Goal: Task Accomplishment & Management: Manage account settings

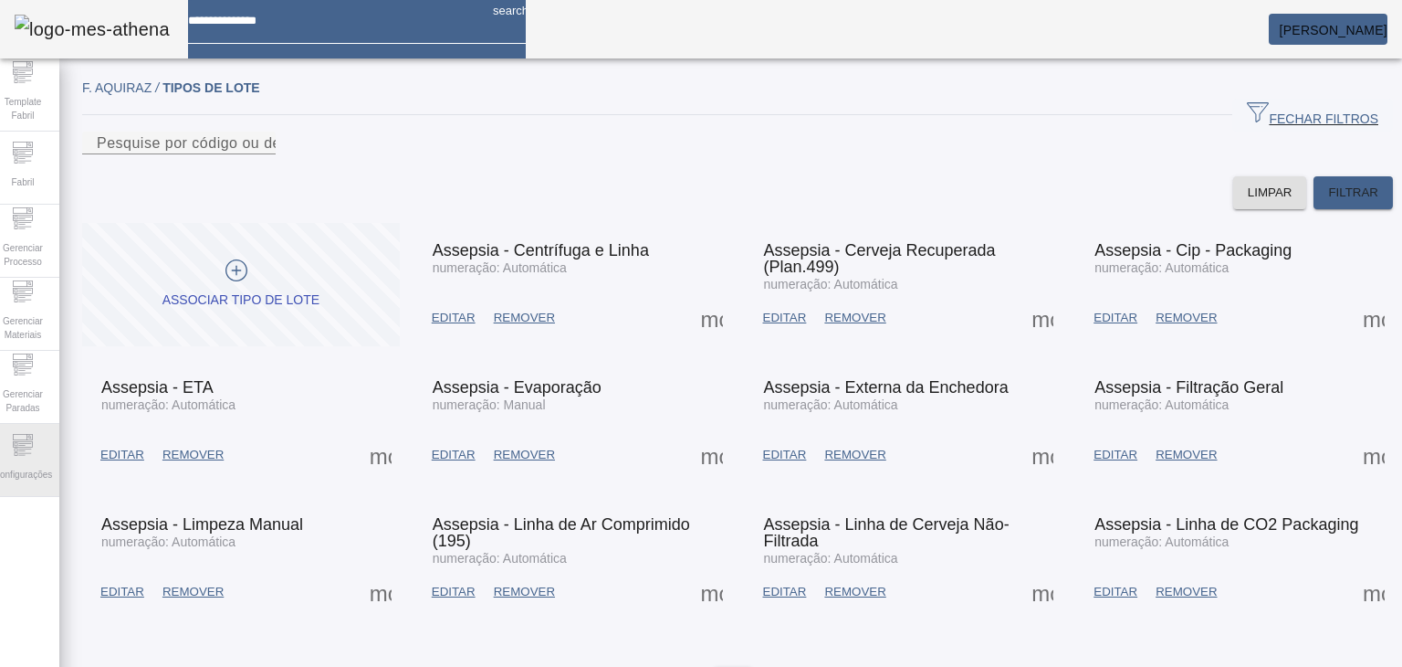
click at [38, 478] on span "Configurações" at bounding box center [22, 474] width 69 height 25
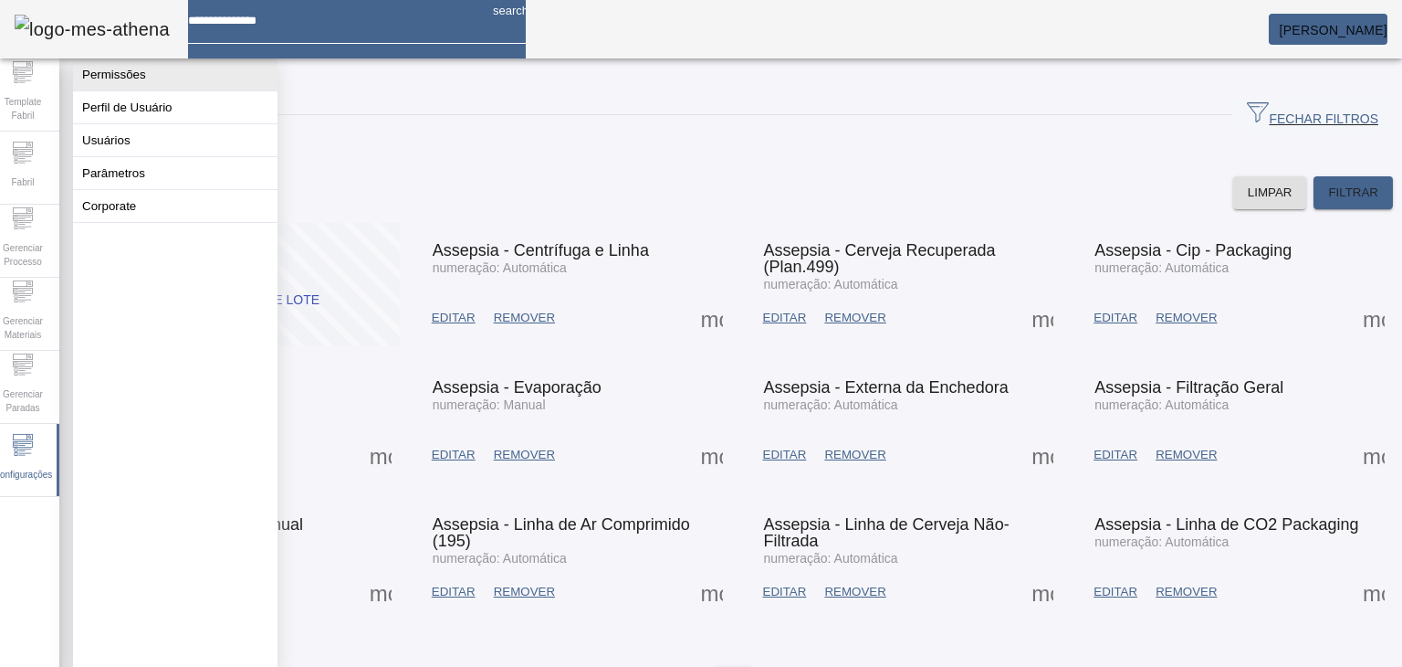
click at [135, 84] on button "Permissões" at bounding box center [175, 74] width 205 height 32
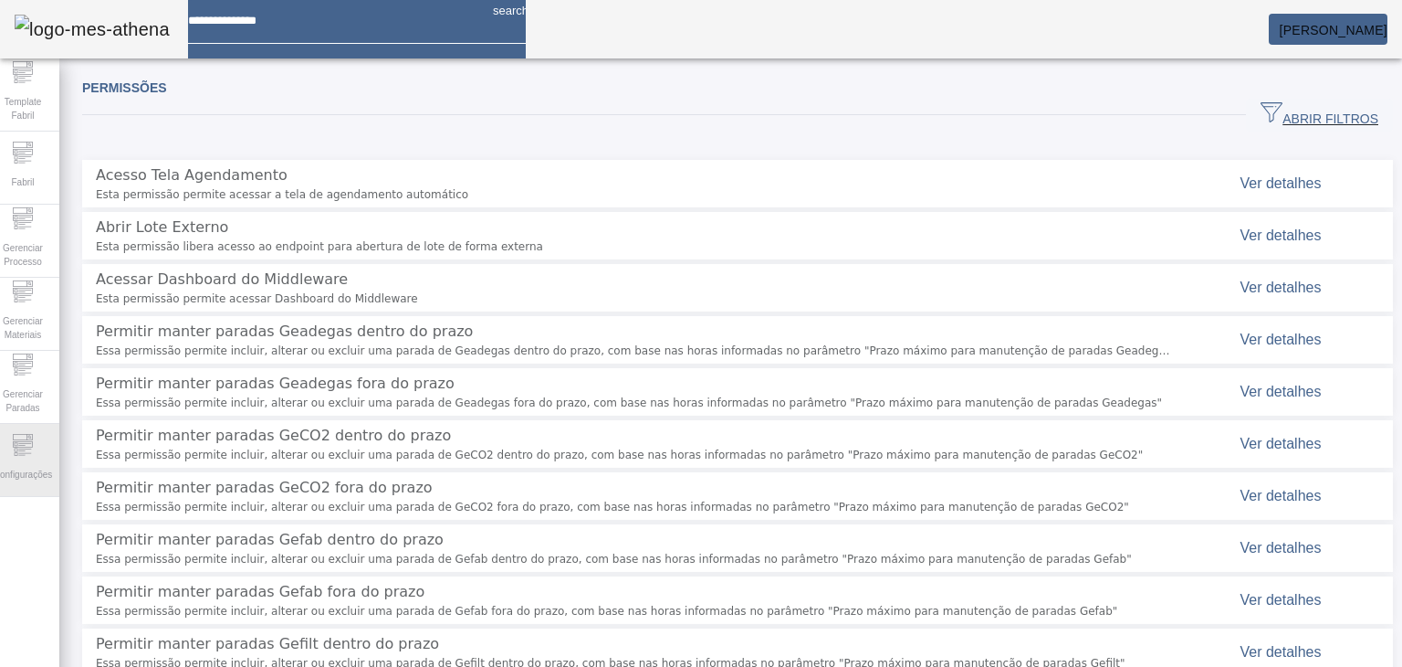
click at [33, 463] on span "Configurações" at bounding box center [22, 474] width 69 height 25
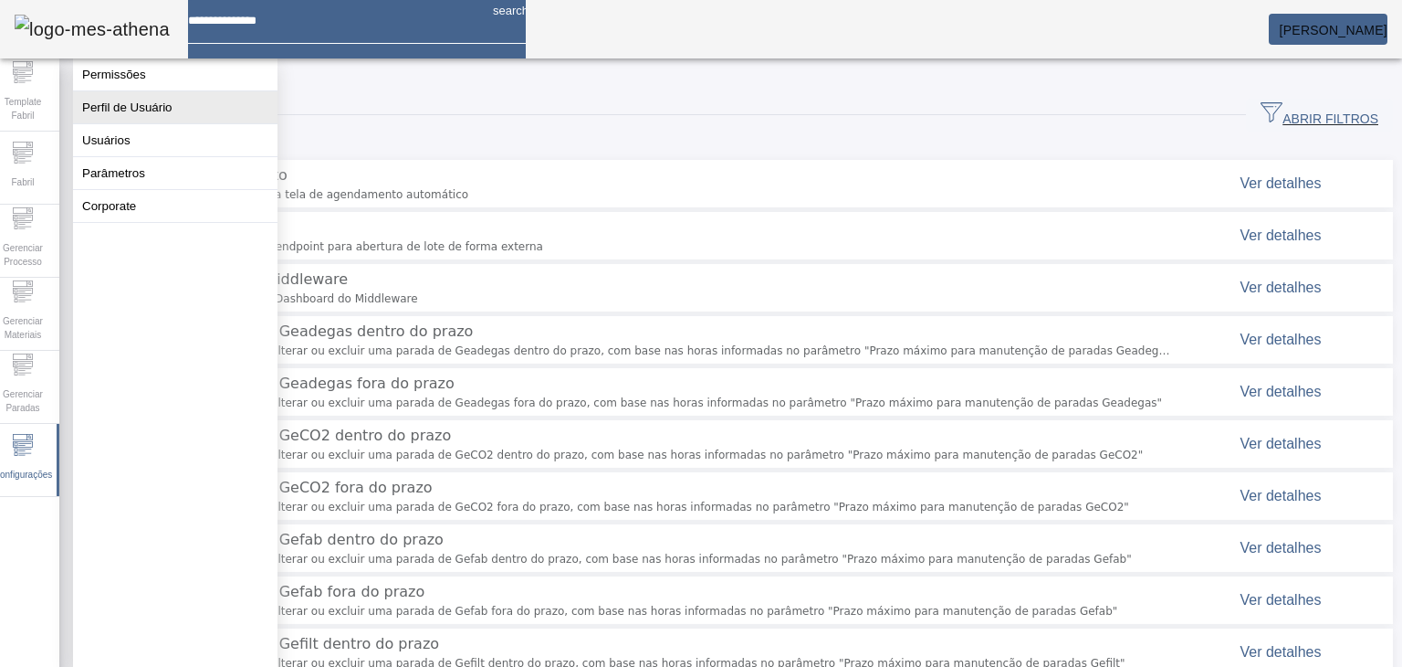
click at [149, 115] on button "Perfil de Usuário" at bounding box center [175, 107] width 205 height 32
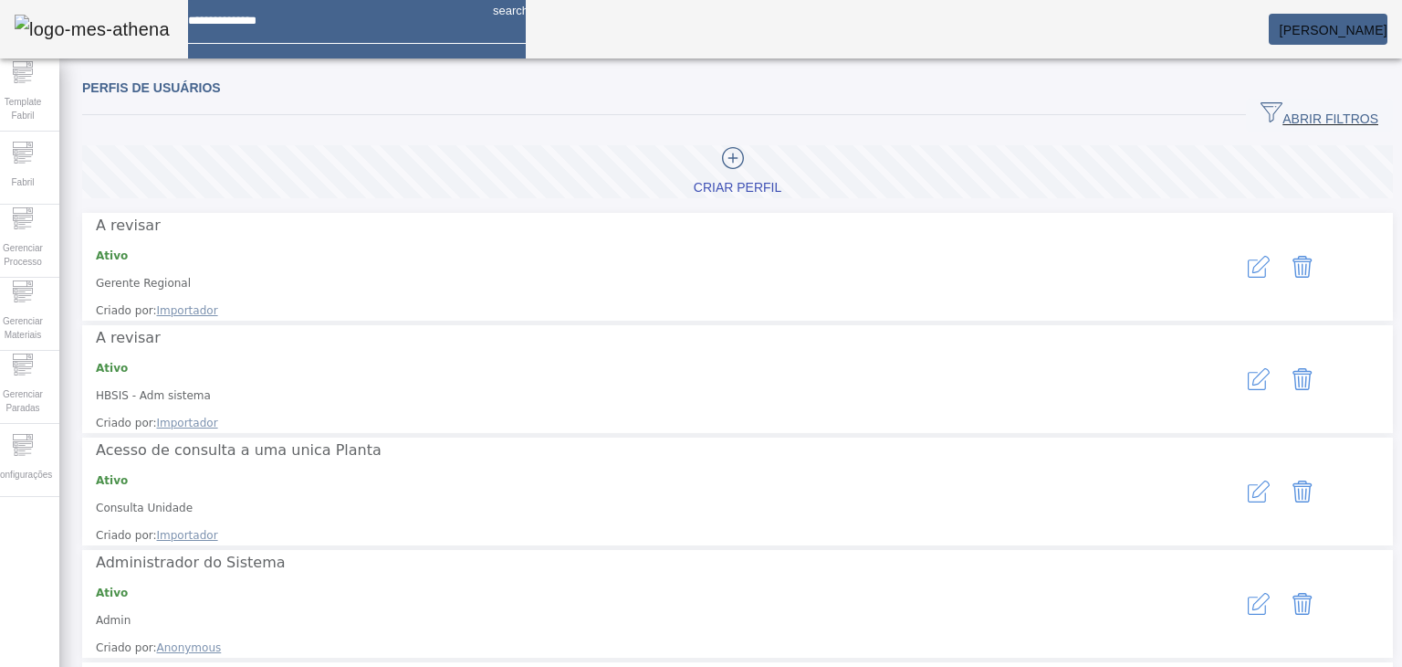
click at [705, 154] on div at bounding box center [733, 160] width 79 height 27
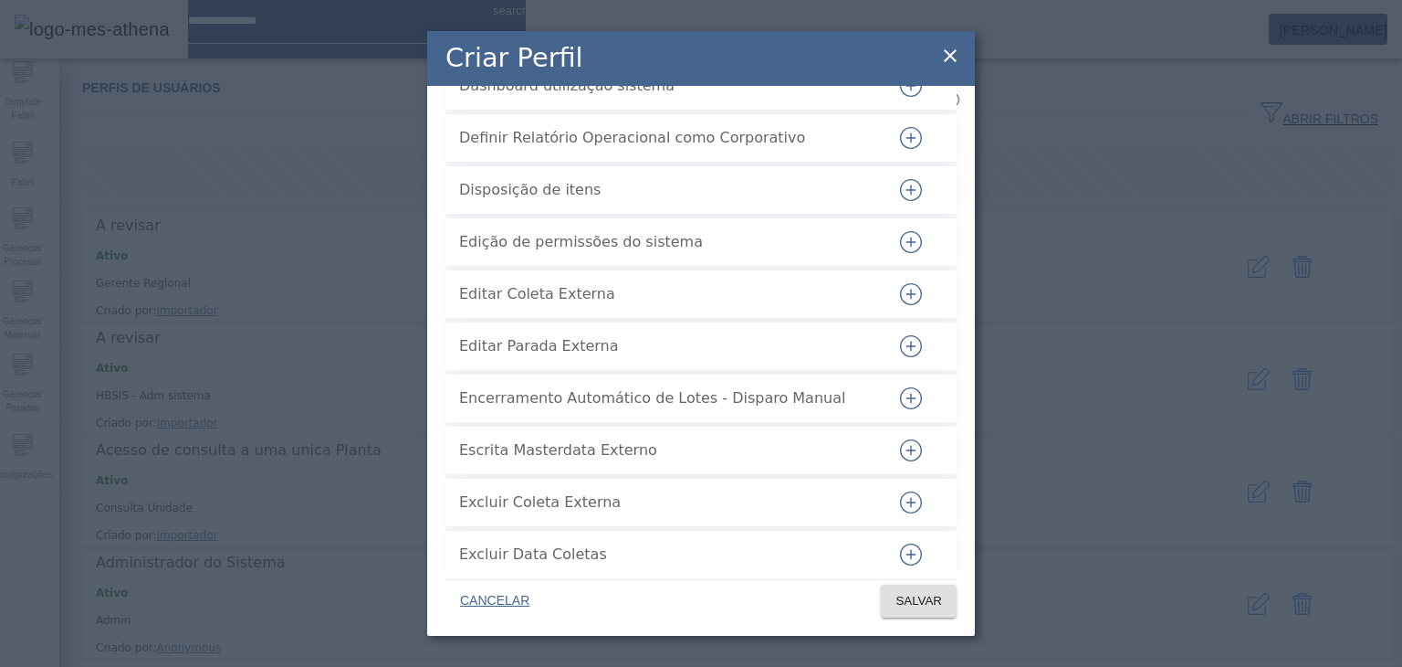
scroll to position [1552, 0]
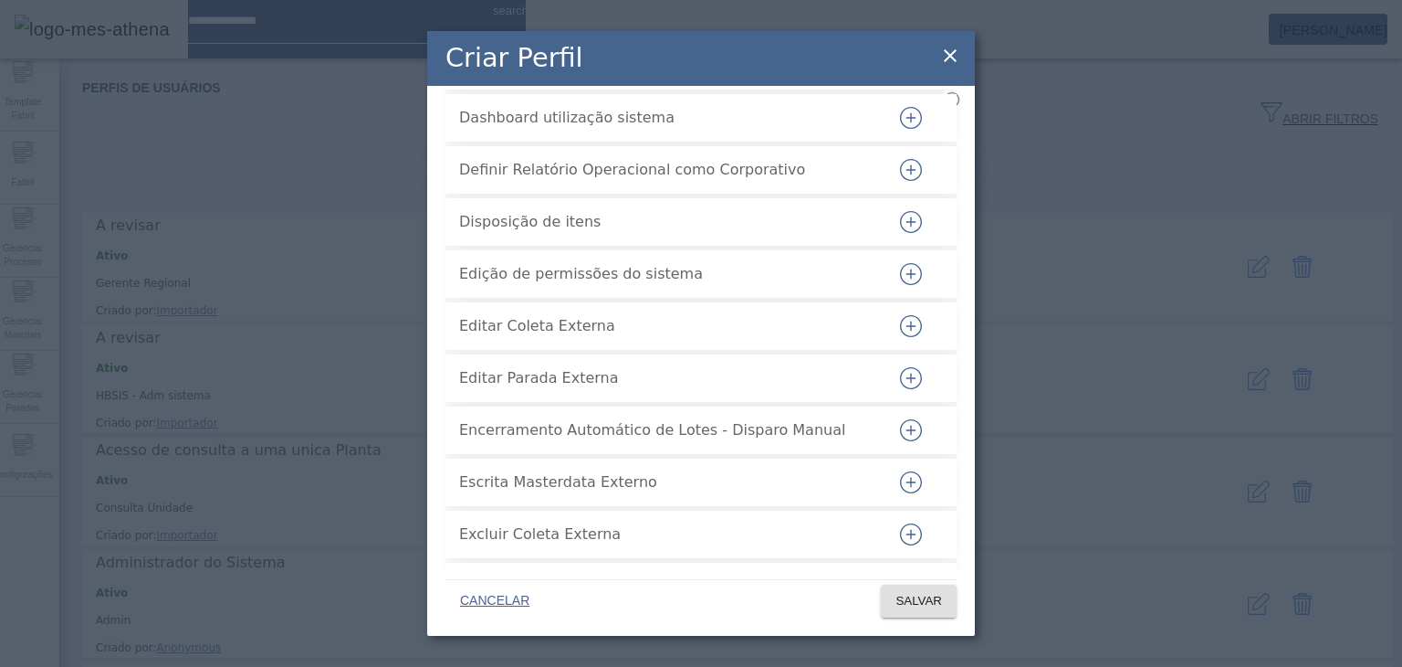
click at [802, 129] on icon "button" at bounding box center [911, 118] width 22 height 22
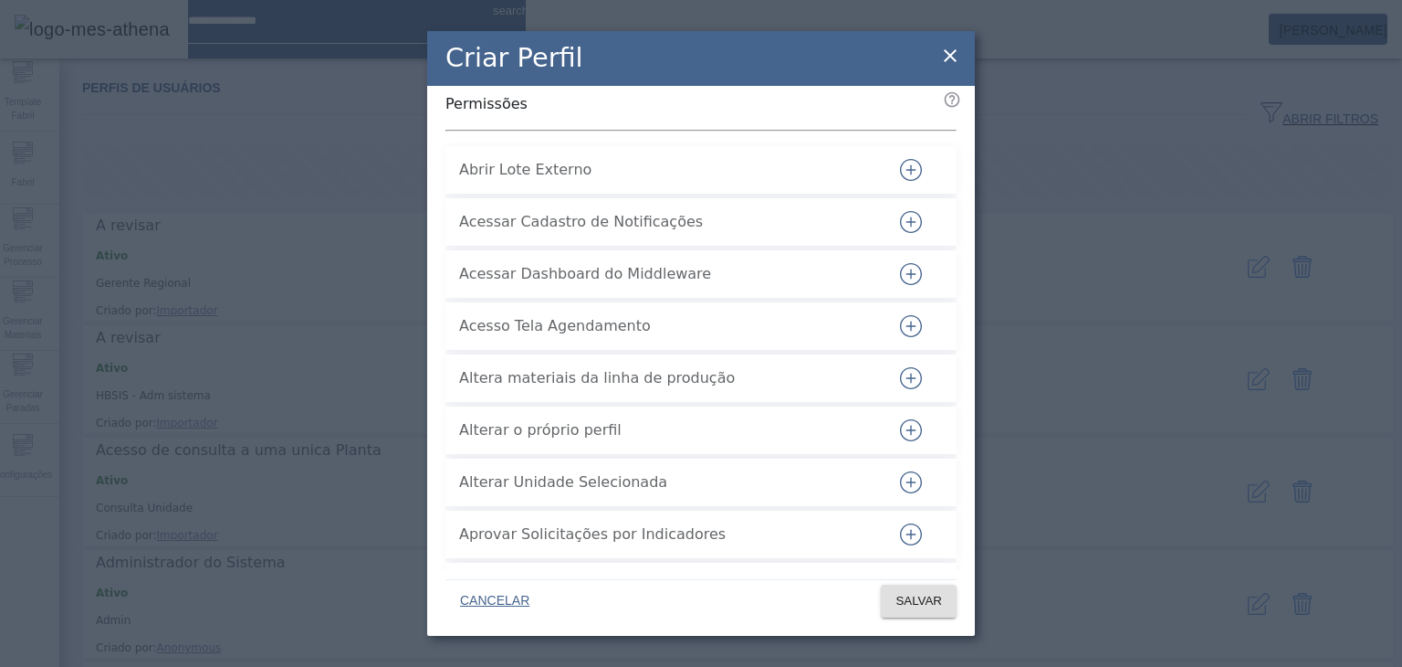
scroll to position [0, 0]
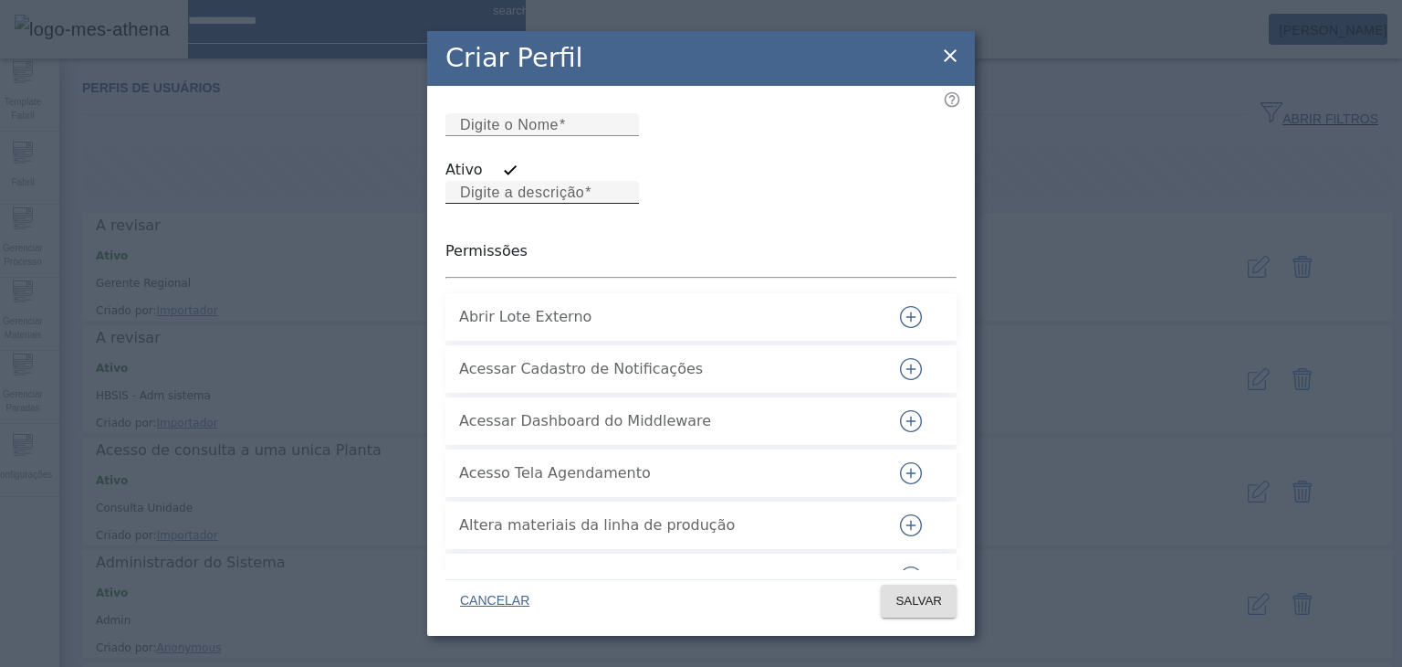
click at [544, 204] on input "Digite a descrição" at bounding box center [542, 193] width 164 height 22
type input "****"
click at [527, 136] on div "Digite o Nome" at bounding box center [542, 124] width 164 height 23
type input "*********"
click at [802, 593] on span "SALVAR" at bounding box center [919, 601] width 47 height 18
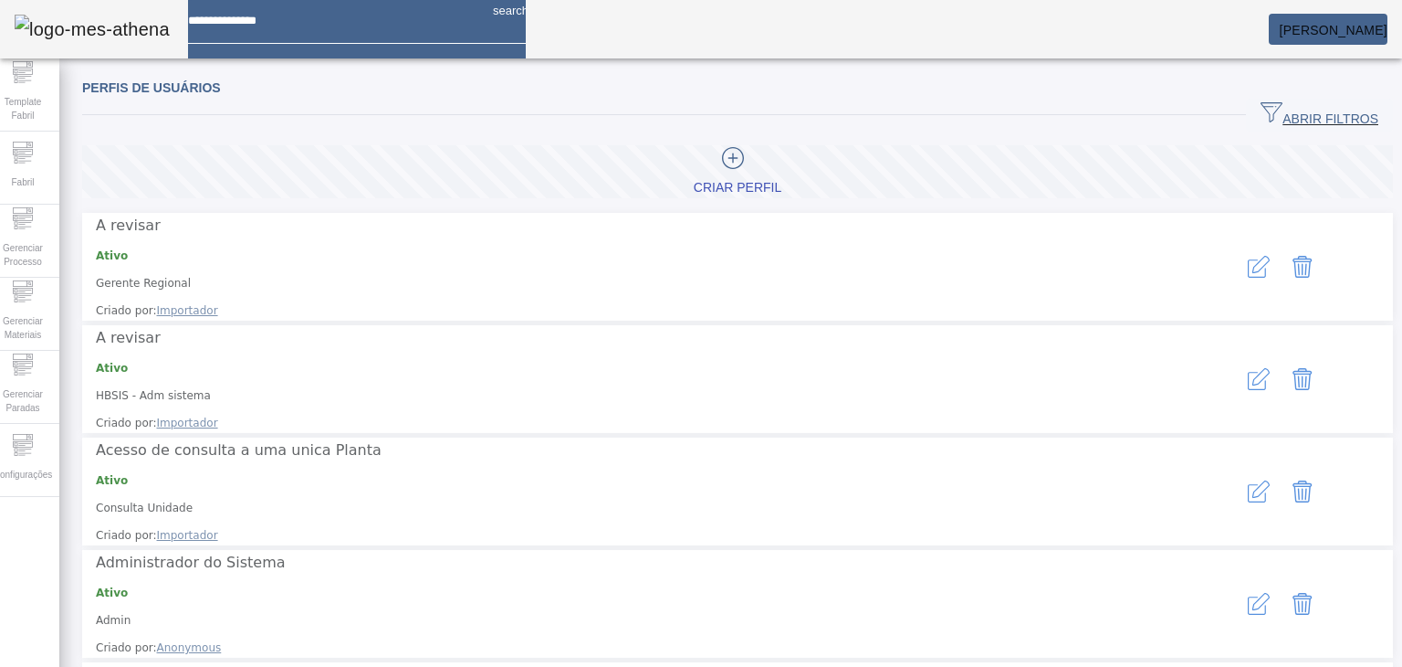
click at [802, 117] on span "ABRIR FILTROS" at bounding box center [1320, 114] width 118 height 27
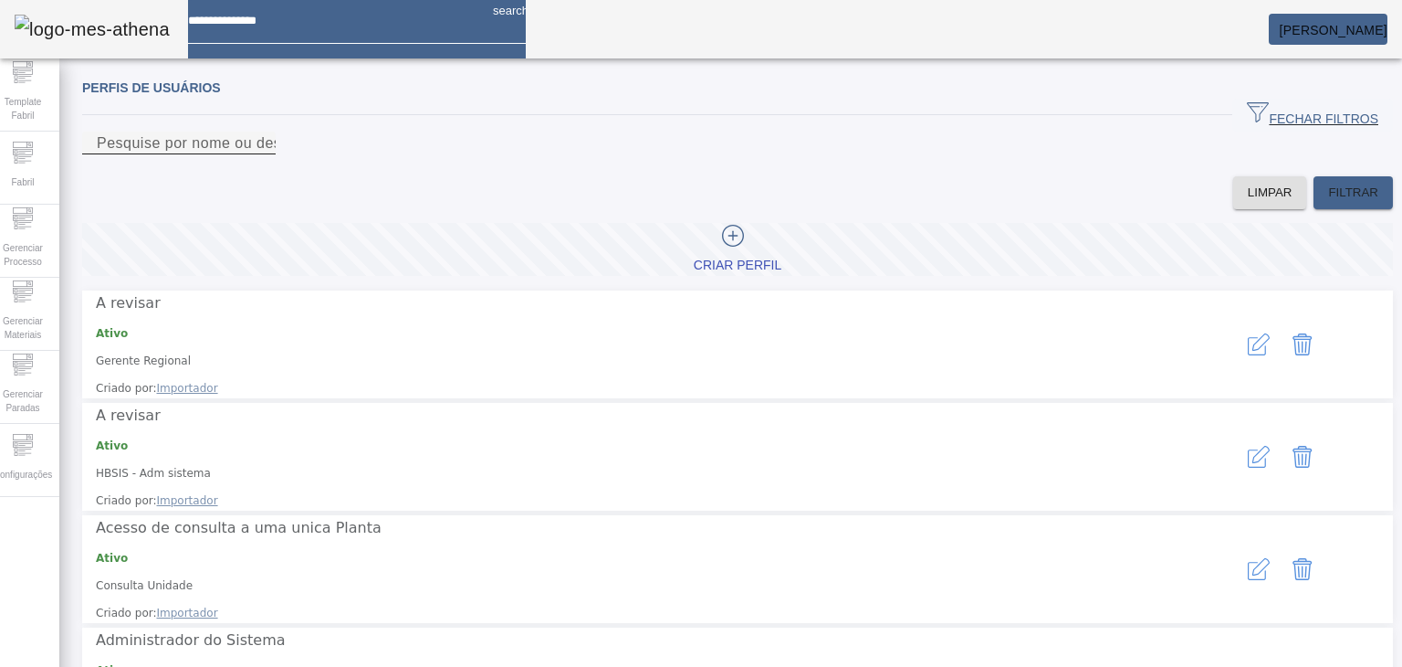
click at [261, 154] on input "Pesquise por nome ou descrição" at bounding box center [179, 143] width 164 height 22
type input "****"
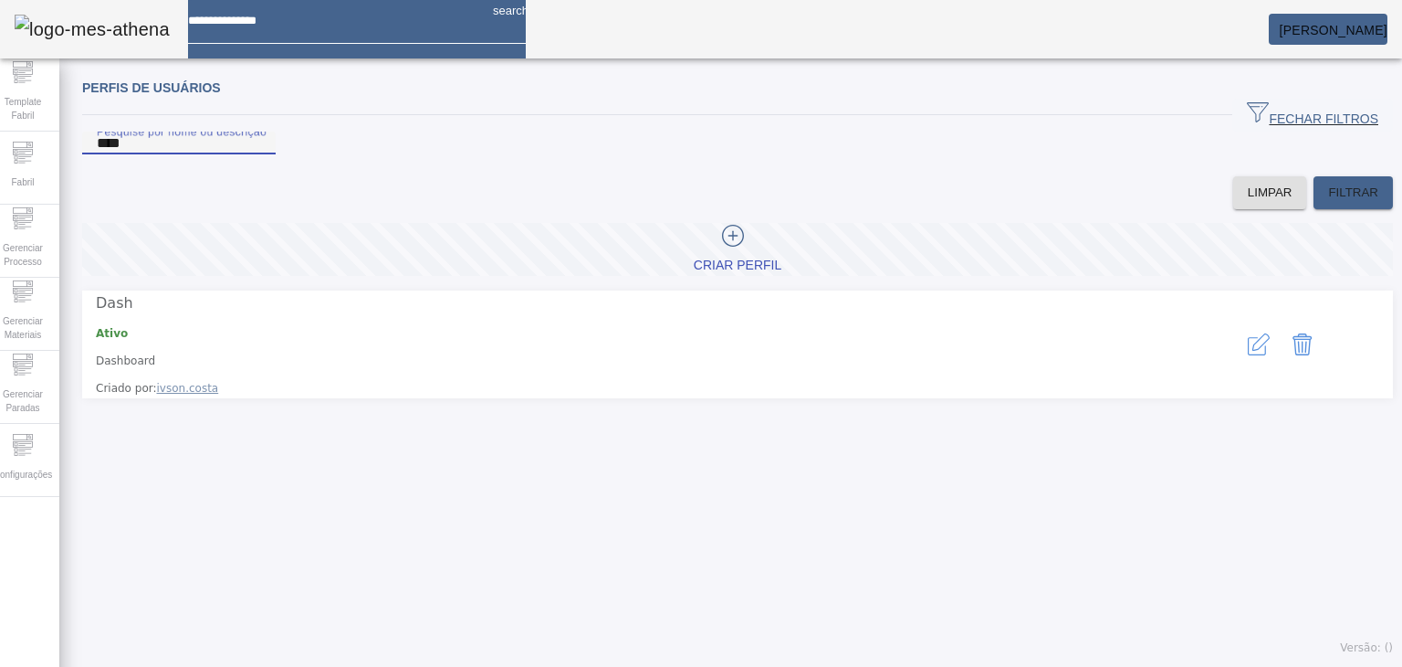
click at [802, 344] on icon "button" at bounding box center [1257, 346] width 18 height 18
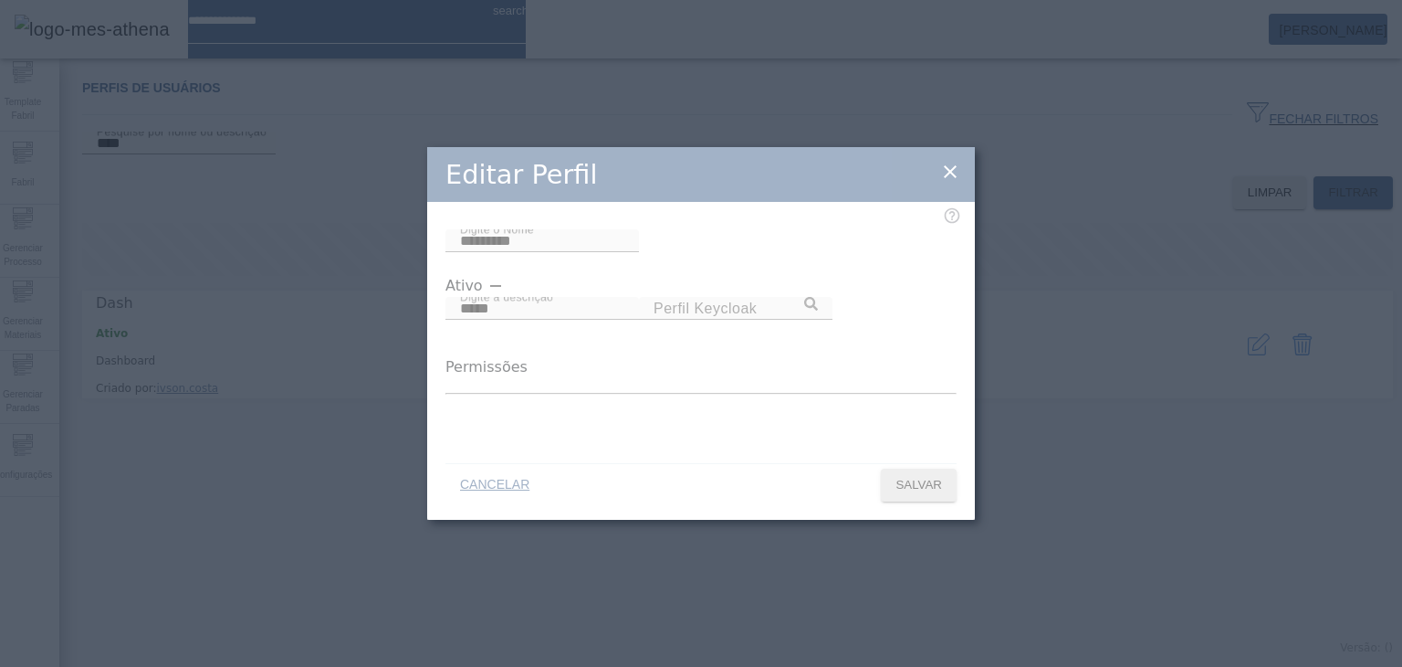
type input "*********"
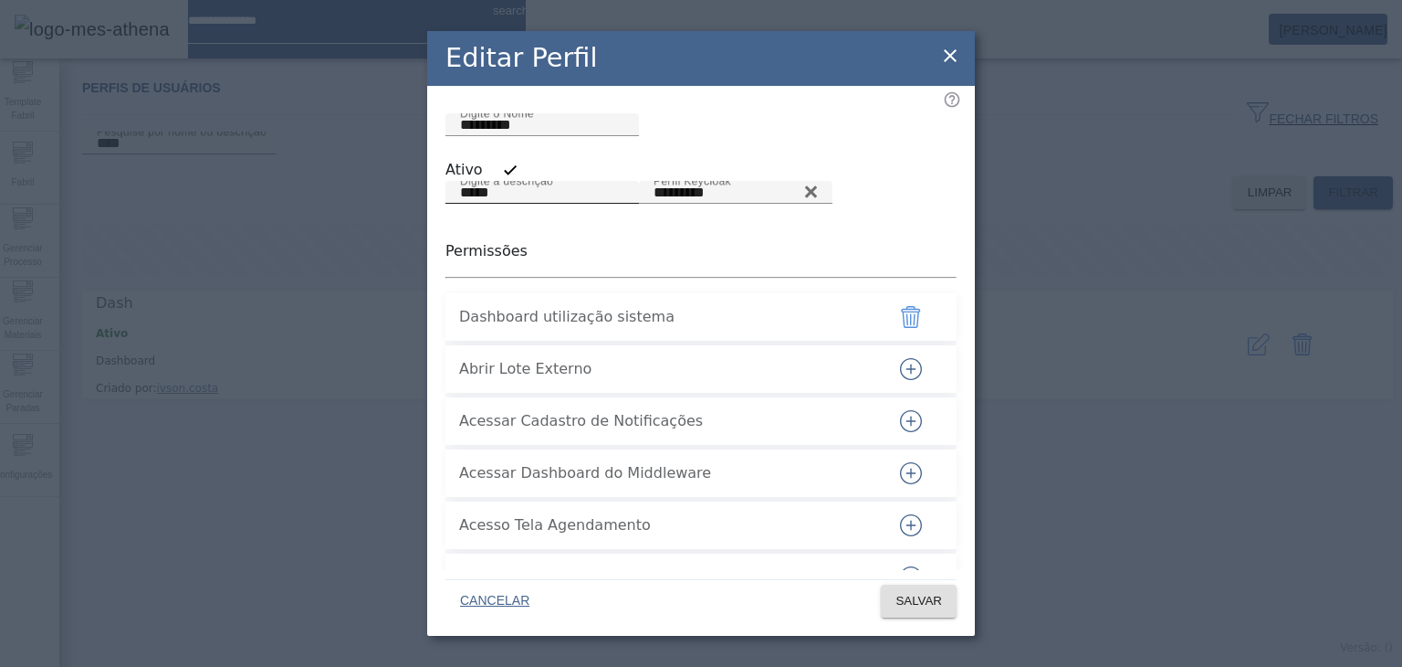
click at [548, 204] on input "****" at bounding box center [542, 193] width 164 height 22
type input "*********"
click at [654, 204] on input "*********" at bounding box center [736, 193] width 164 height 22
click at [603, 328] on span "Dashboard utilização sistema" at bounding box center [664, 317] width 411 height 22
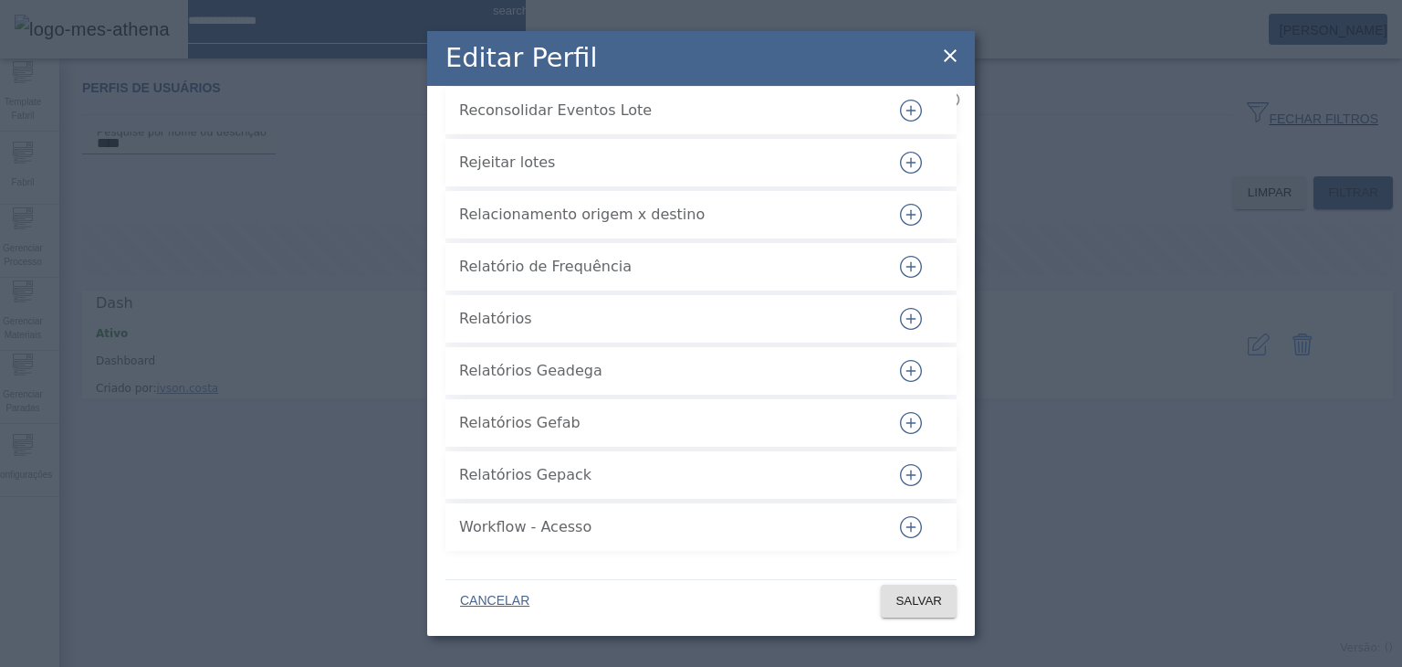
scroll to position [5029, 0]
click at [520, 600] on span "CANCELAR" at bounding box center [494, 601] width 69 height 18
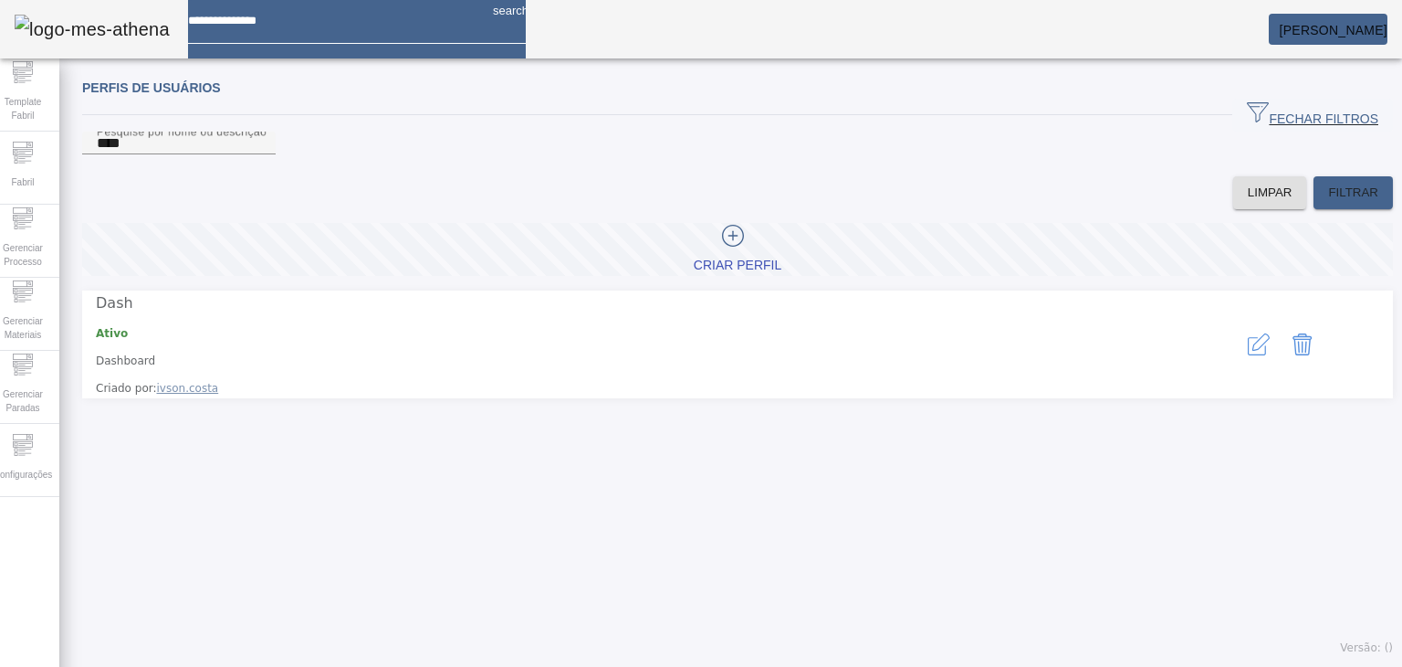
click at [802, 350] on icon "button" at bounding box center [1259, 344] width 22 height 22
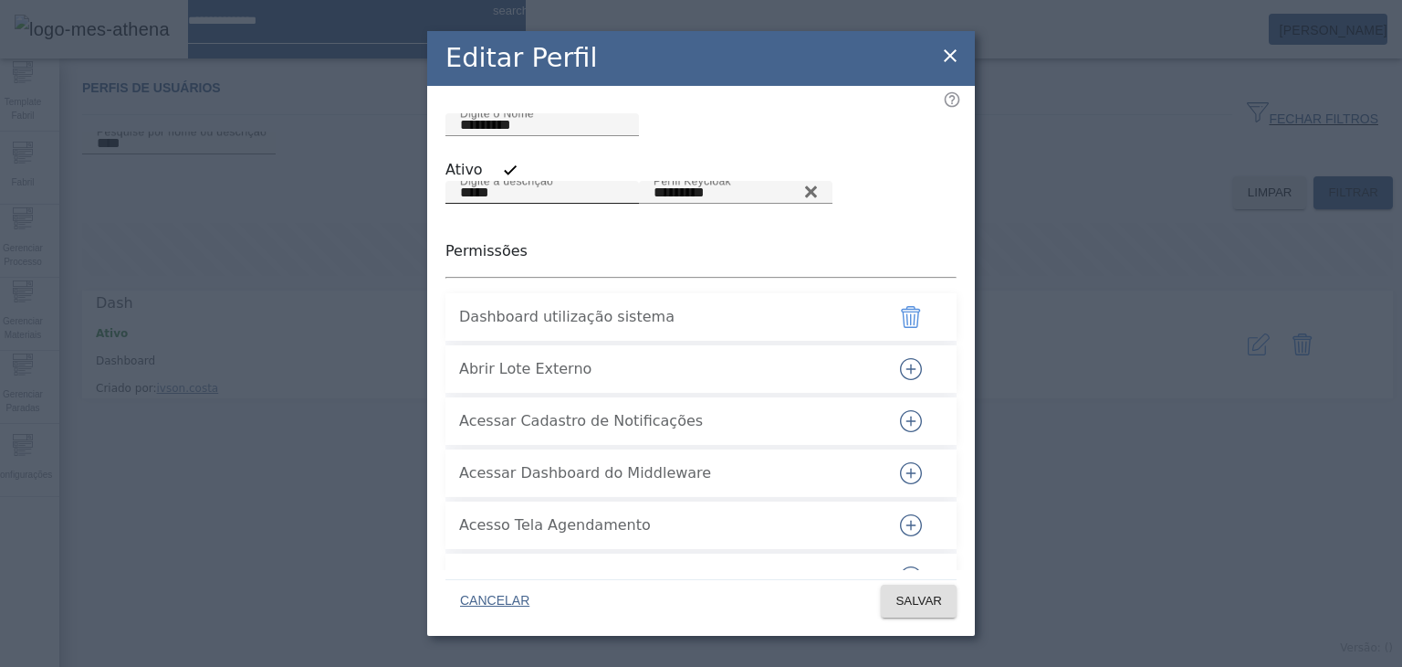
click at [621, 204] on input "****" at bounding box center [542, 193] width 164 height 22
type input "*********"
click at [802, 599] on span "SALVAR" at bounding box center [919, 601] width 47 height 18
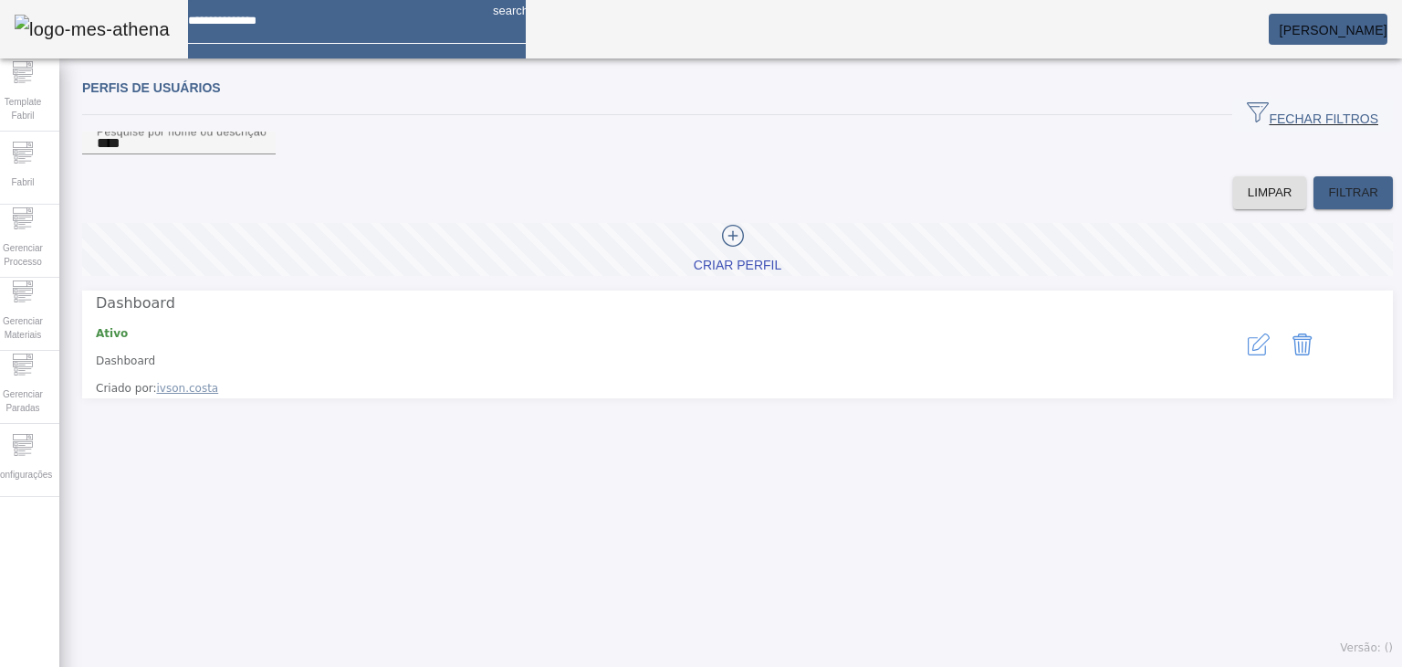
click at [802, 355] on icon "button" at bounding box center [1259, 344] width 22 height 22
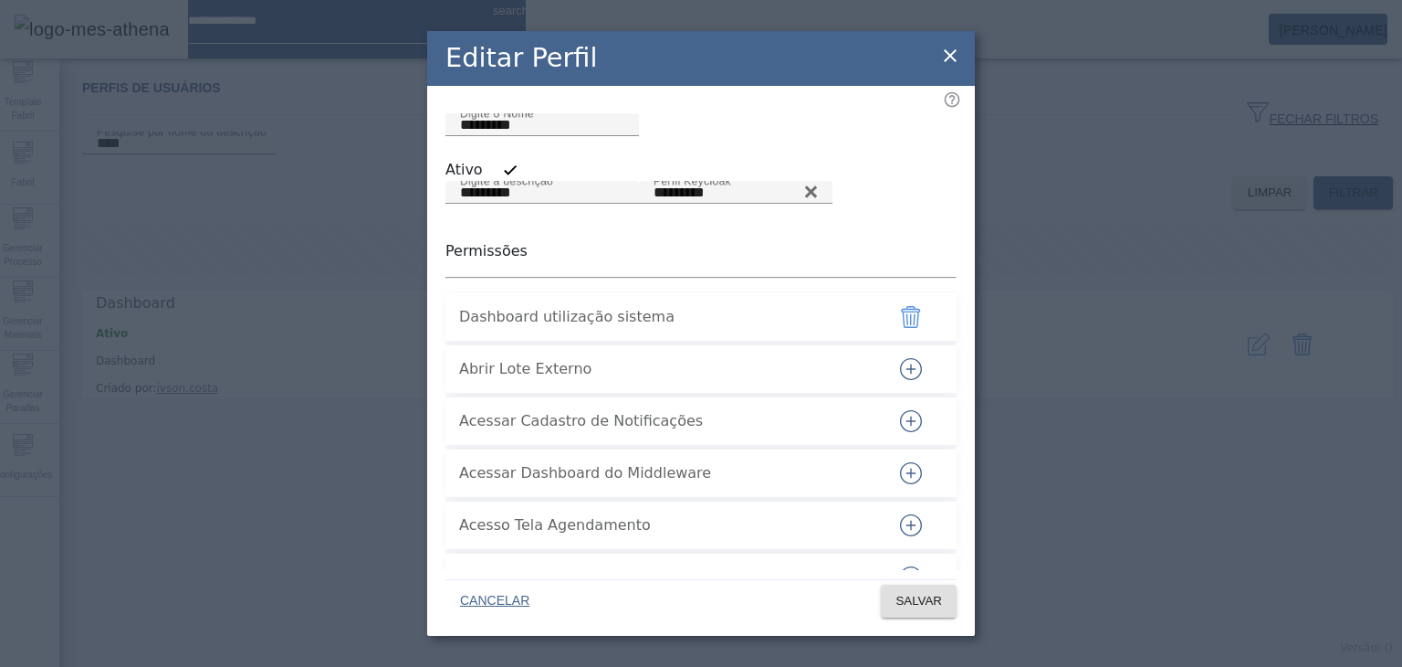
click at [490, 339] on div "Dashboard utilização sistema" at bounding box center [664, 317] width 411 height 44
click at [490, 328] on span "Dashboard utilização sistema" at bounding box center [664, 317] width 411 height 22
click at [631, 328] on span "Dashboard utilização sistema" at bounding box center [664, 317] width 411 height 22
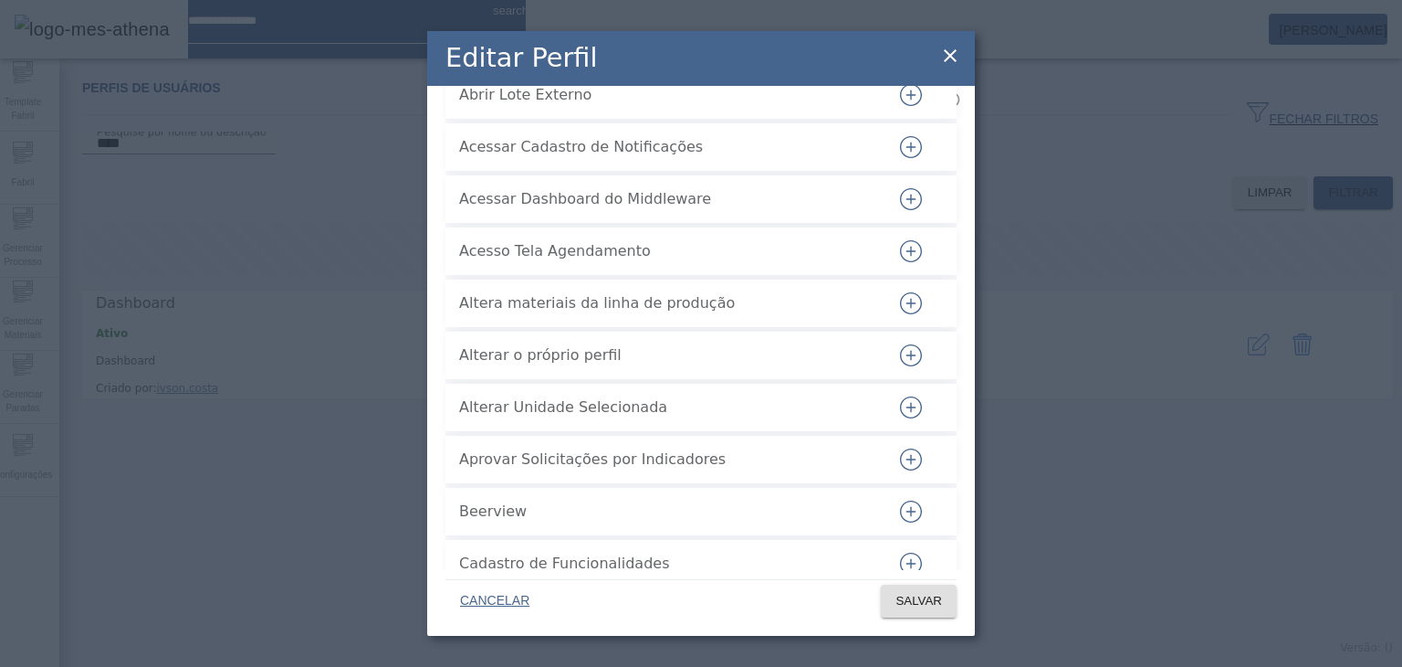
scroll to position [183, 0]
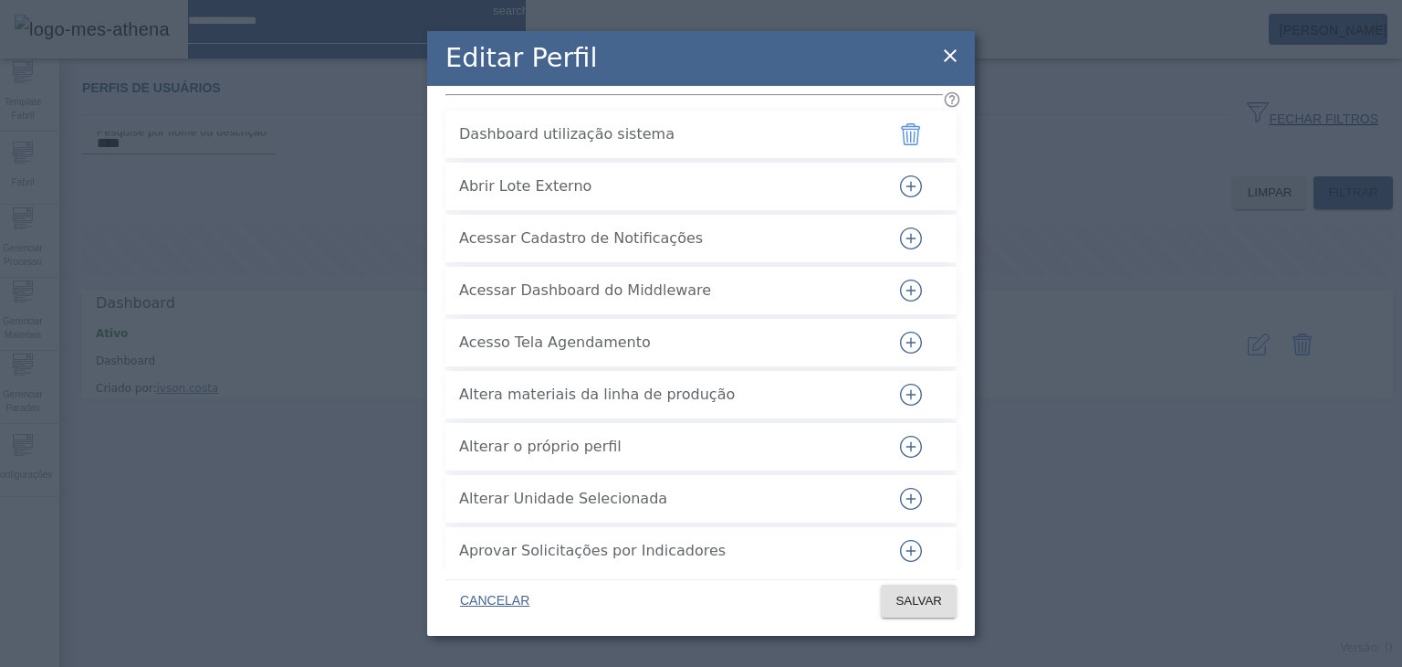
click at [476, 301] on span "Acessar Dashboard do Middleware" at bounding box center [664, 290] width 411 height 22
drag, startPoint x: 476, startPoint y: 376, endPoint x: 657, endPoint y: 376, distance: 181.7
click at [657, 301] on span "Acessar Dashboard do Middleware" at bounding box center [664, 290] width 411 height 22
click at [692, 301] on span "Acessar Dashboard do Middleware" at bounding box center [664, 290] width 411 height 22
click at [635, 301] on span "Acessar Dashboard do Middleware" at bounding box center [664, 290] width 411 height 22
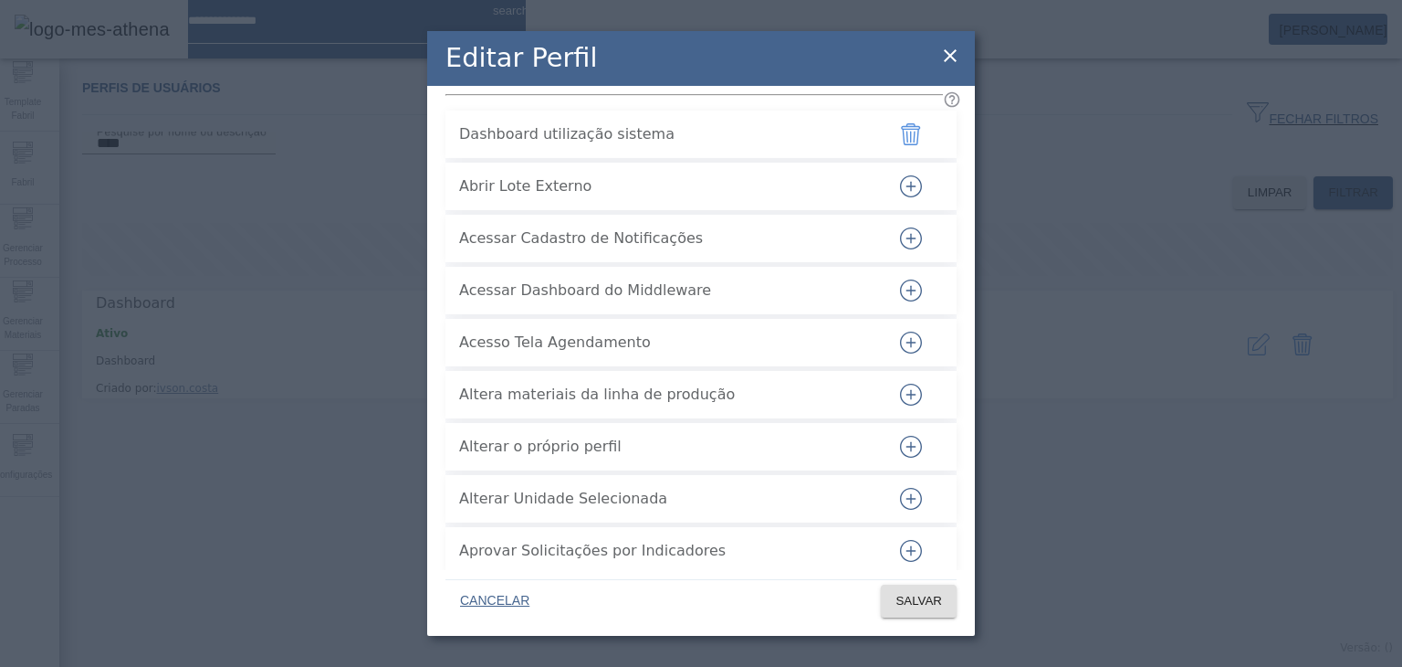
click at [802, 301] on icon "button" at bounding box center [911, 290] width 22 height 22
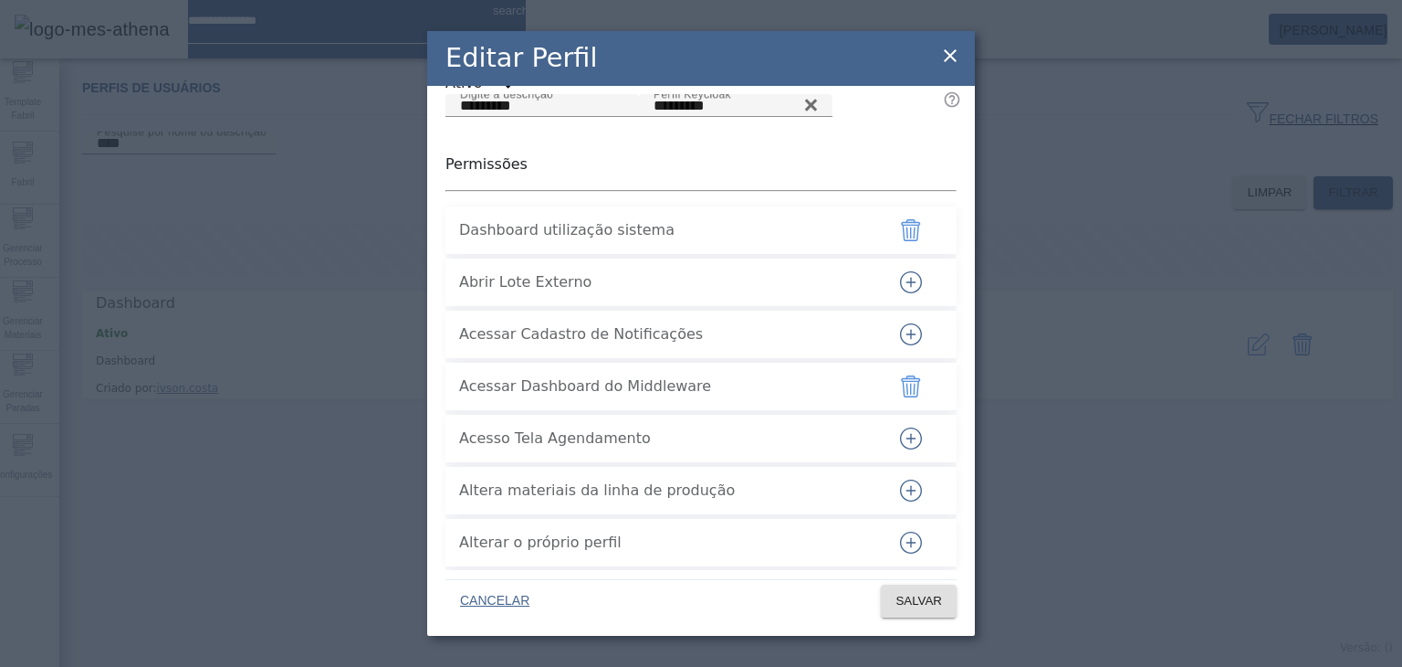
scroll to position [0, 0]
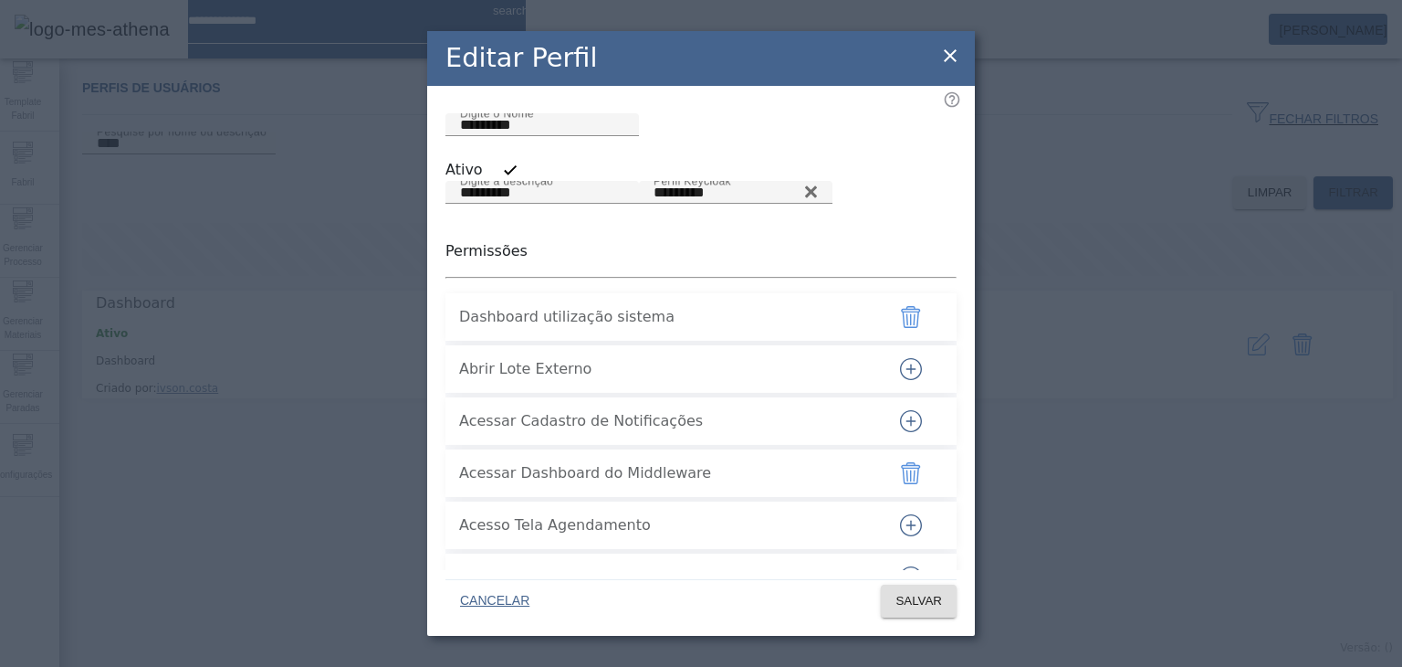
click at [802, 328] on icon "button" at bounding box center [910, 317] width 19 height 22
click at [802, 598] on span "SALVAR" at bounding box center [919, 601] width 47 height 18
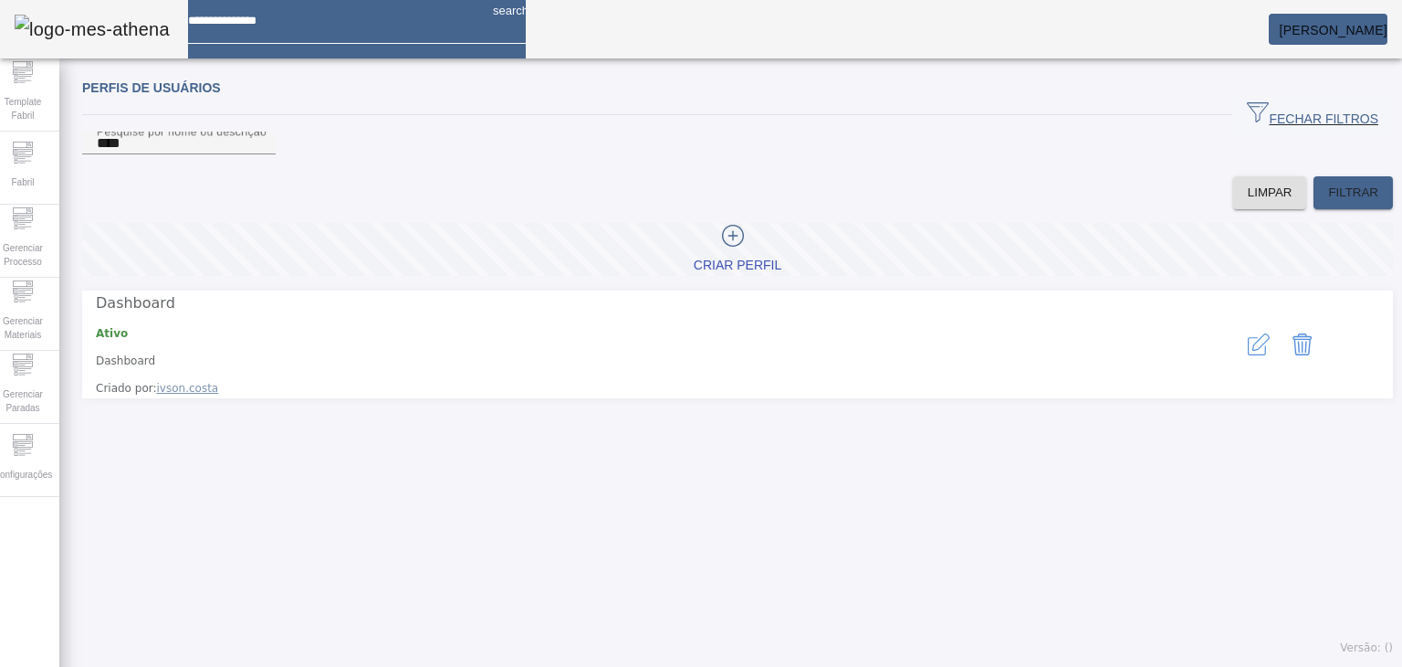
click at [802, 495] on div "Perfis de usuários FECHAR FILTROS Pesquise por nome ou descrição **** LIMPAR FI…" at bounding box center [737, 367] width 1357 height 599
drag, startPoint x: 112, startPoint y: 319, endPoint x: 229, endPoint y: 328, distance: 117.2
click at [225, 314] on span "Dashboard" at bounding box center [634, 303] width 1077 height 22
click at [701, 494] on div "Perfis de usuários FECHAR FILTROS Pesquise por nome ou descrição **** LIMPAR FI…" at bounding box center [737, 367] width 1357 height 599
click at [802, 340] on icon "button" at bounding box center [1259, 344] width 22 height 22
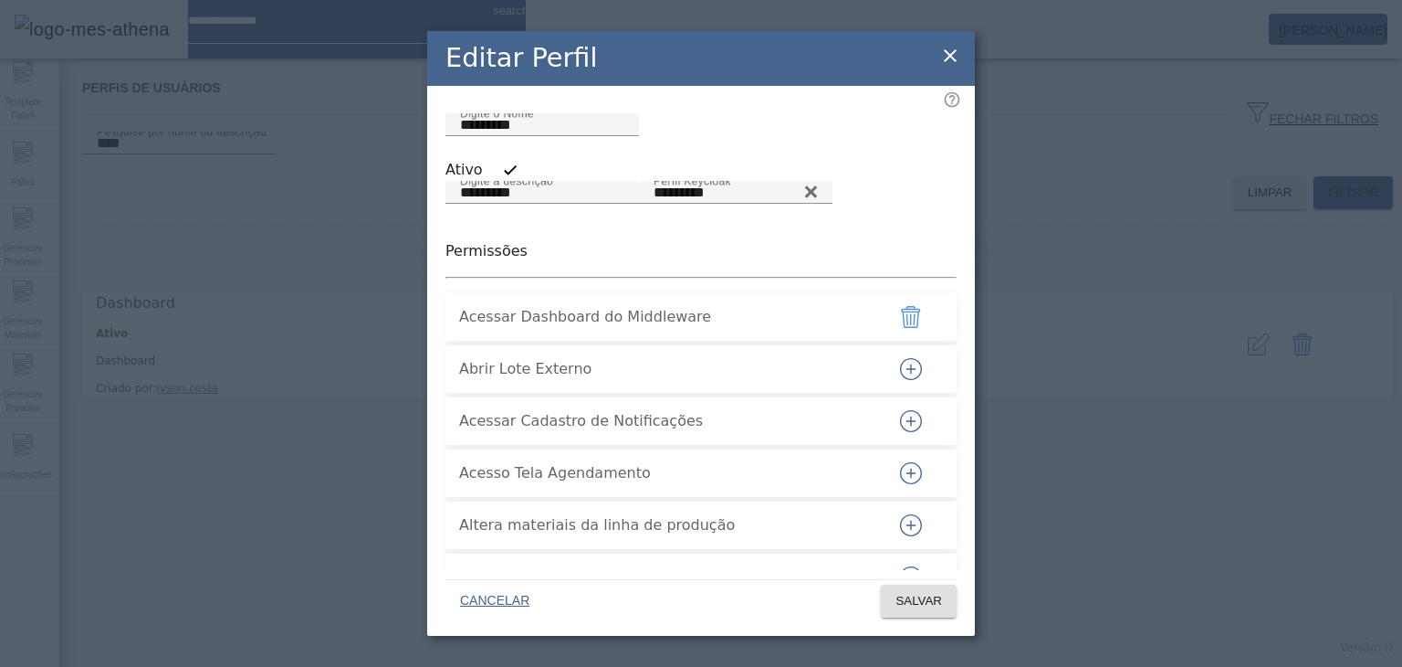
click at [502, 328] on span "Acessar Dashboard do Middleware" at bounding box center [664, 317] width 411 height 22
click at [657, 328] on span "Acessar Dashboard do Middleware" at bounding box center [664, 317] width 411 height 22
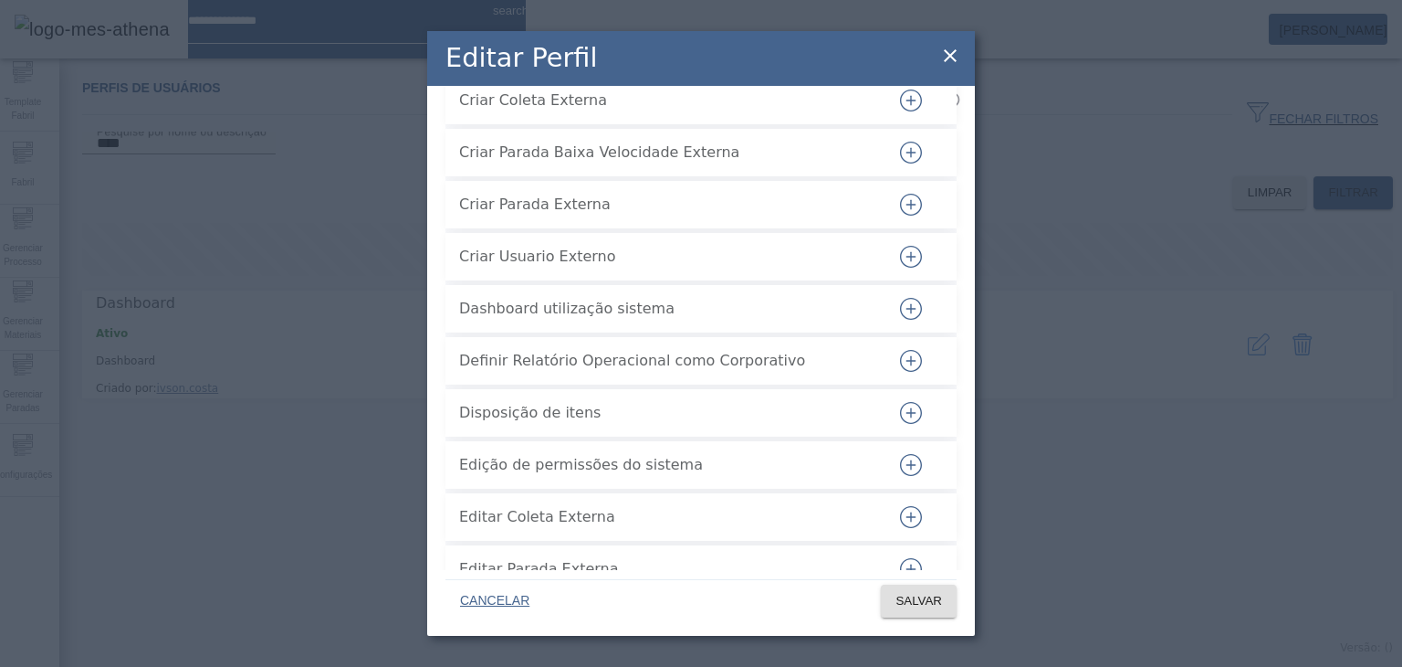
scroll to position [1461, 0]
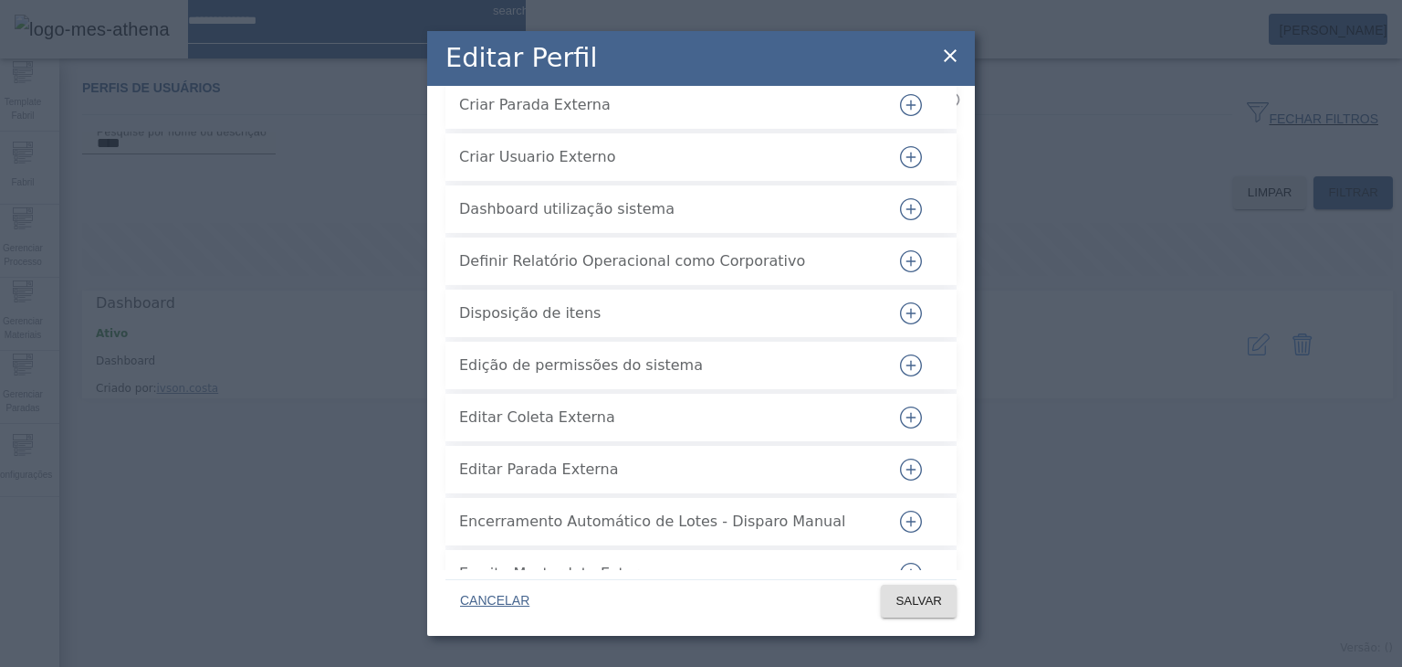
click at [595, 220] on span "Dashboard utilização sistema" at bounding box center [664, 209] width 411 height 22
click at [520, 220] on span "Dashboard utilização sistema" at bounding box center [664, 209] width 411 height 22
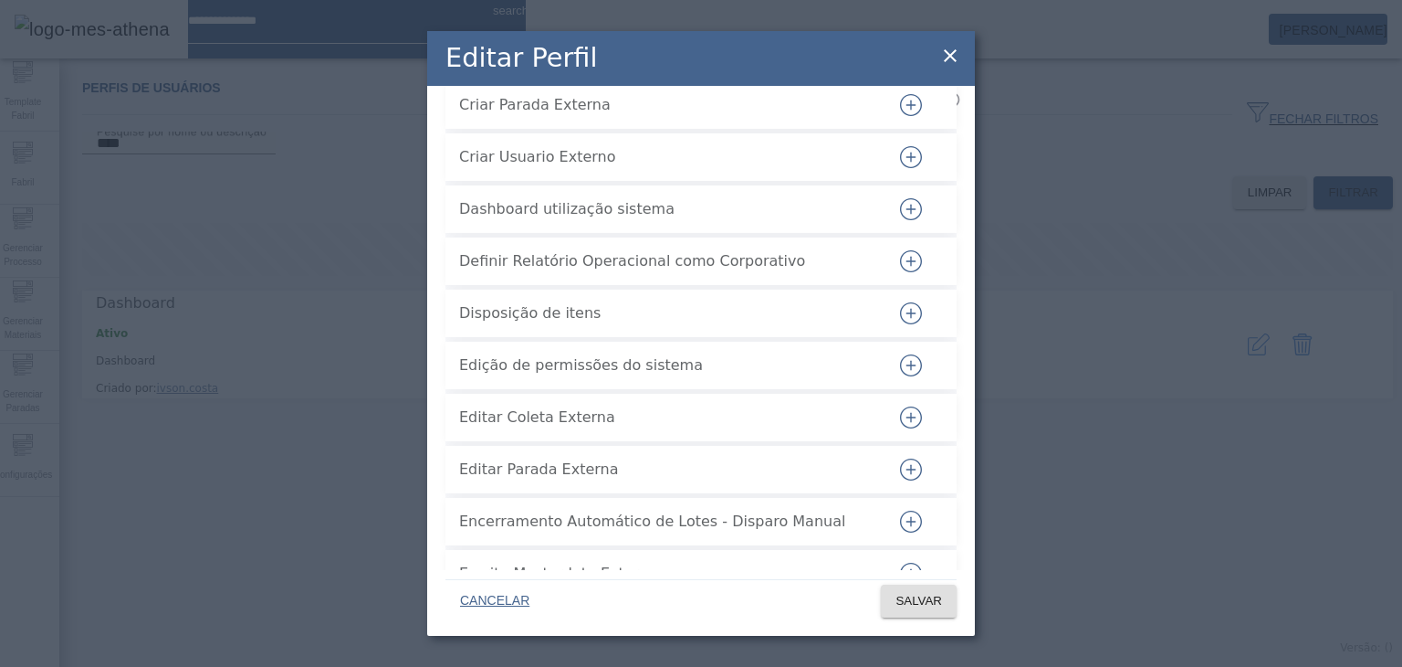
click at [520, 220] on span "Dashboard utilização sistema" at bounding box center [664, 209] width 411 height 22
click at [709, 220] on span "Dashboard utilização sistema" at bounding box center [664, 209] width 411 height 22
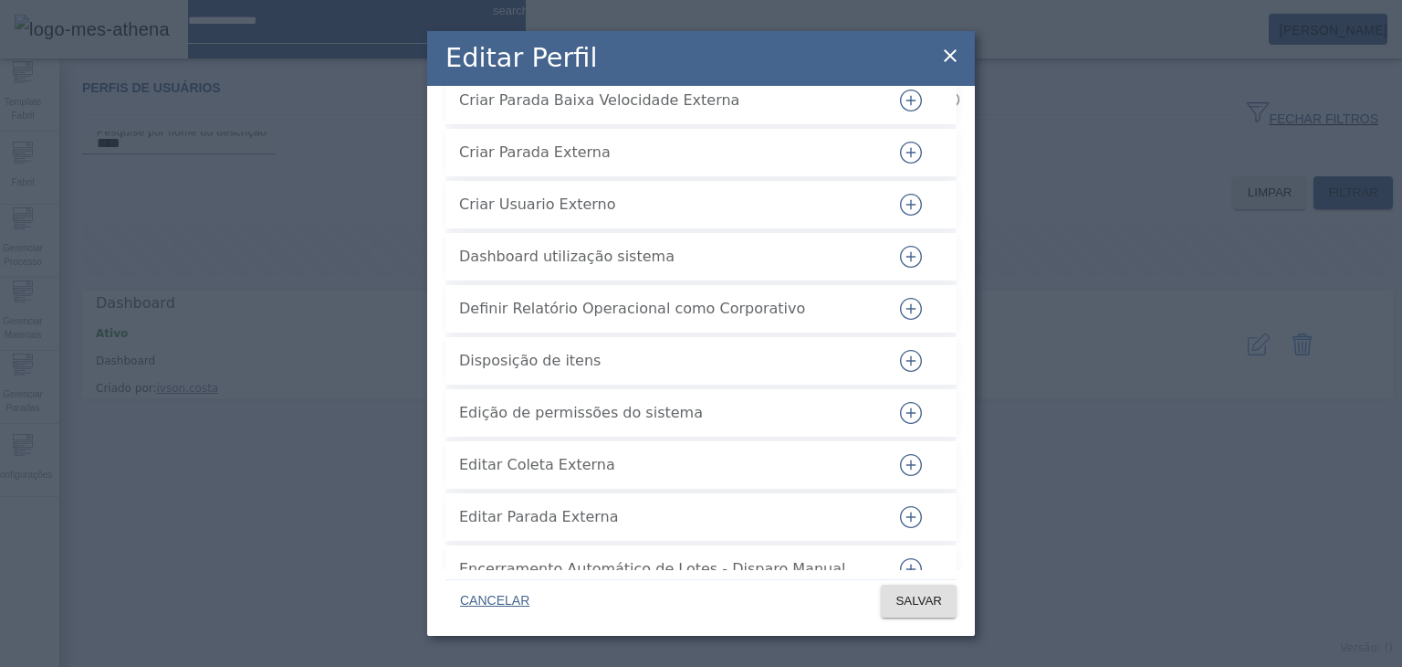
scroll to position [1370, 0]
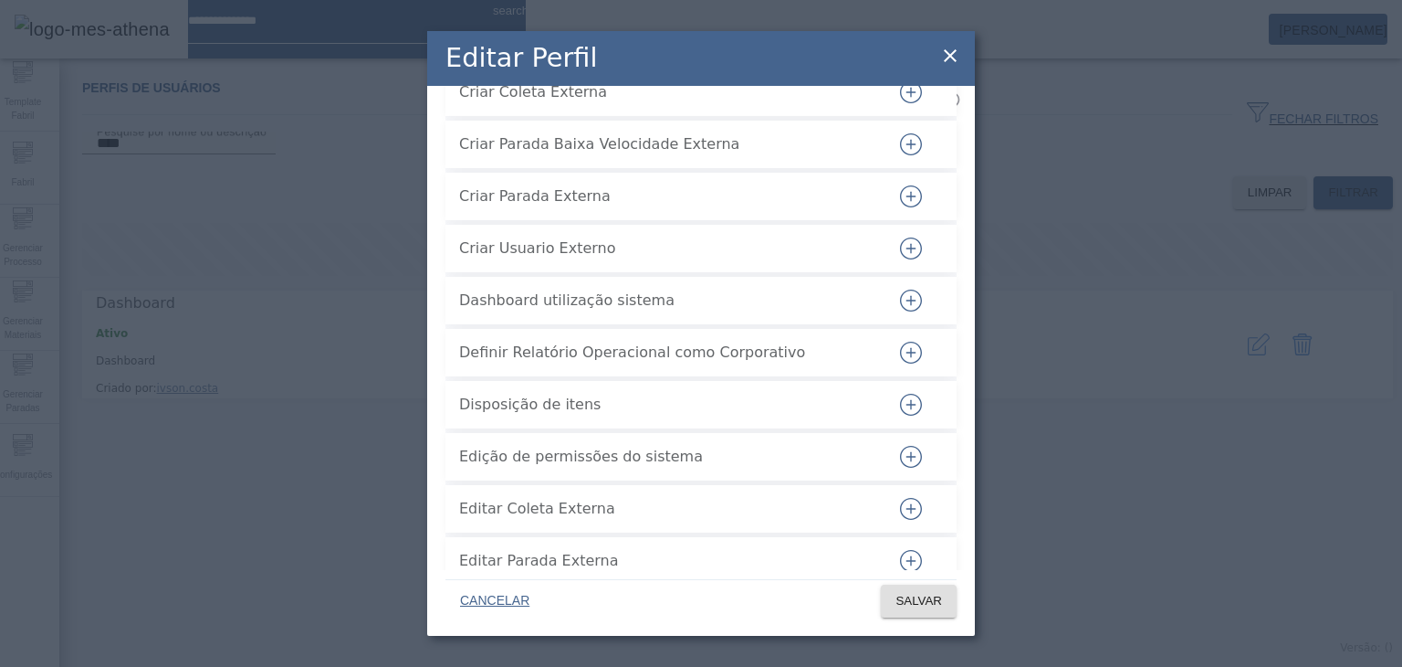
click at [477, 311] on span "Dashboard utilização sistema" at bounding box center [664, 300] width 411 height 22
drag, startPoint x: 477, startPoint y: 391, endPoint x: 613, endPoint y: 391, distance: 136.0
click at [613, 311] on span "Dashboard utilização sistema" at bounding box center [664, 300] width 411 height 22
copy span "Dashboard utilização sistema"
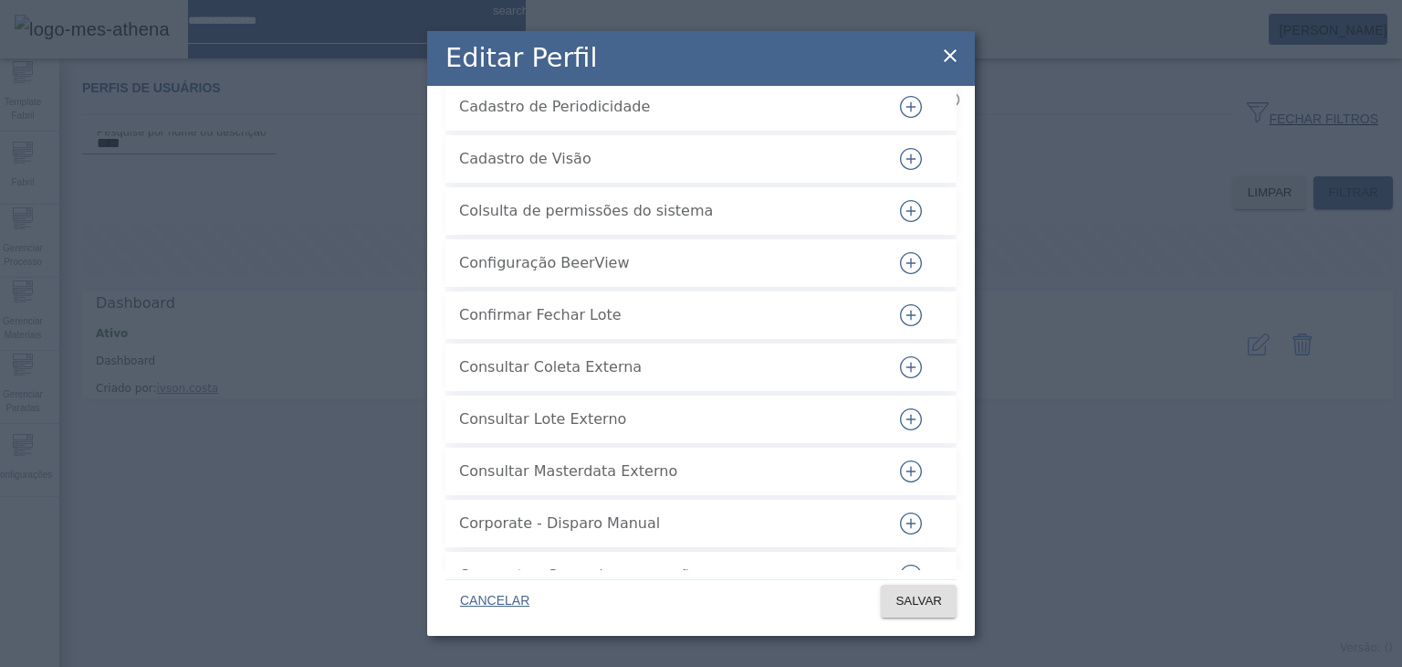
scroll to position [639, 0]
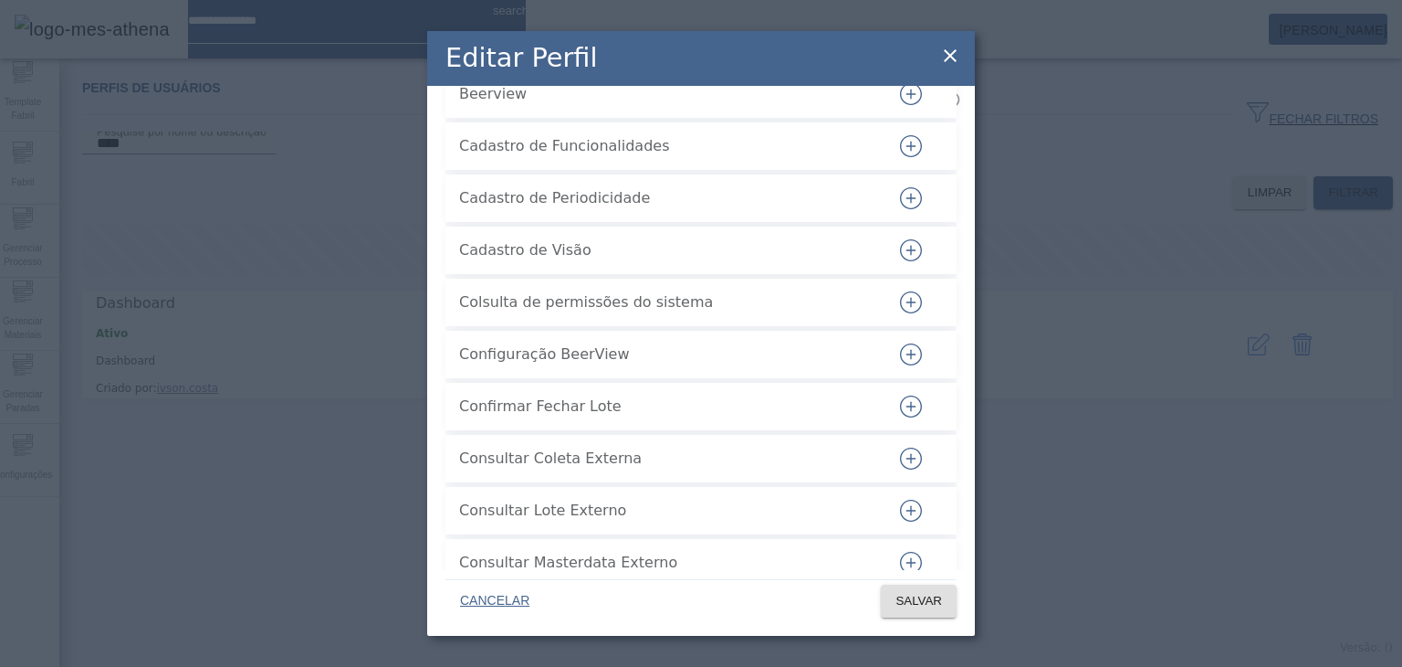
click at [802, 261] on icon "button" at bounding box center [911, 250] width 22 height 22
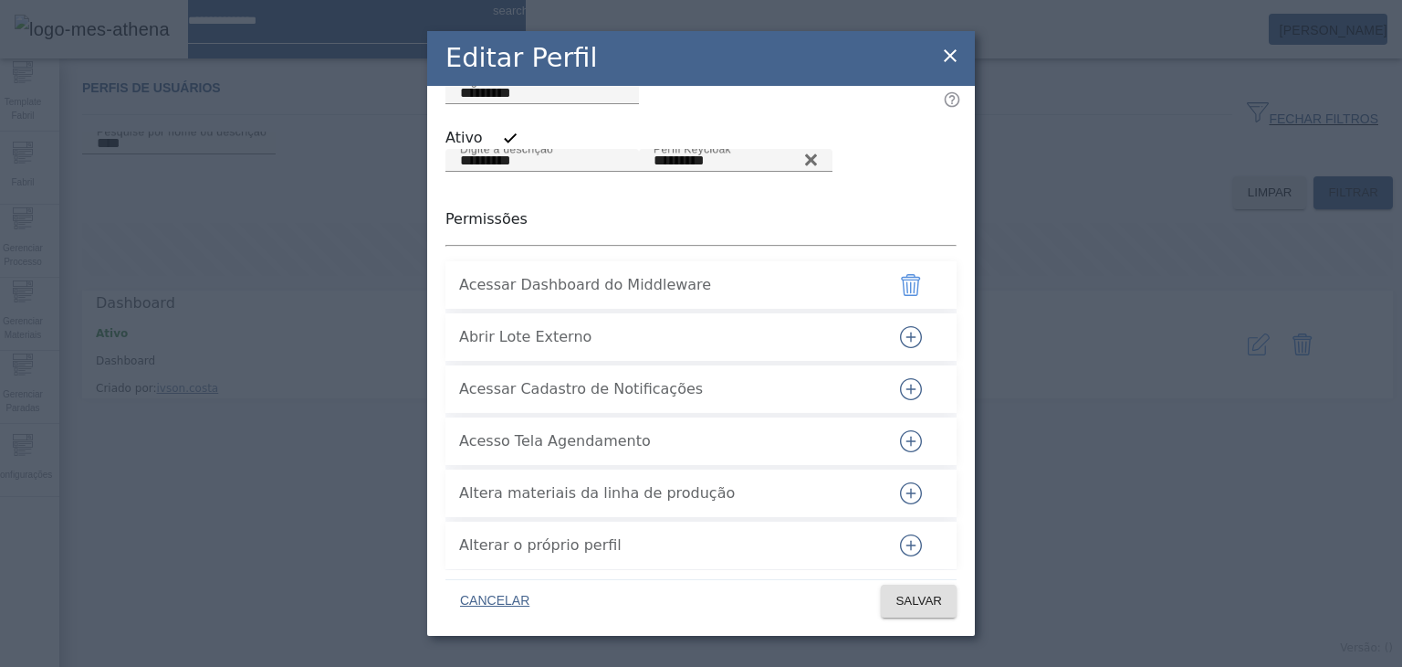
scroll to position [0, 0]
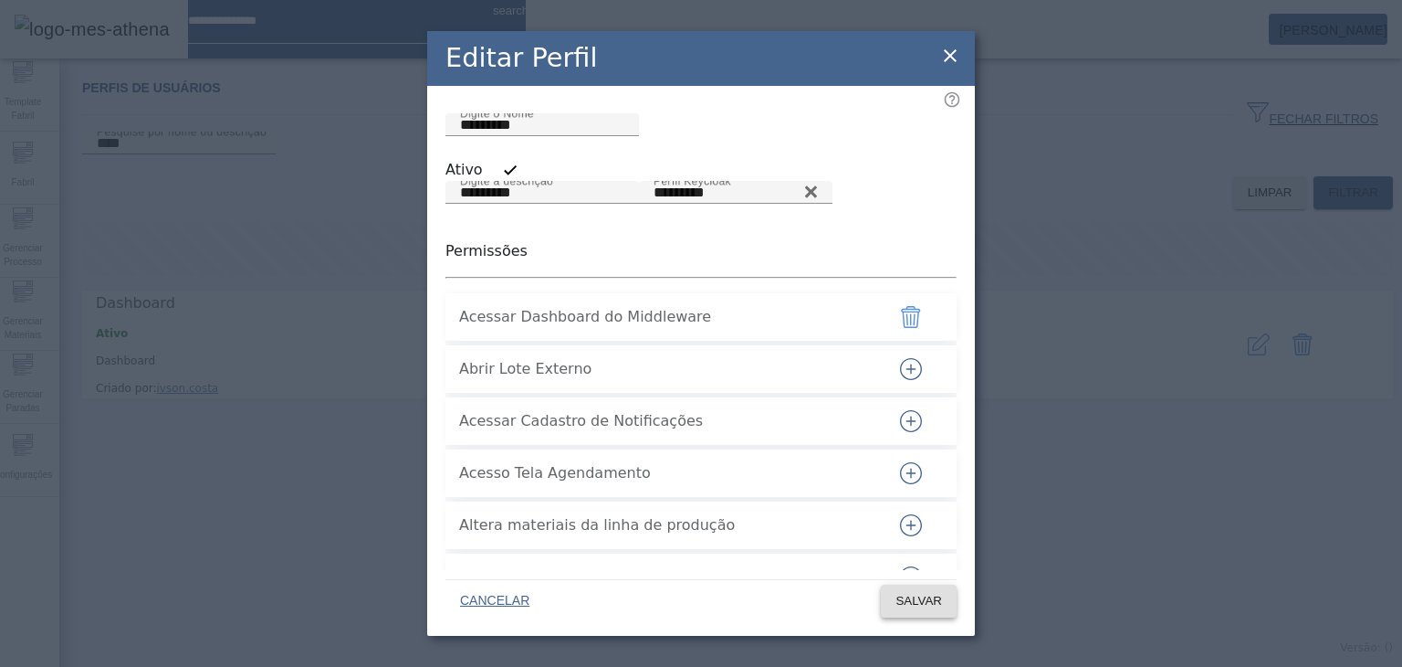
click at [802, 604] on span "SALVAR" at bounding box center [919, 601] width 47 height 18
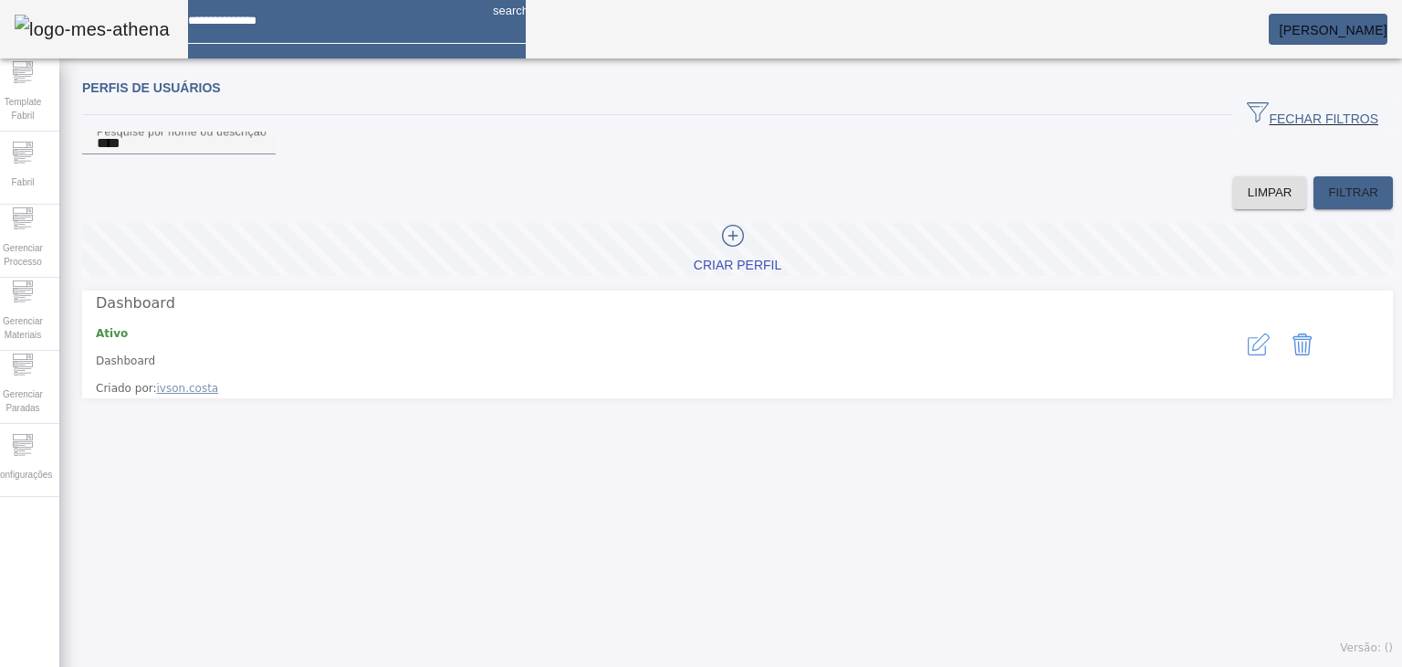
click at [802, 355] on icon "button" at bounding box center [1259, 344] width 22 height 22
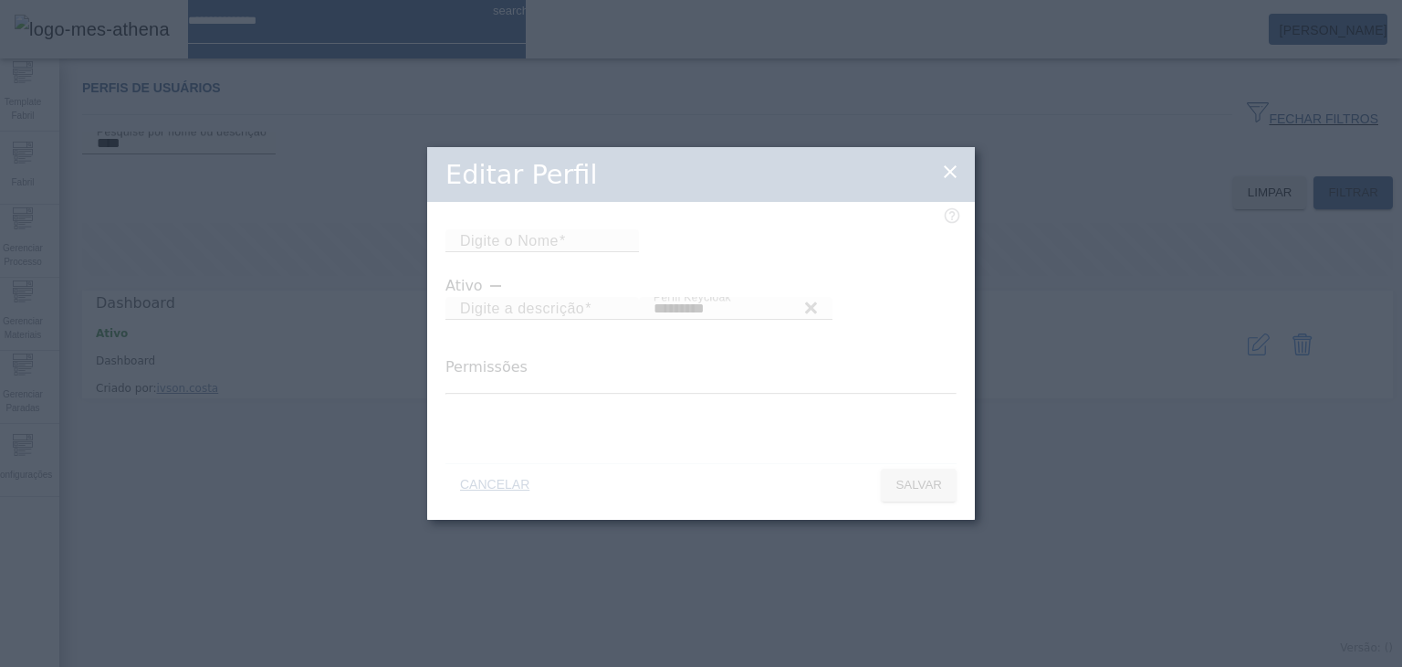
type input "*********"
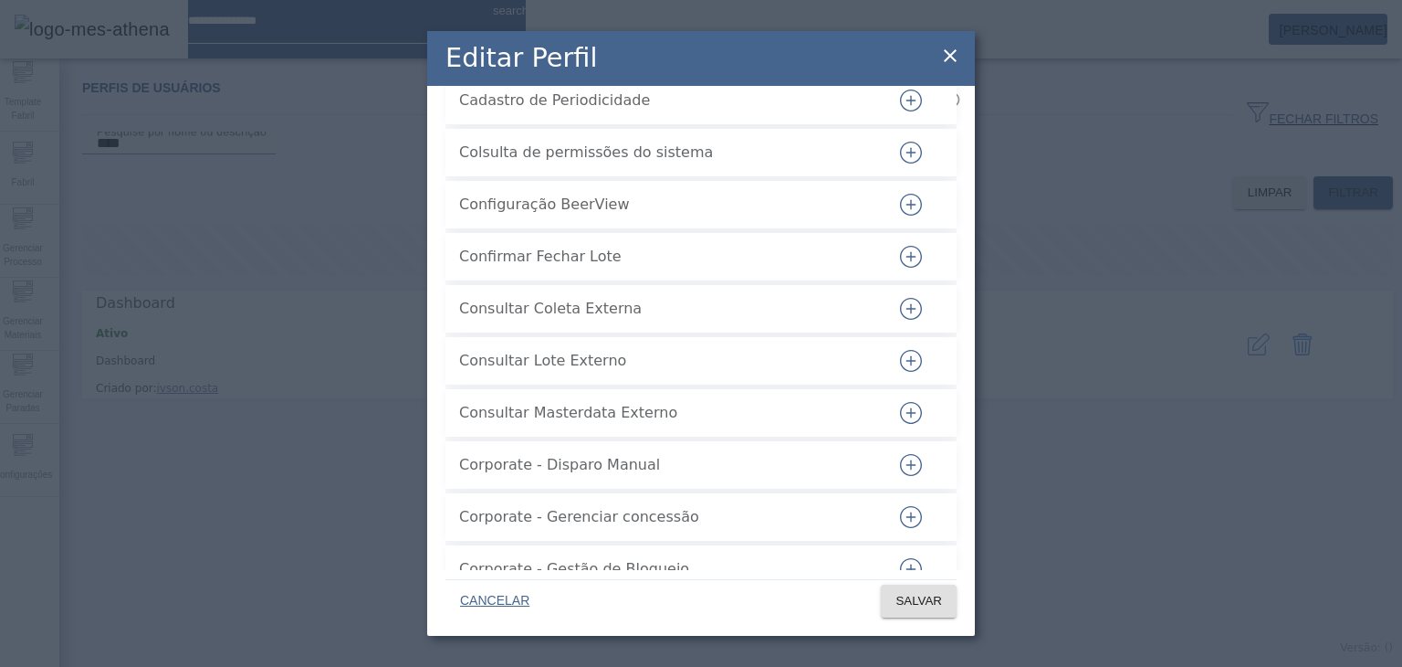
scroll to position [822, 0]
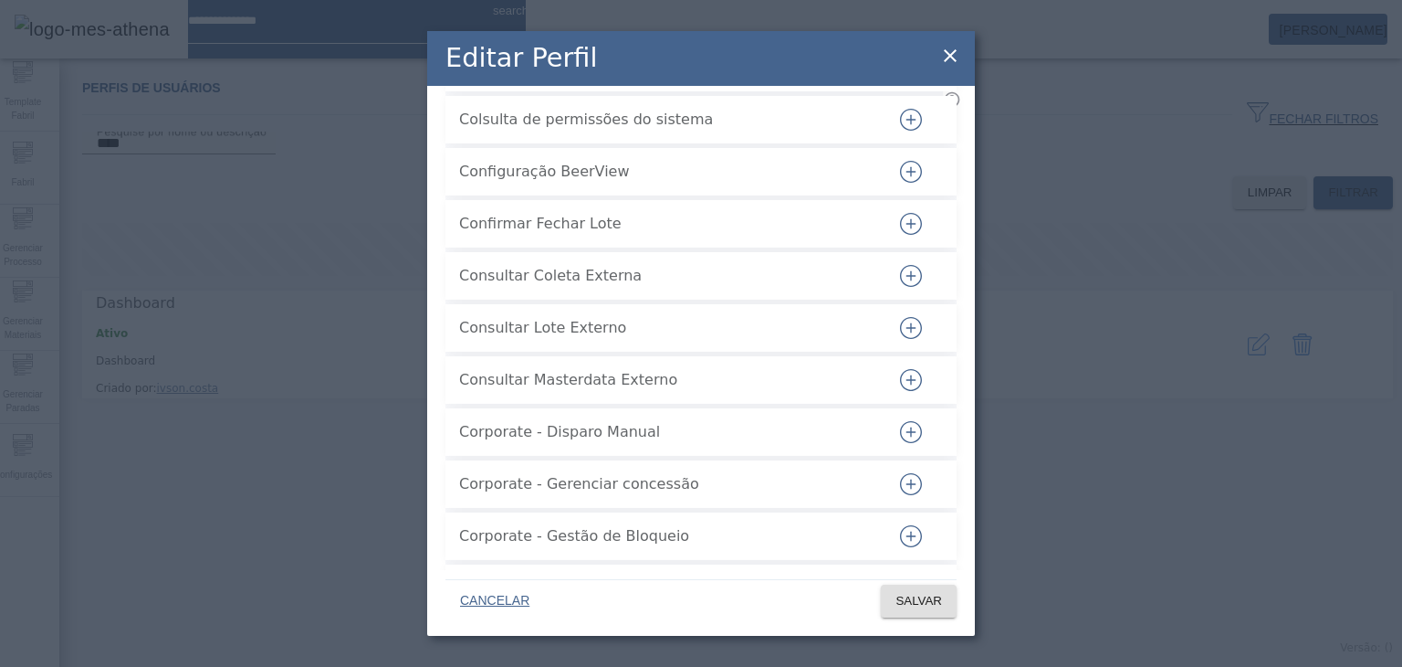
click at [498, 391] on span "Consultar Masterdata Externo" at bounding box center [664, 380] width 411 height 22
drag, startPoint x: 498, startPoint y: 465, endPoint x: 647, endPoint y: 470, distance: 149.8
click at [647, 391] on span "Consultar Masterdata Externo" at bounding box center [664, 380] width 411 height 22
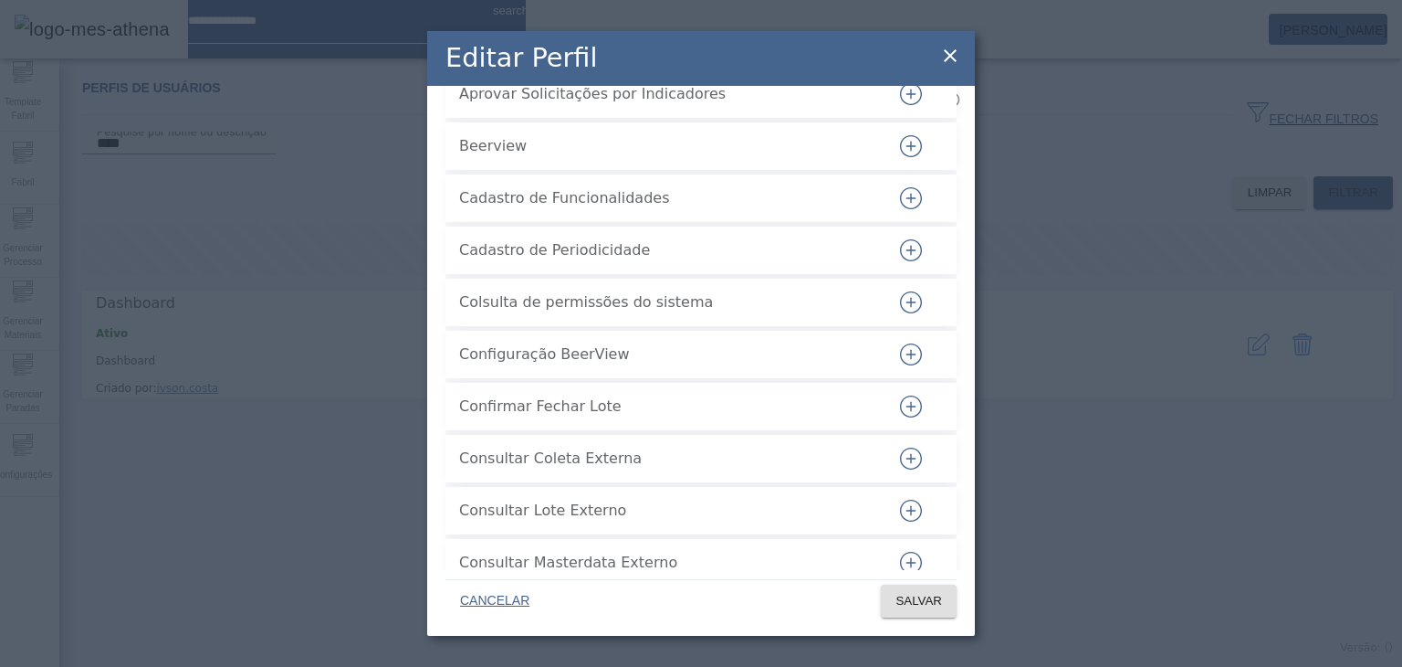
click at [488, 209] on span "Cadastro de Funcionalidades" at bounding box center [664, 198] width 411 height 22
drag, startPoint x: 488, startPoint y: 289, endPoint x: 611, endPoint y: 289, distance: 123.3
click at [611, 209] on span "Cadastro de Funcionalidades" at bounding box center [664, 198] width 411 height 22
click at [495, 261] on span "Cadastro de Periodicidade" at bounding box center [664, 250] width 411 height 22
drag, startPoint x: 495, startPoint y: 340, endPoint x: 599, endPoint y: 339, distance: 104.1
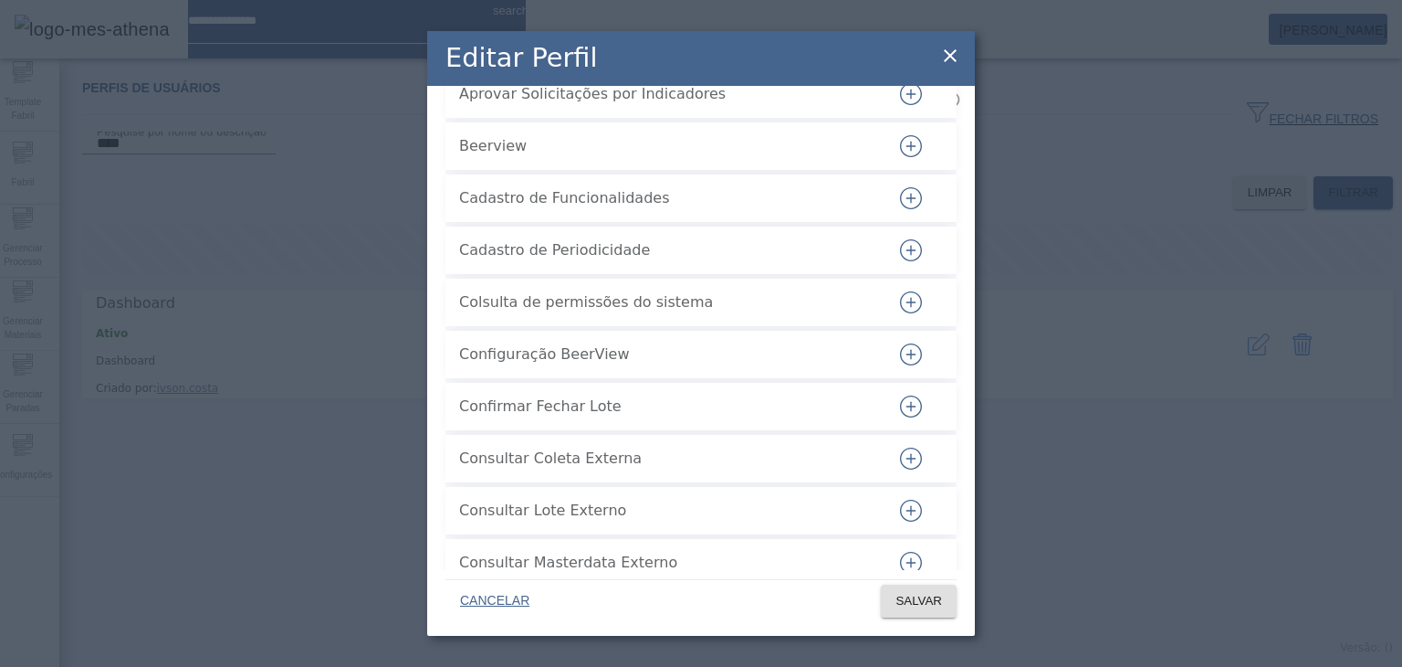
click at [599, 261] on span "Cadastro de Periodicidade" at bounding box center [664, 250] width 411 height 22
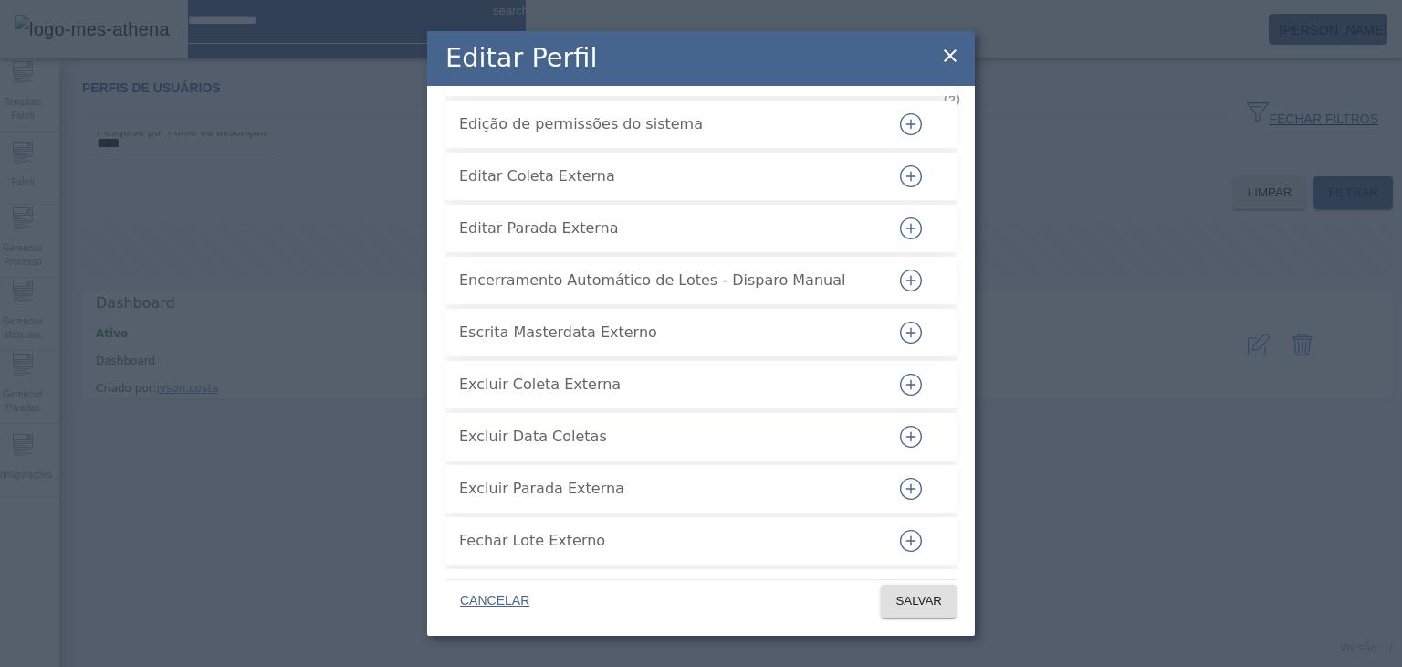
scroll to position [1735, 0]
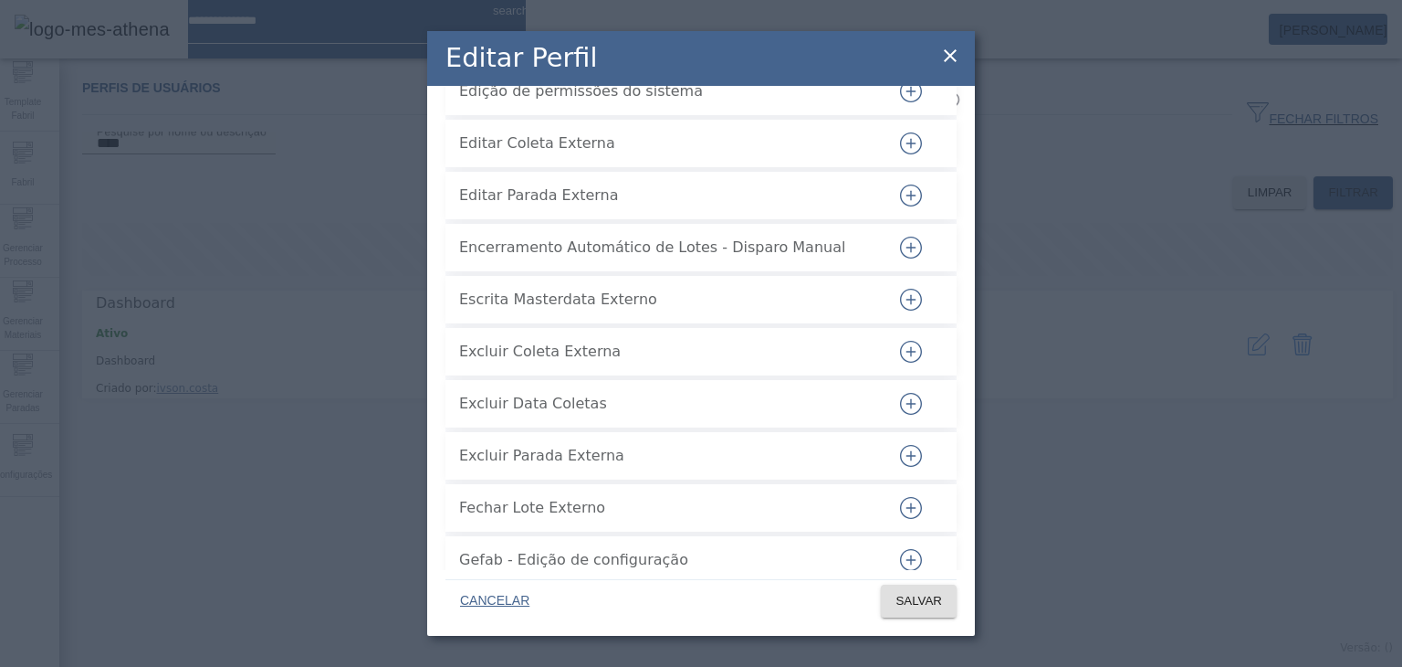
click at [473, 310] on span "Escrita Masterdata Externo" at bounding box center [664, 300] width 411 height 22
drag, startPoint x: 550, startPoint y: 387, endPoint x: 626, endPoint y: 385, distance: 76.7
click at [585, 310] on span "Escrita Masterdata Externo" at bounding box center [664, 300] width 411 height 22
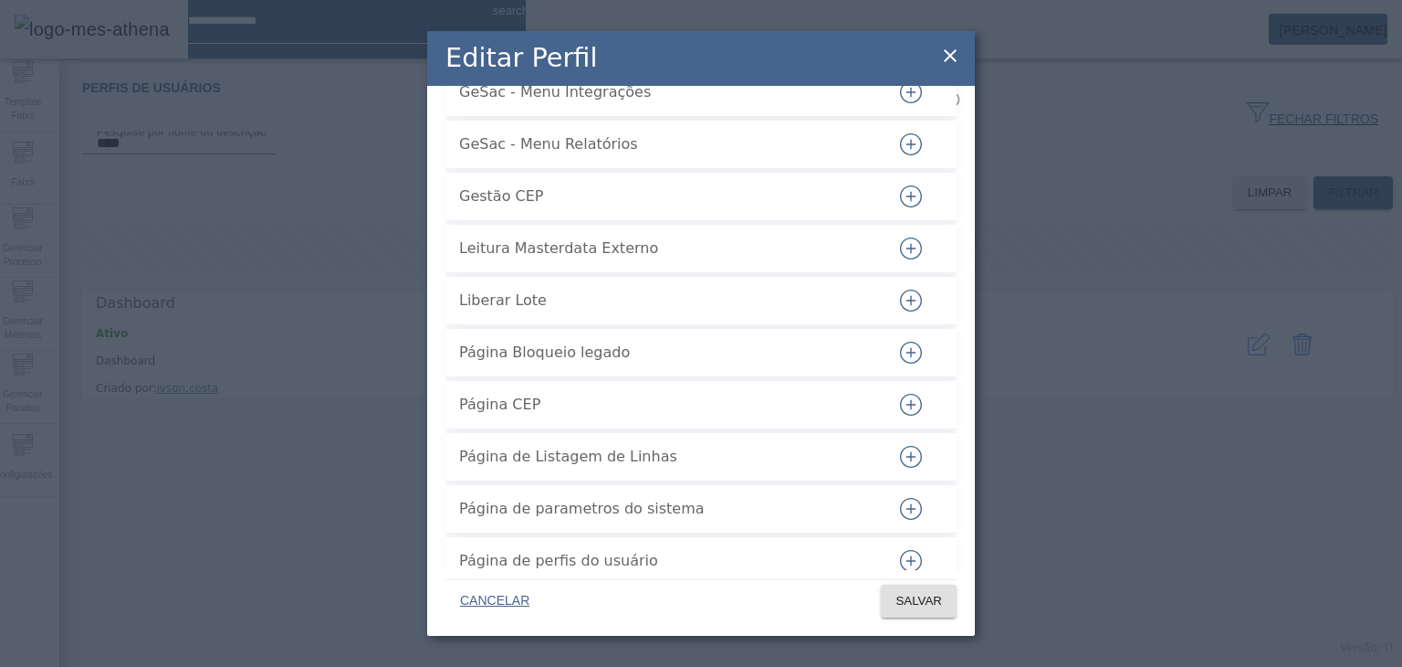
scroll to position [2739, 0]
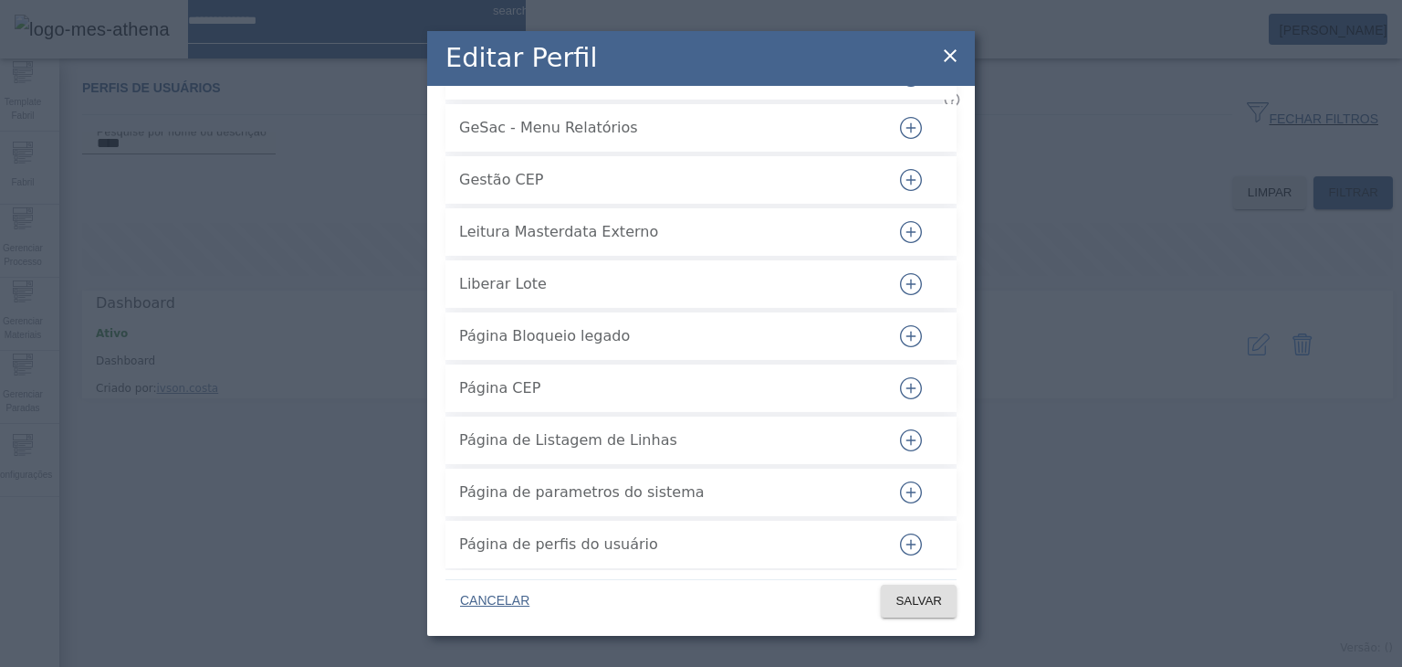
click at [472, 243] on span "Leitura Masterdata Externo" at bounding box center [664, 232] width 411 height 22
drag, startPoint x: 472, startPoint y: 319, endPoint x: 609, endPoint y: 319, distance: 137.0
click at [609, 243] on span "Leitura Masterdata Externo" at bounding box center [664, 232] width 411 height 22
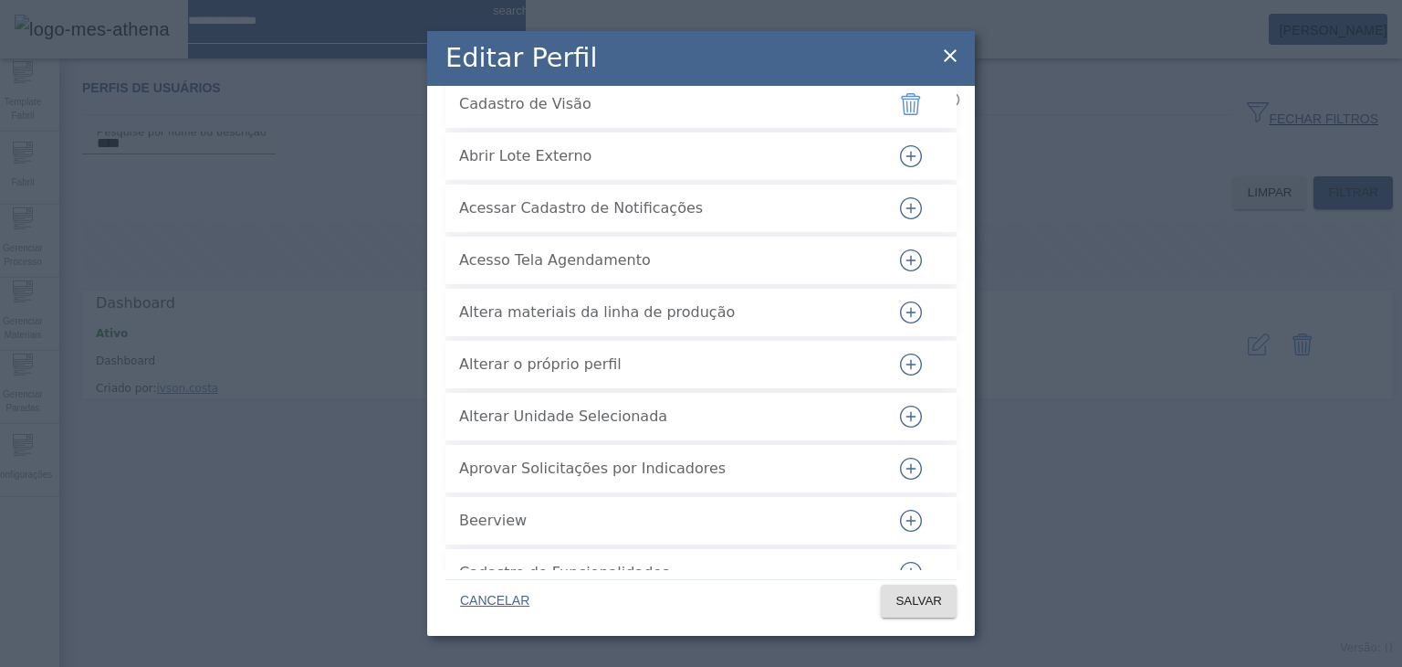
scroll to position [0, 0]
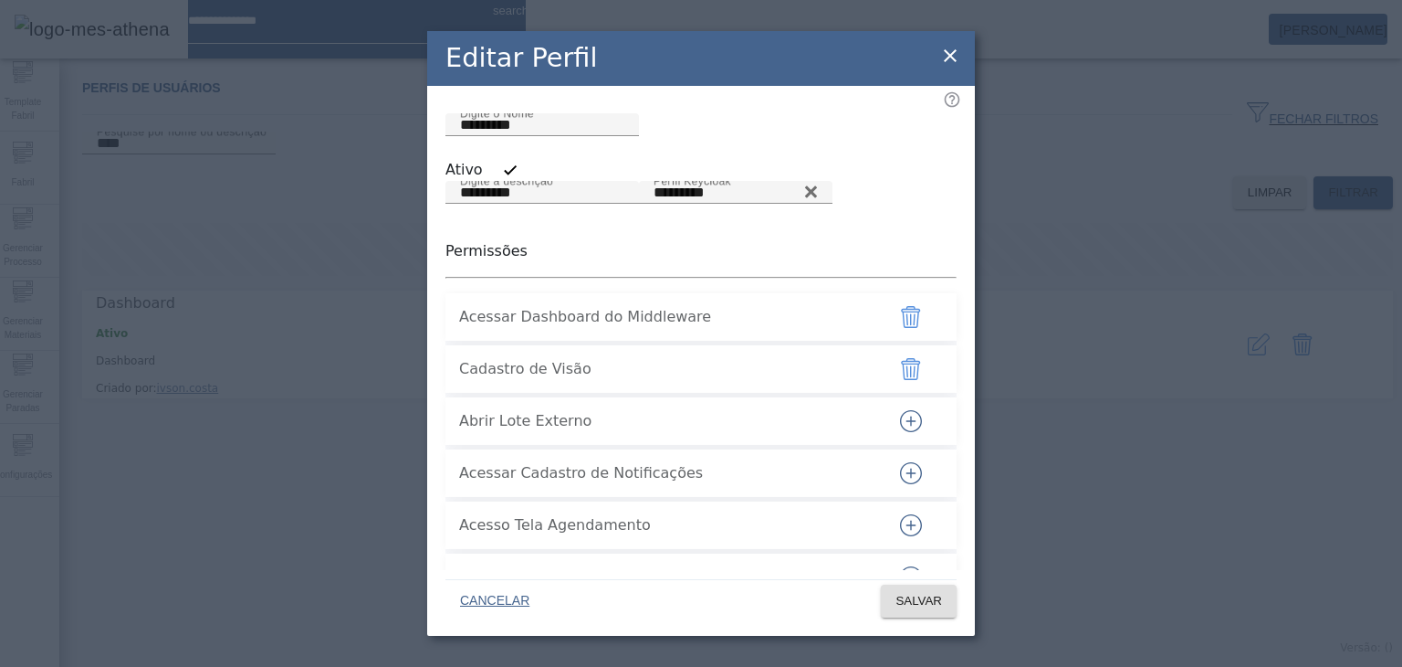
click at [645, 328] on span "Acessar Dashboard do Middleware" at bounding box center [664, 317] width 411 height 22
click at [467, 328] on span "Acessar Dashboard do Middleware" at bounding box center [664, 317] width 411 height 22
drag, startPoint x: 467, startPoint y: 406, endPoint x: 675, endPoint y: 405, distance: 207.3
click at [675, 328] on span "Acessar Dashboard do Middleware" at bounding box center [664, 317] width 411 height 22
copy span "Acessar Dashboard do Middleware"
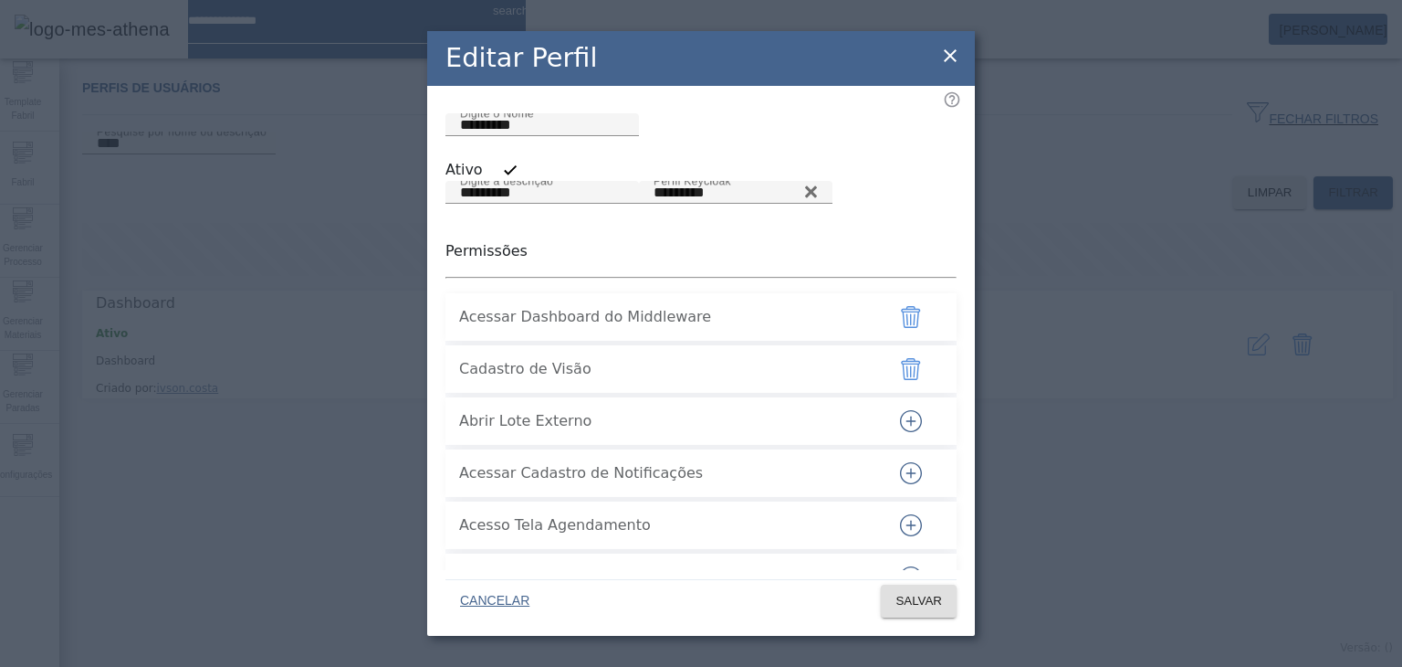
click at [486, 380] on span "Cadastro de Visão" at bounding box center [664, 369] width 411 height 22
drag, startPoint x: 486, startPoint y: 451, endPoint x: 595, endPoint y: 453, distance: 109.6
click at [595, 380] on span "Cadastro de Visão" at bounding box center [664, 369] width 411 height 22
copy div "Cadastro de Visão"
click at [712, 380] on span "Cadastro de Visão" at bounding box center [664, 369] width 411 height 22
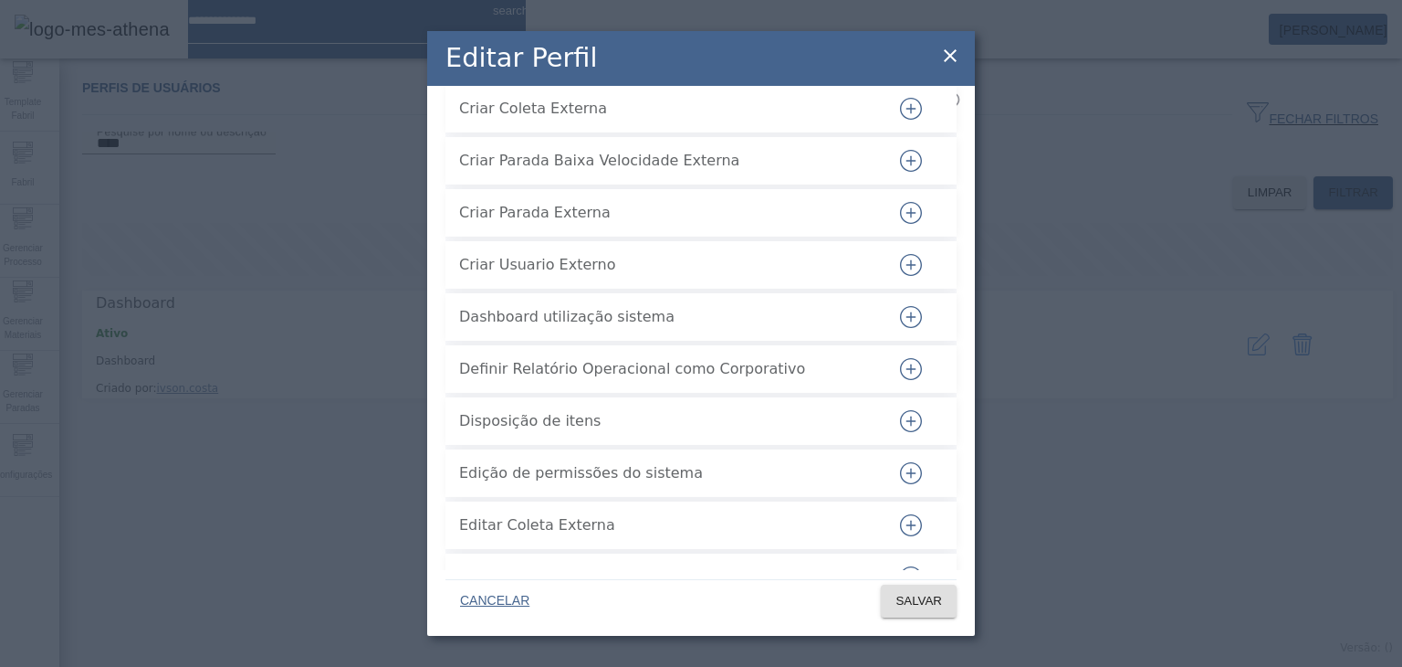
scroll to position [1461, 0]
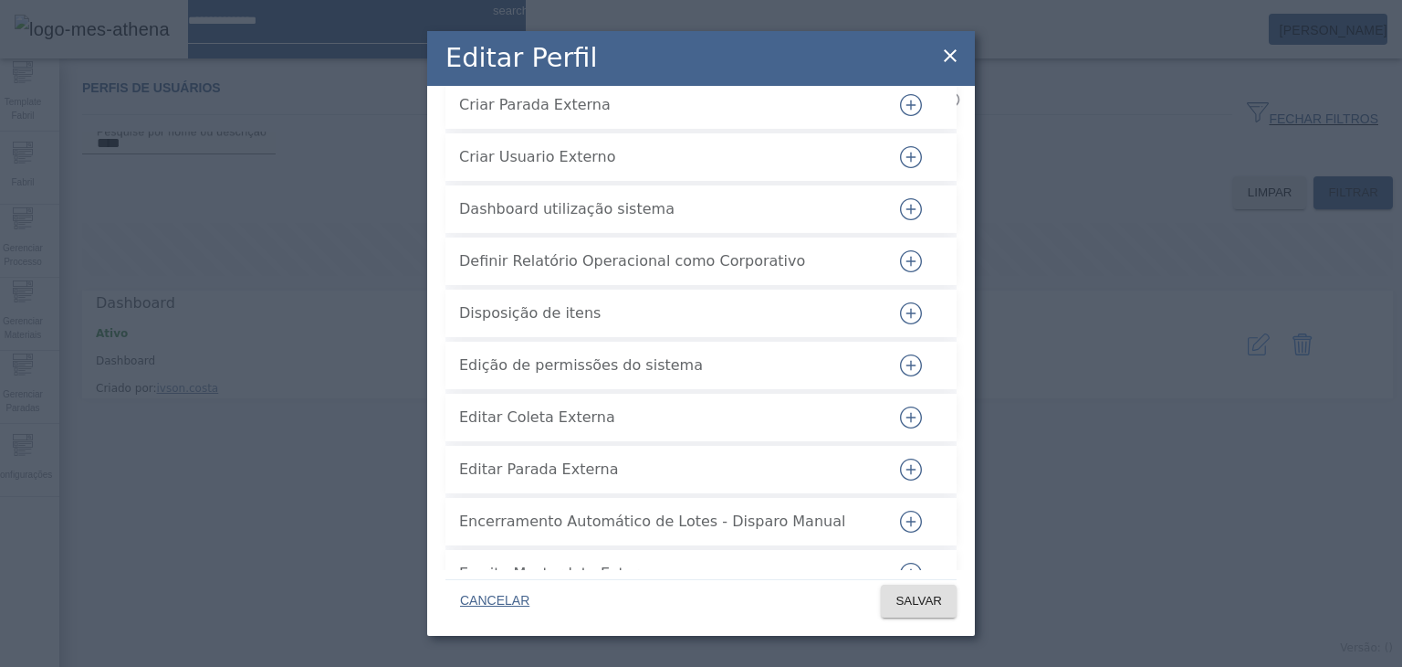
click at [802, 220] on icon "button" at bounding box center [911, 209] width 22 height 22
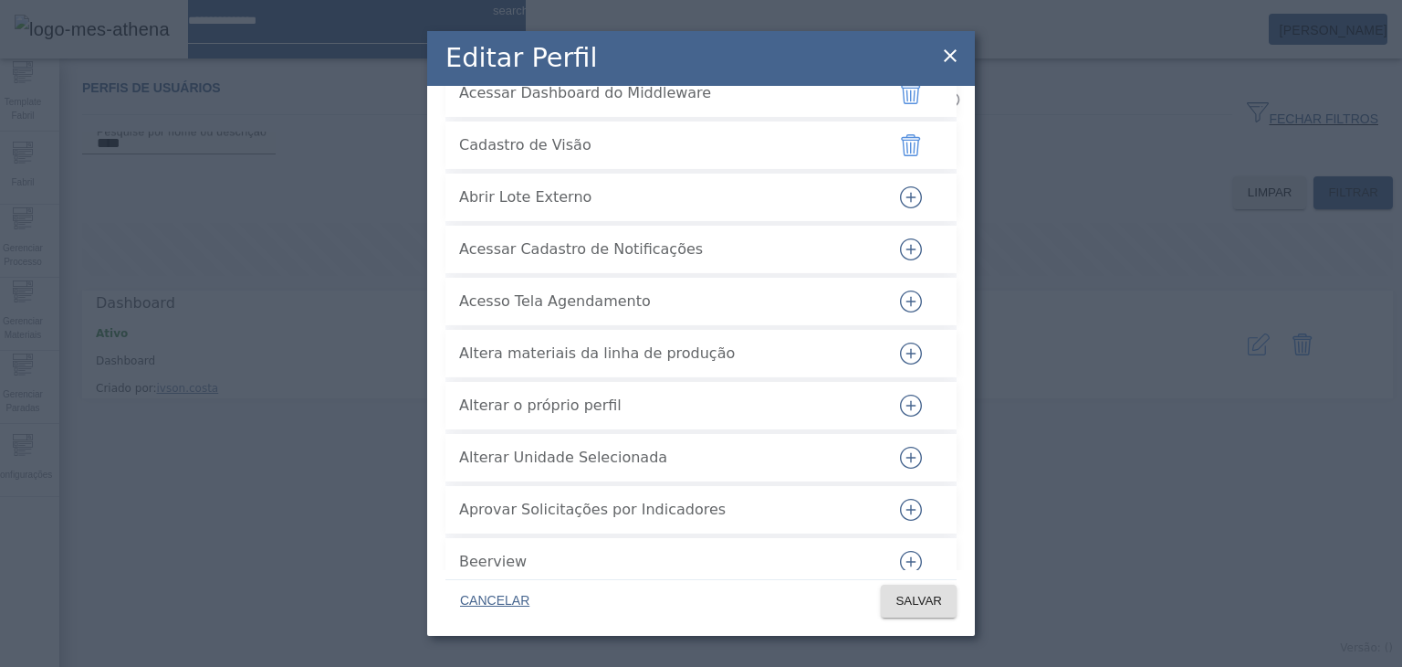
scroll to position [0, 0]
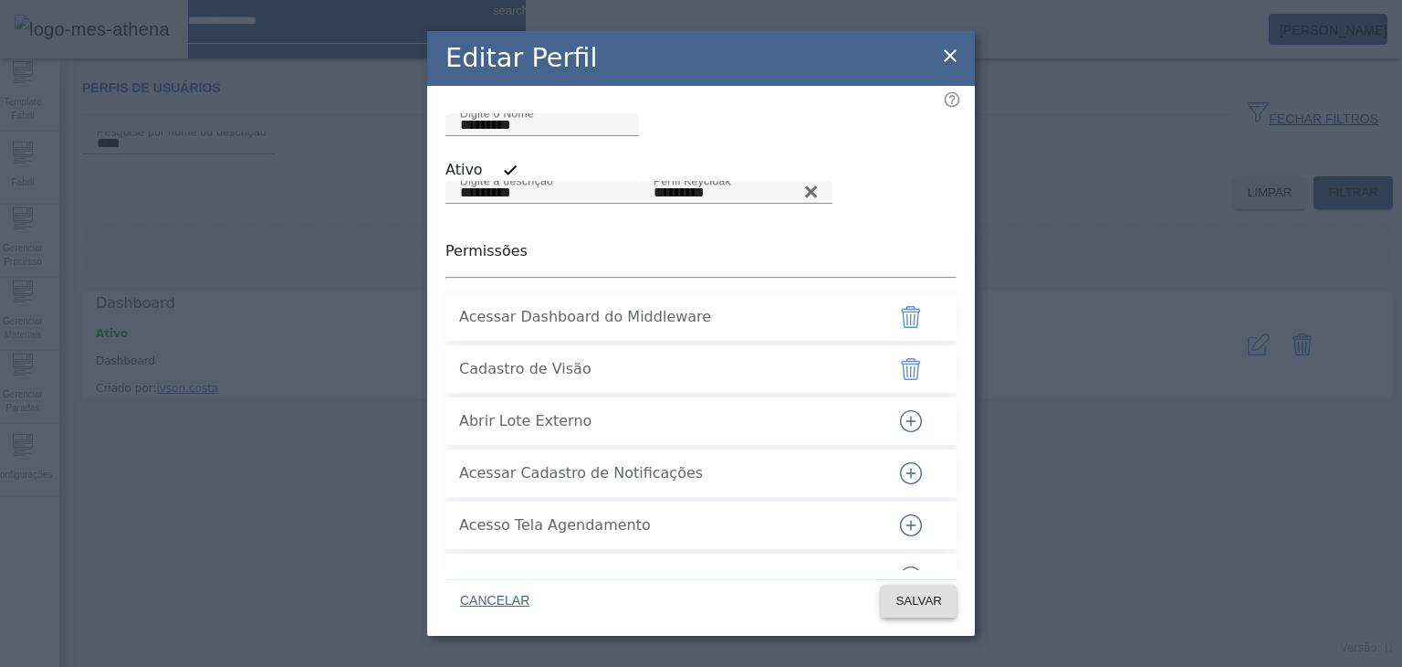
click at [802, 600] on span "SALVAR" at bounding box center [919, 601] width 47 height 18
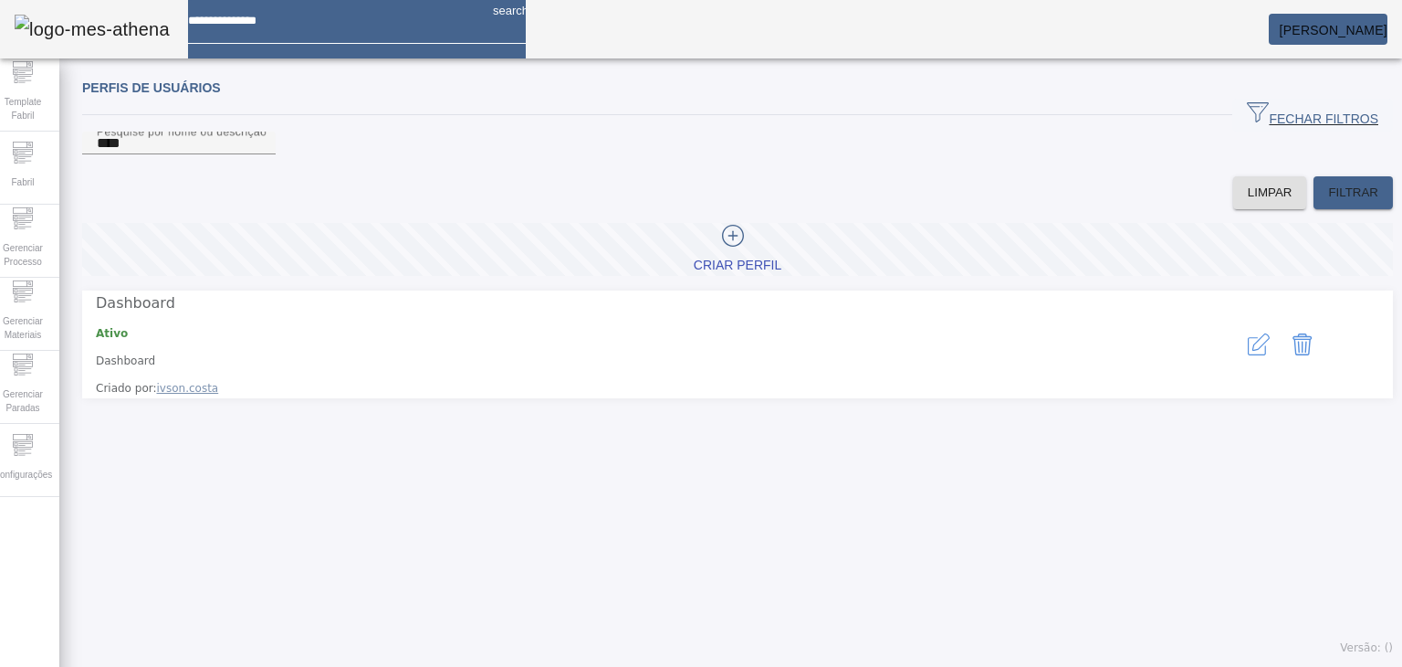
click at [802, 366] on button "button" at bounding box center [1259, 344] width 44 height 44
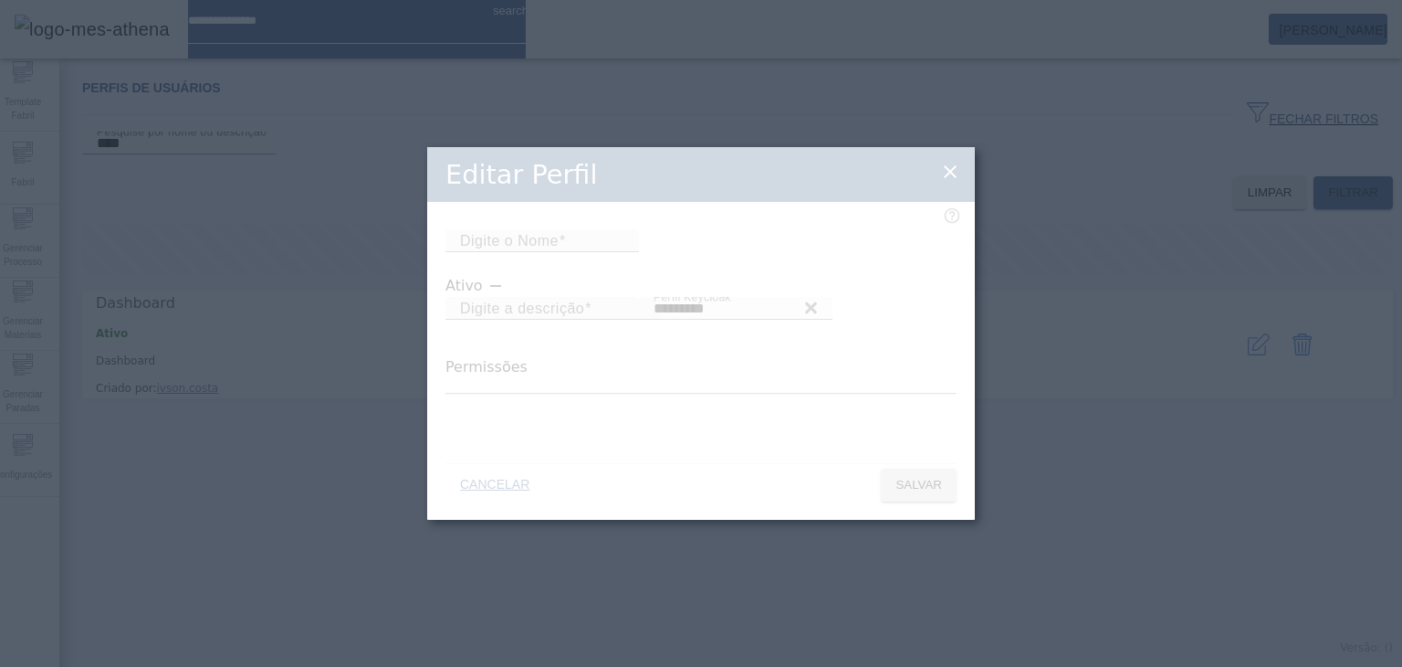
type input "*********"
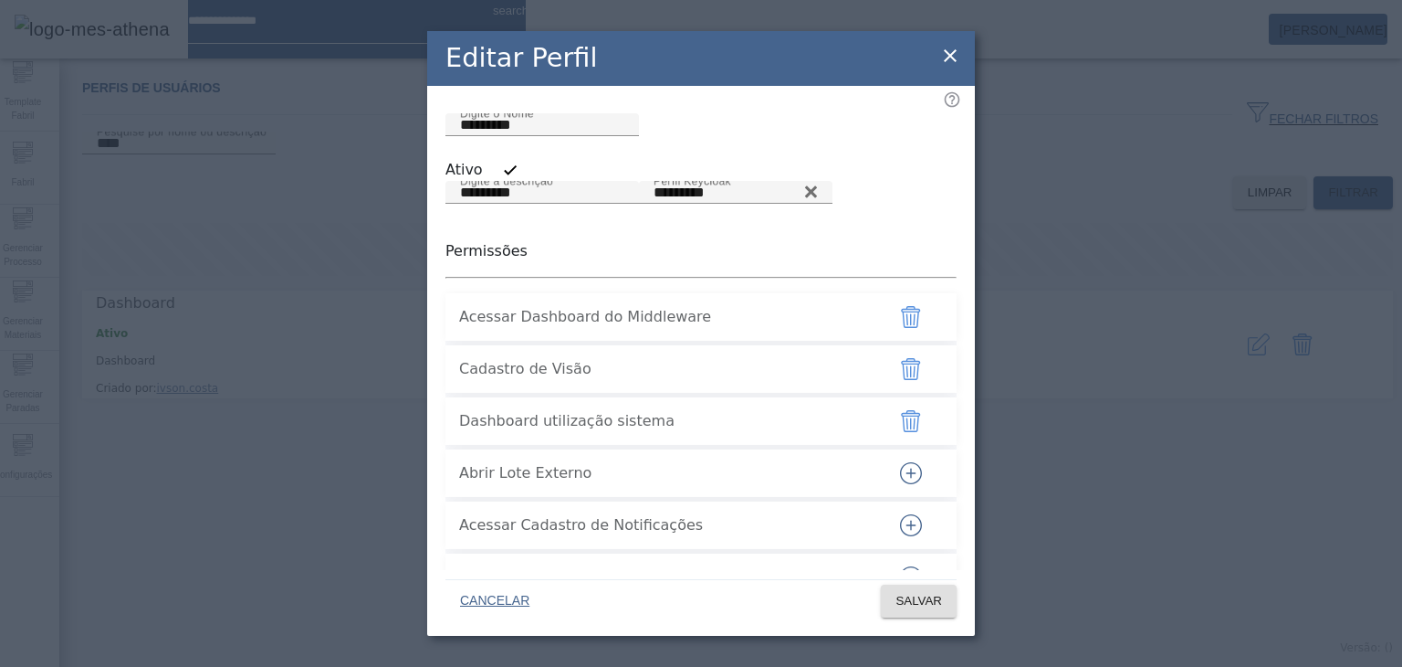
click at [802, 380] on icon "button" at bounding box center [910, 369] width 19 height 22
click at [802, 583] on span at bounding box center [919, 601] width 76 height 44
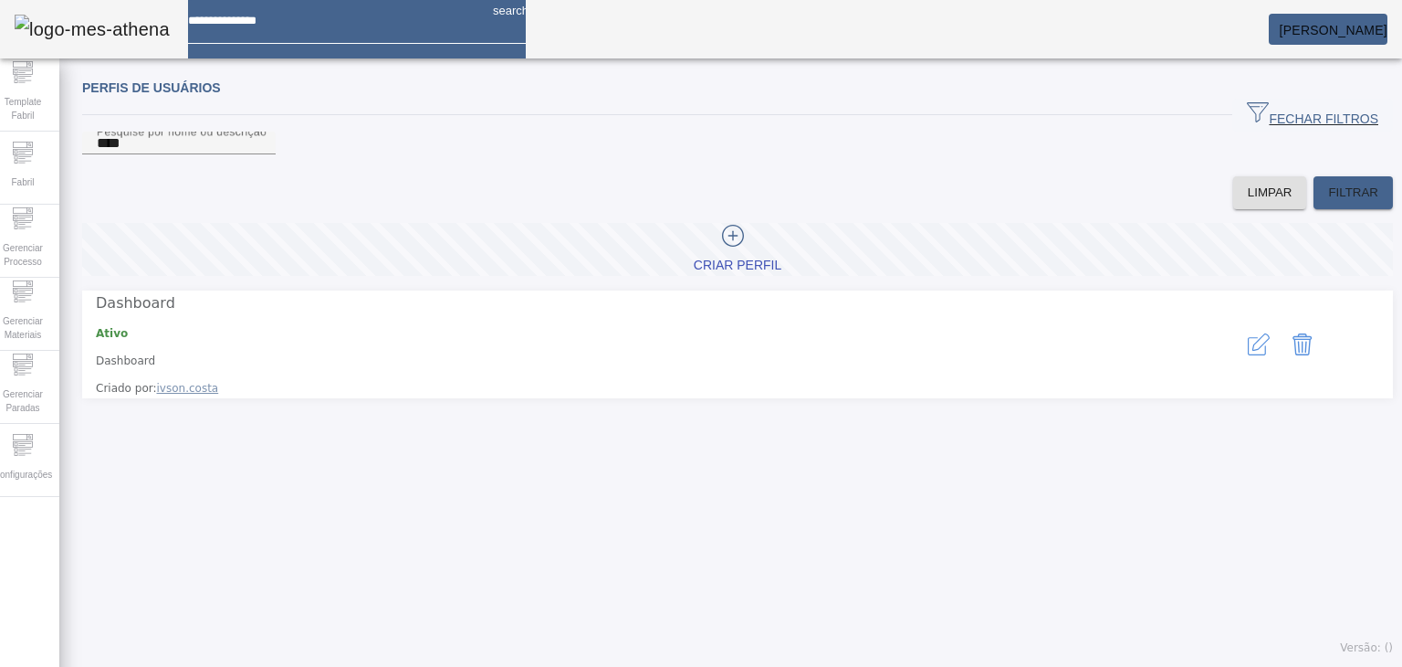
click at [802, 348] on icon "button" at bounding box center [1261, 341] width 17 height 17
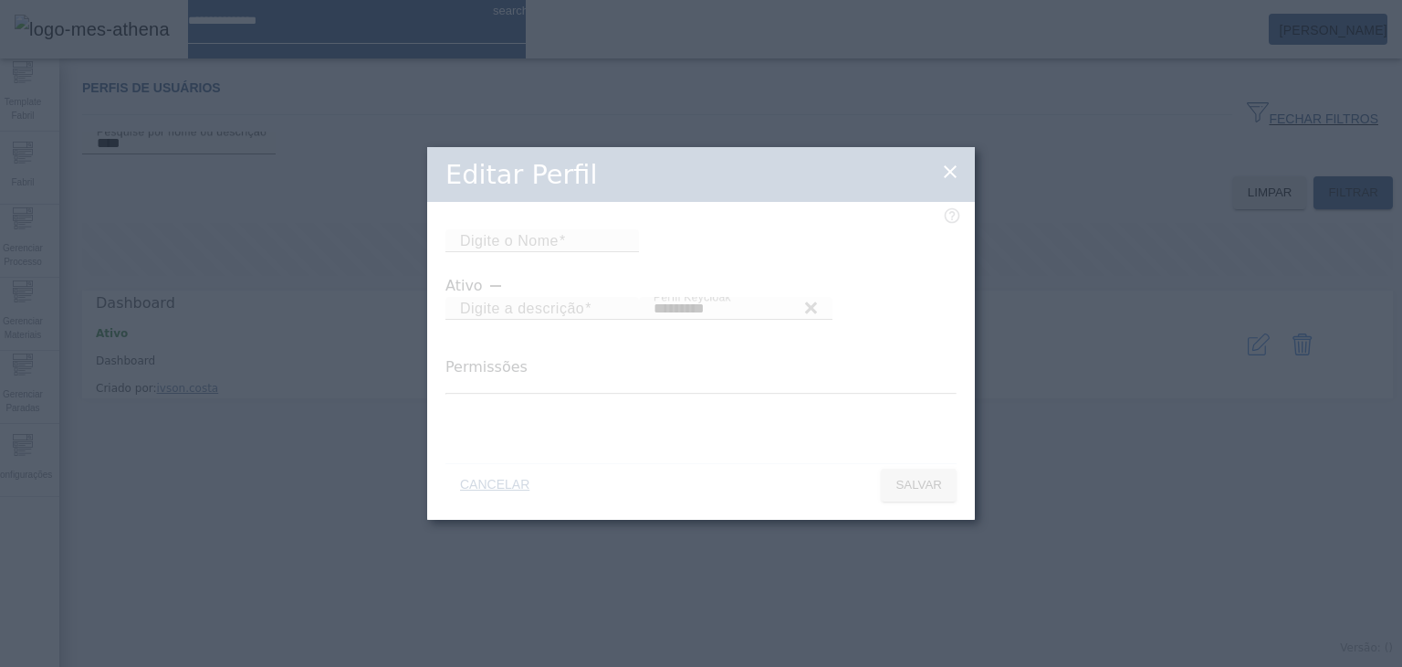
type input "*********"
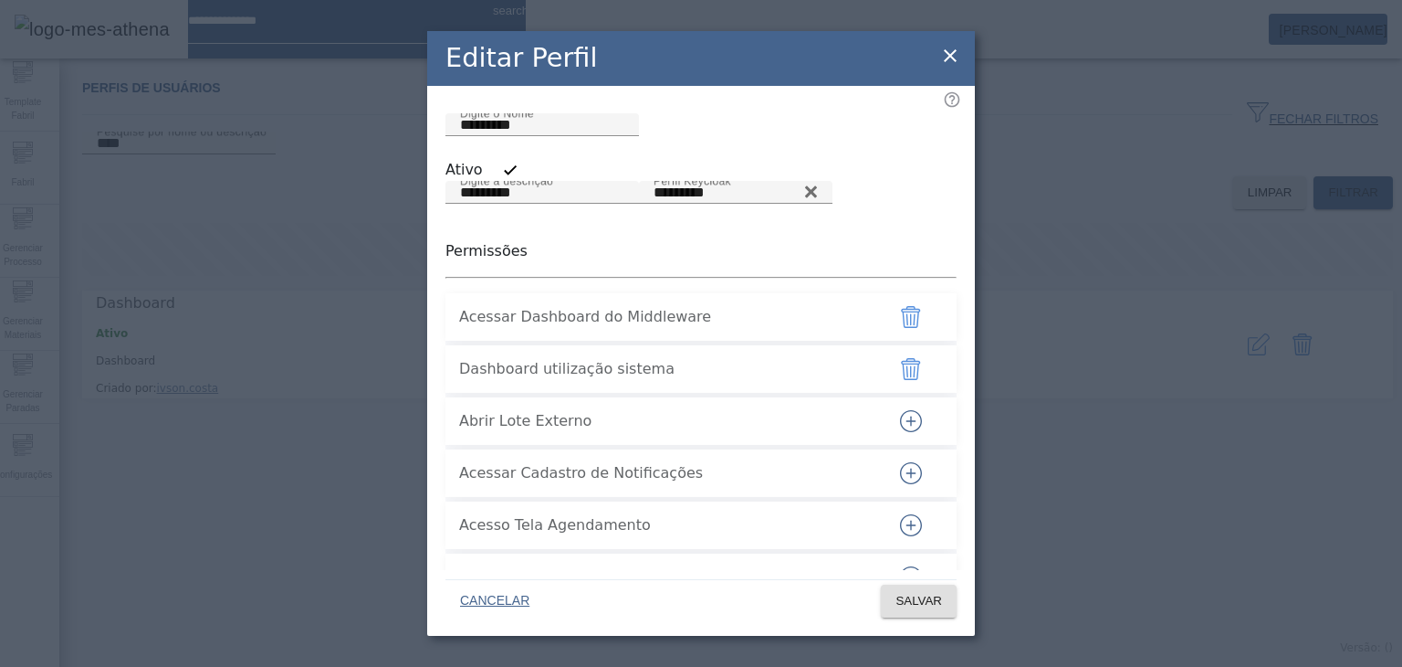
click at [802, 55] on icon at bounding box center [950, 55] width 13 height 13
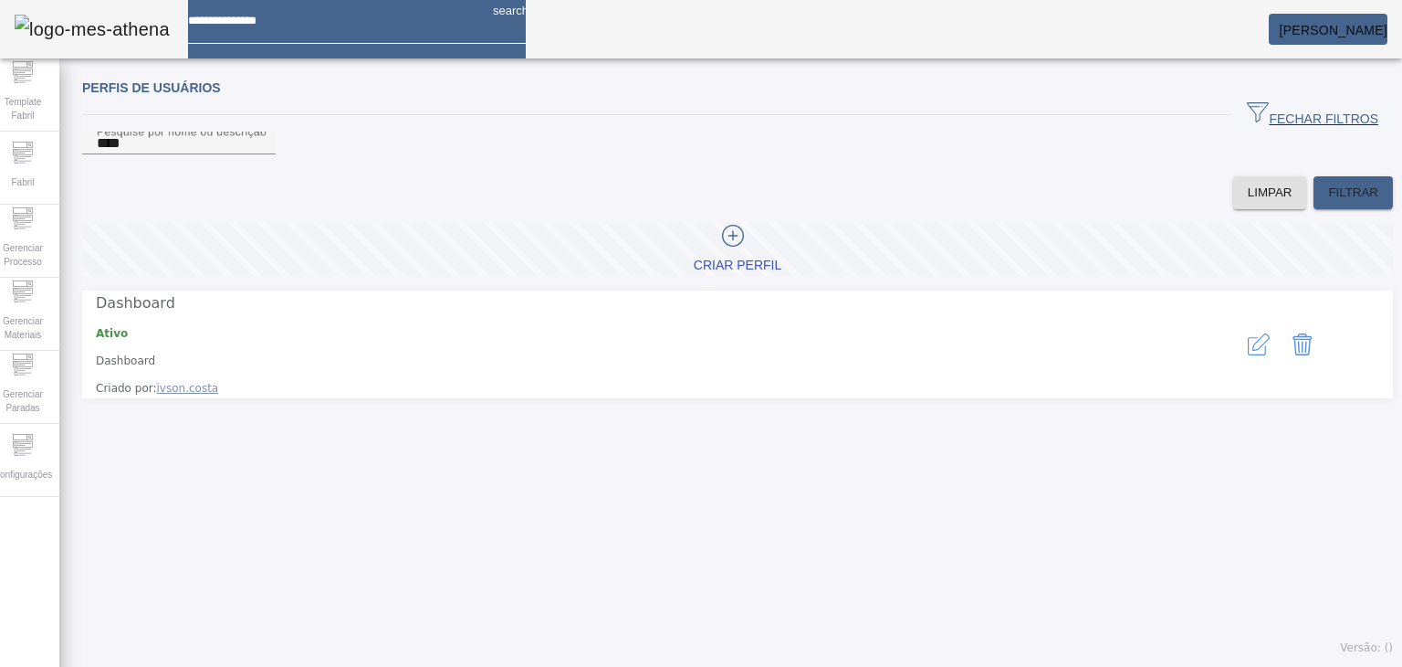
click at [802, 491] on div "Perfis de usuários FECHAR FILTROS Pesquise por nome ou descrição **** LIMPAR FI…" at bounding box center [737, 367] width 1357 height 599
click at [802, 359] on button "button" at bounding box center [1259, 344] width 44 height 44
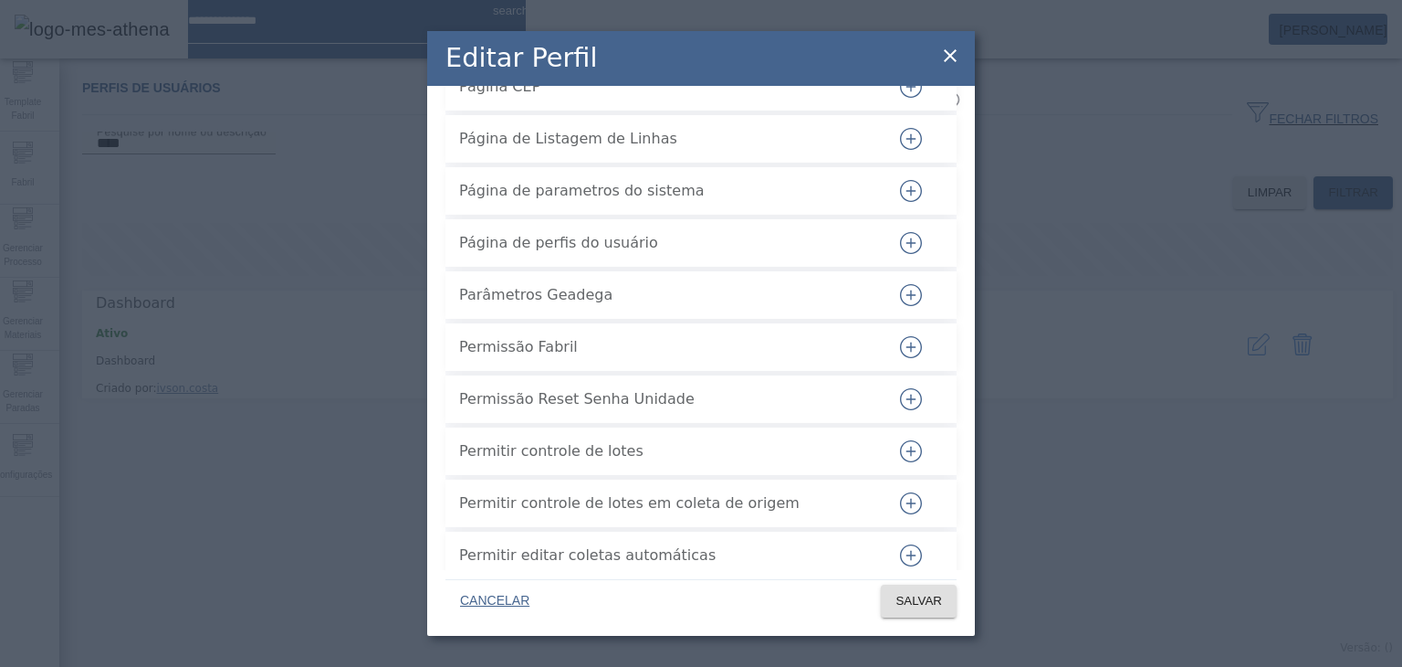
scroll to position [3196, 0]
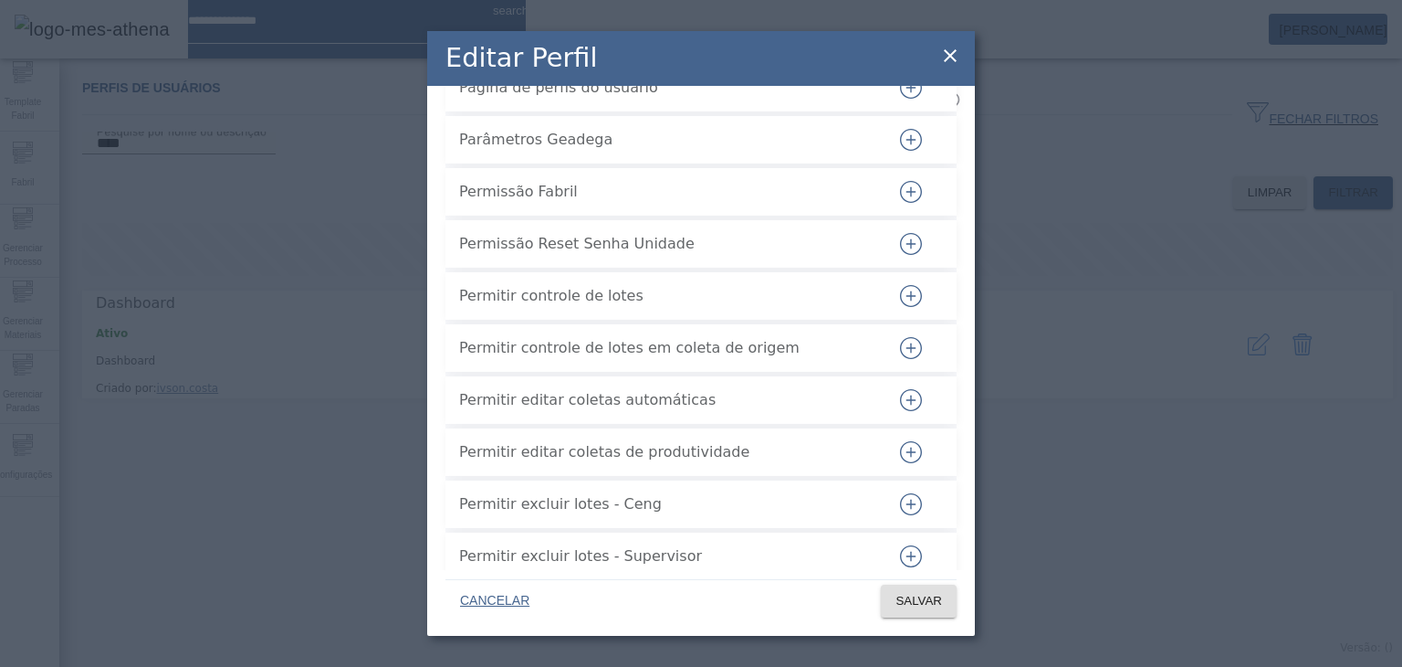
click at [502, 203] on span "Permissão Fabril" at bounding box center [664, 192] width 411 height 22
drag, startPoint x: 502, startPoint y: 285, endPoint x: 574, endPoint y: 284, distance: 72.1
click at [574, 203] on span "Permissão Fabril" at bounding box center [664, 192] width 411 height 22
click at [802, 203] on icon "button" at bounding box center [911, 192] width 22 height 22
click at [802, 597] on span "SALVAR" at bounding box center [919, 601] width 47 height 18
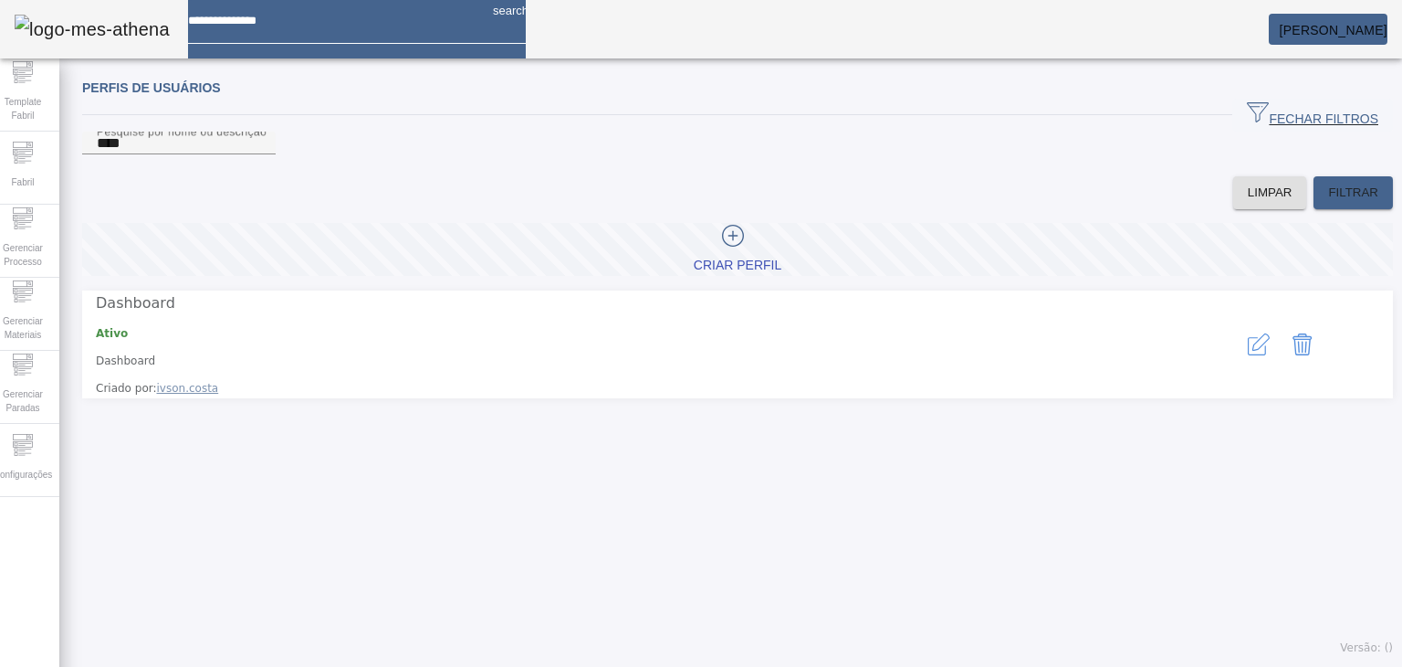
click at [802, 539] on div "Perfis de usuários FECHAR FILTROS Pesquise por nome ou descrição **** LIMPAR FI…" at bounding box center [737, 367] width 1357 height 599
click at [802, 355] on icon "button" at bounding box center [1259, 344] width 22 height 22
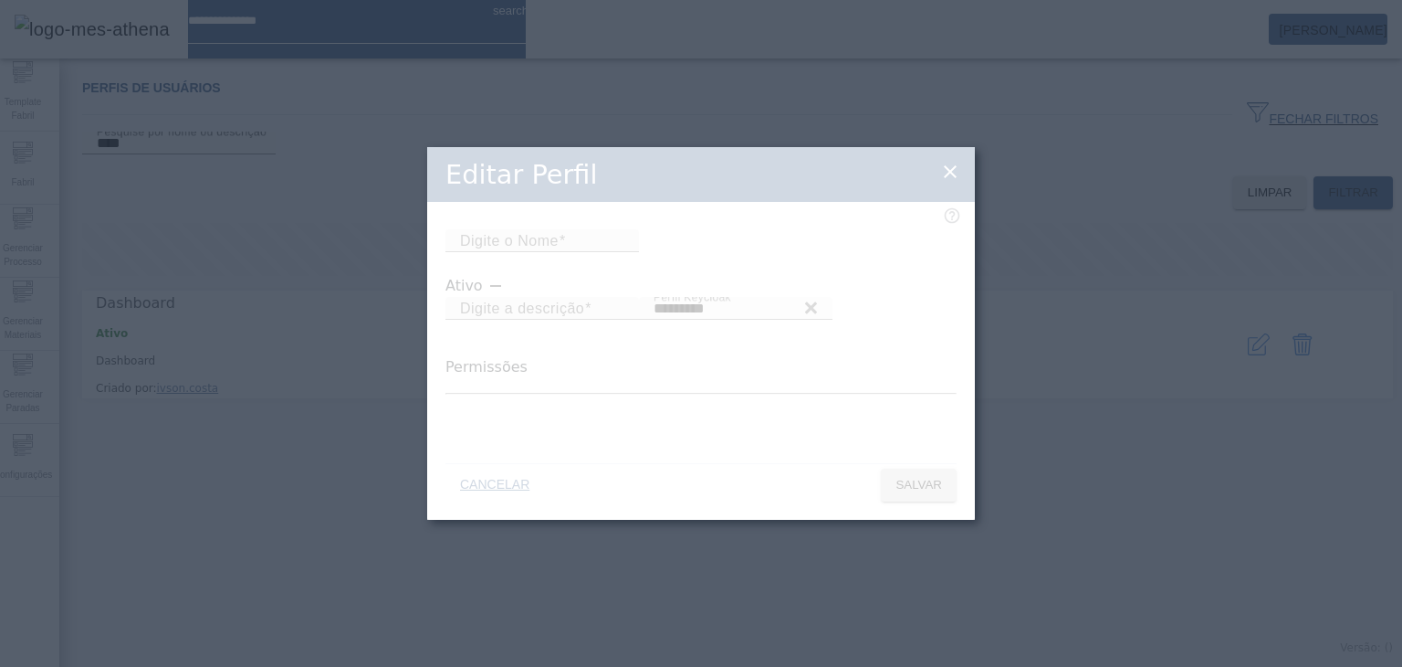
type input "*********"
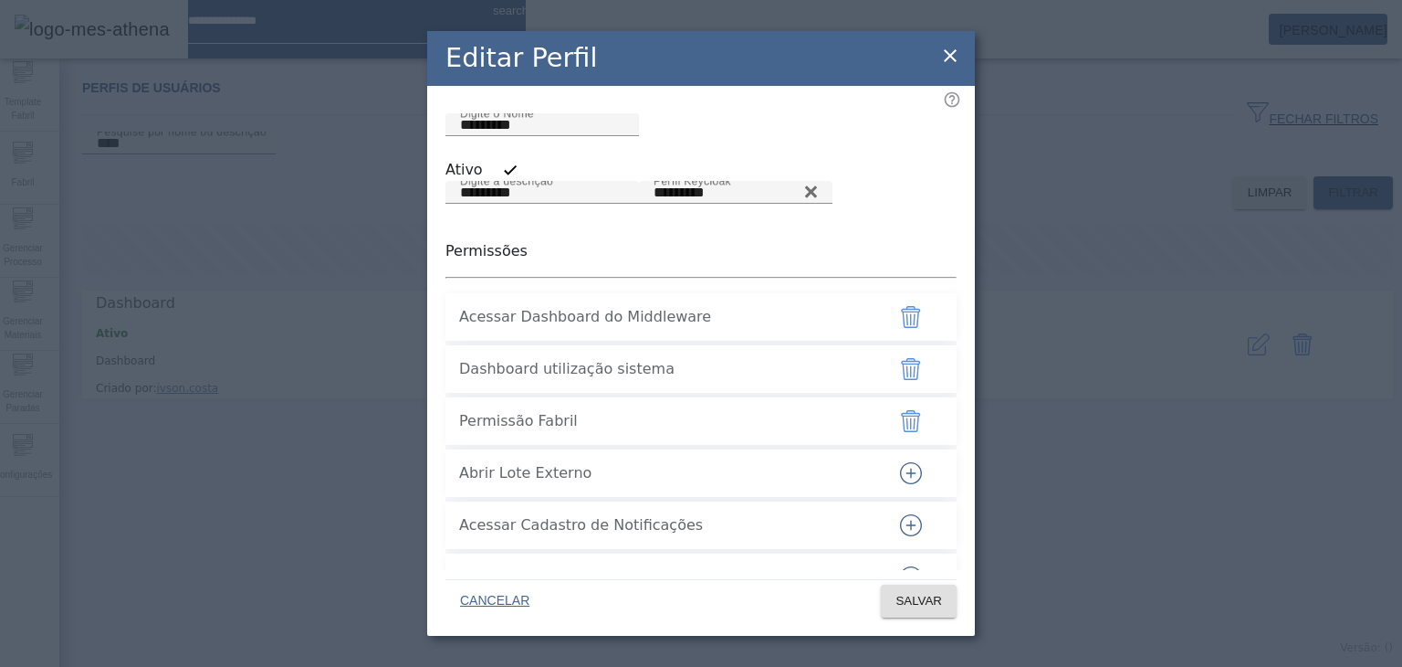
click at [475, 328] on span "Acessar Dashboard do Middleware" at bounding box center [664, 317] width 411 height 22
drag, startPoint x: 475, startPoint y: 400, endPoint x: 727, endPoint y: 399, distance: 252.0
click at [727, 328] on span "Acessar Dashboard do Middleware" at bounding box center [664, 317] width 411 height 22
copy div "Acessar Dashboard do Middleware"
click at [802, 60] on icon at bounding box center [950, 55] width 13 height 13
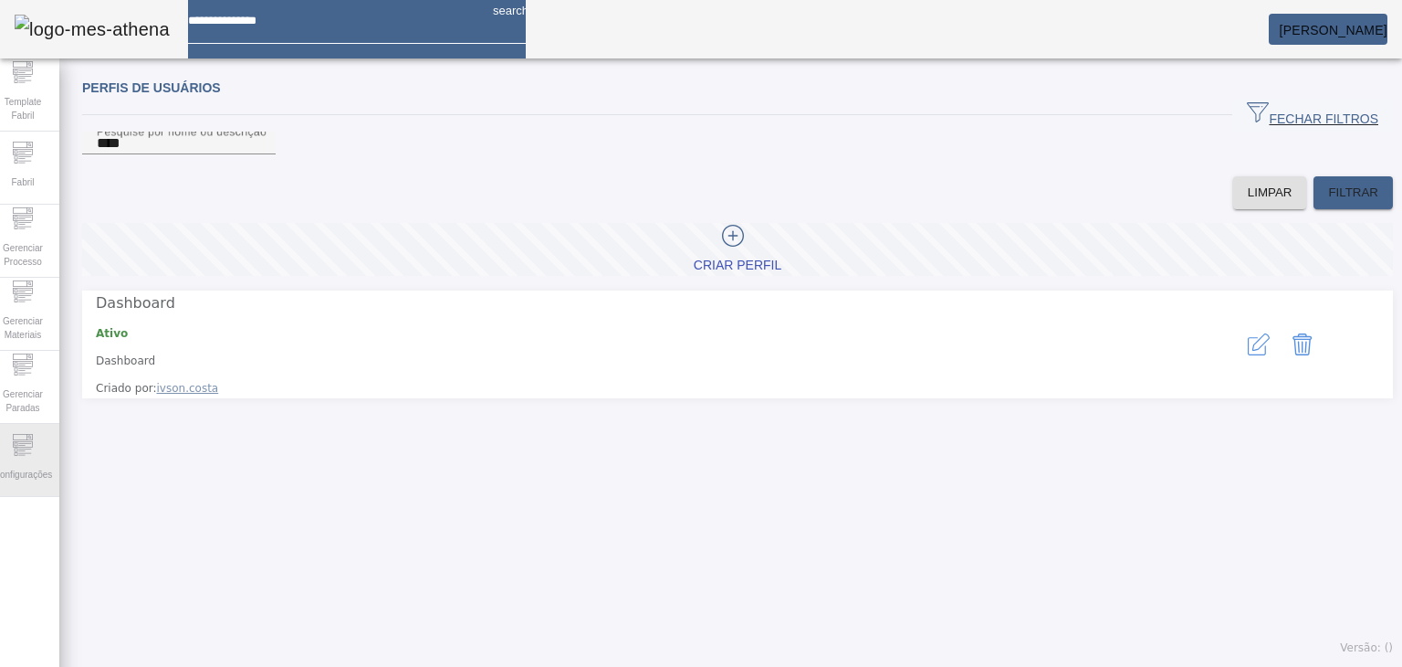
click at [51, 457] on div "Configurações" at bounding box center [22, 460] width 73 height 73
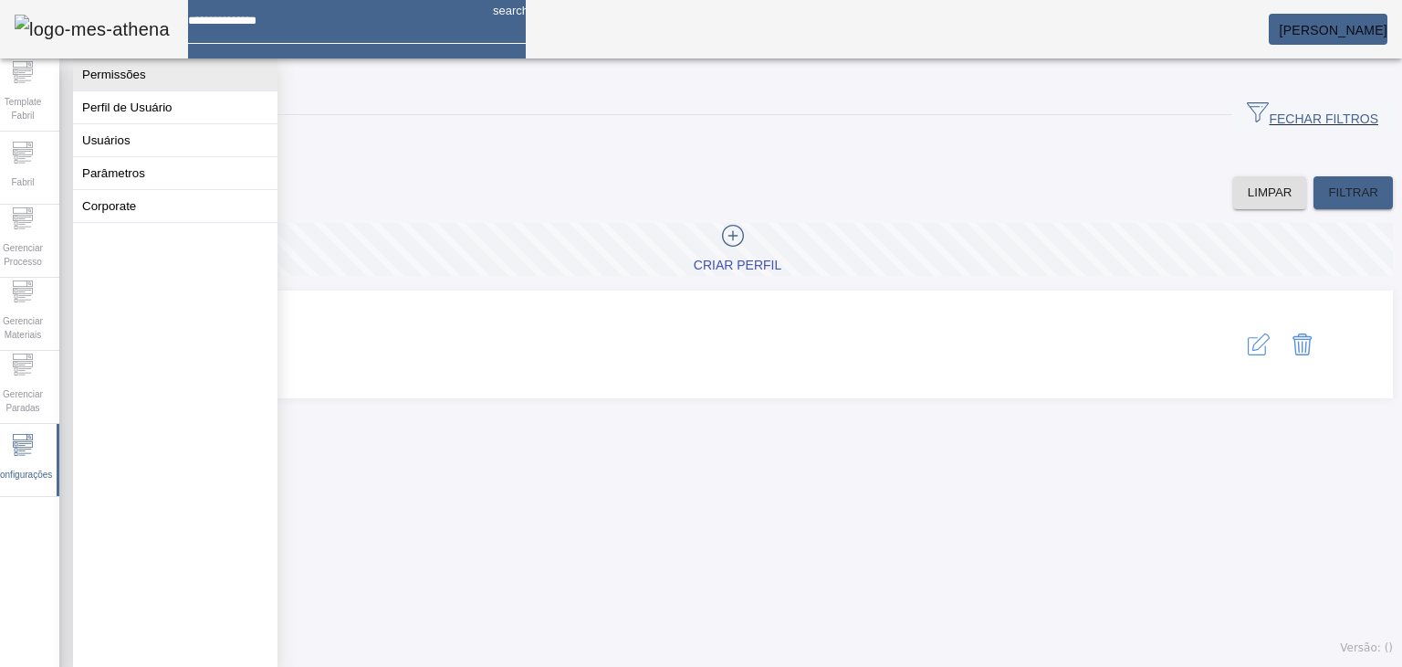
click at [171, 81] on button "Permissões" at bounding box center [175, 74] width 205 height 32
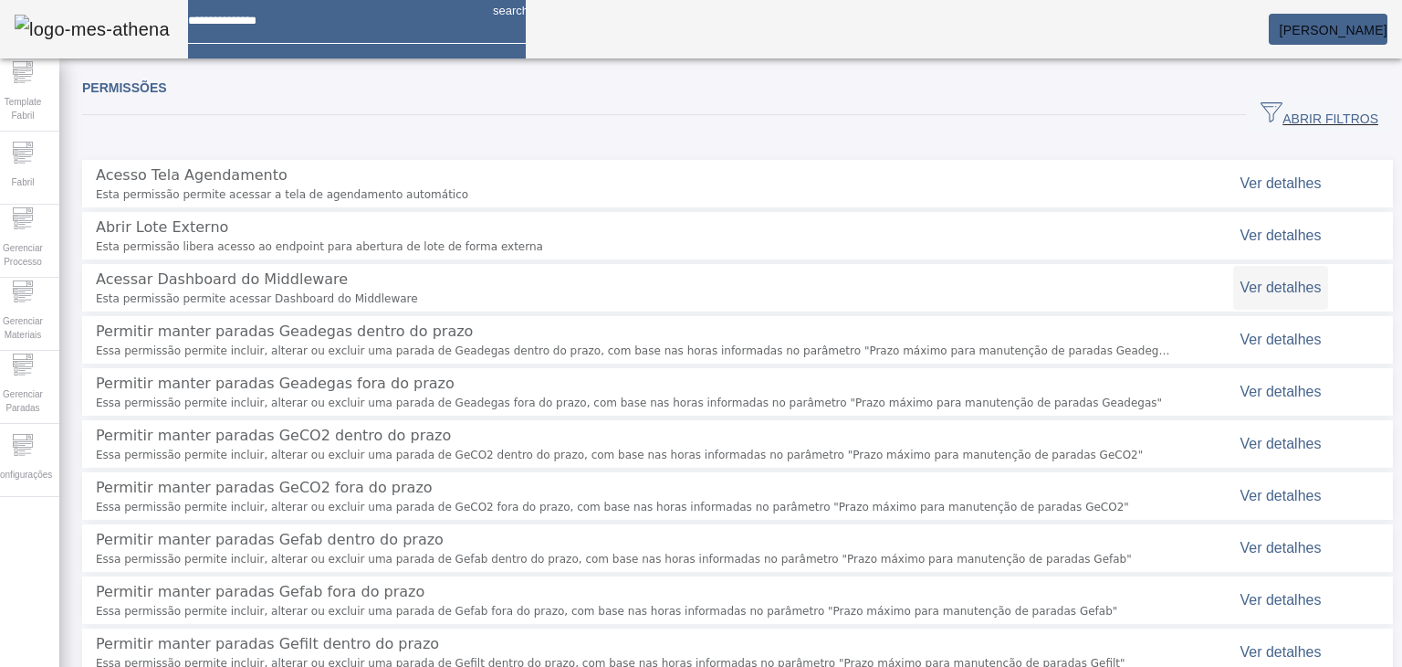
click at [802, 279] on span "Ver detalhes" at bounding box center [1281, 287] width 81 height 16
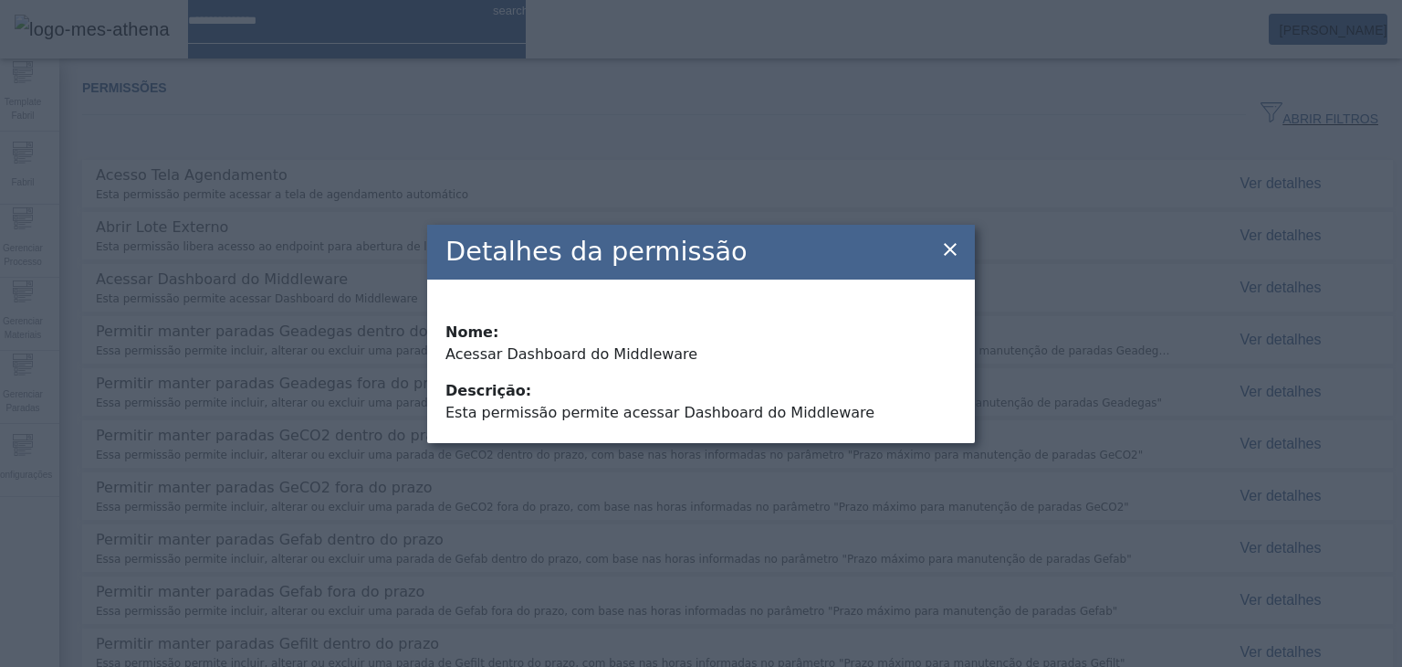
click at [802, 255] on icon at bounding box center [951, 249] width 22 height 22
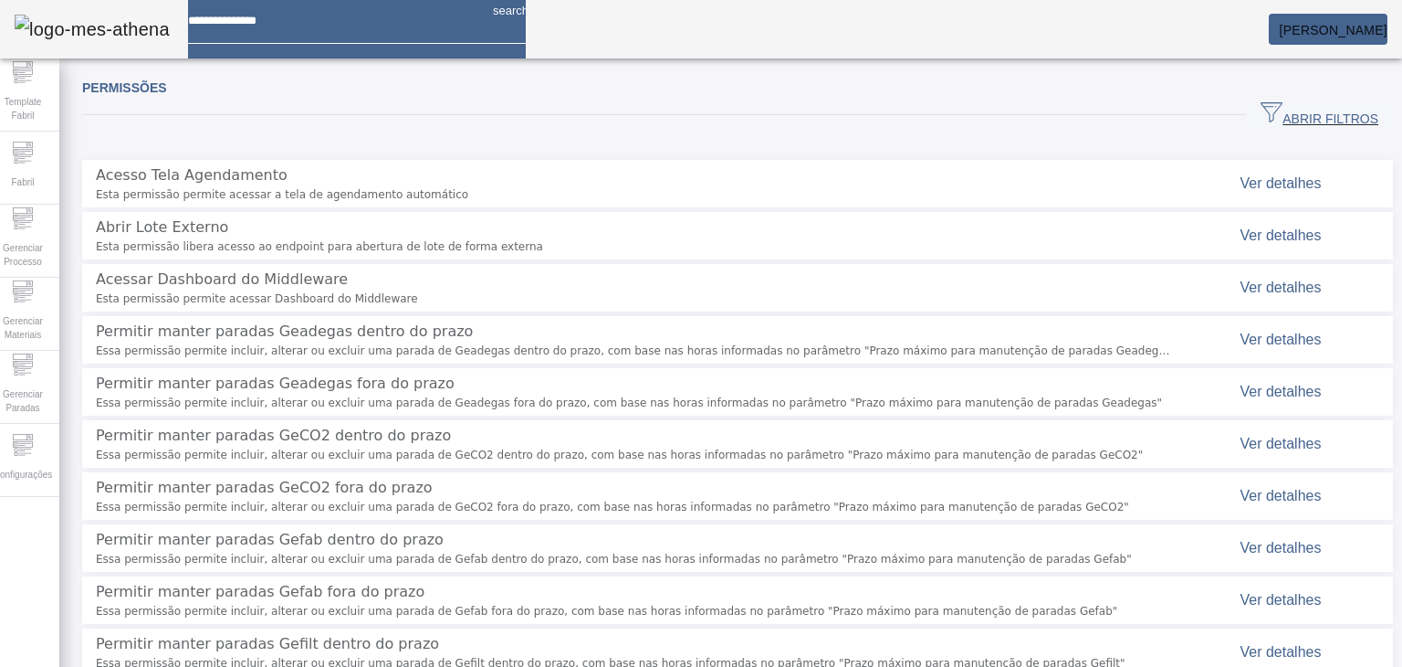
click at [258, 270] on span "Acessar Dashboard do Middleware" at bounding box center [222, 278] width 252 height 17
click at [353, 268] on span "Acessar Dashboard do Middleware" at bounding box center [634, 279] width 1077 height 22
click at [347, 268] on span "Acessar Dashboard do Middleware" at bounding box center [634, 279] width 1077 height 22
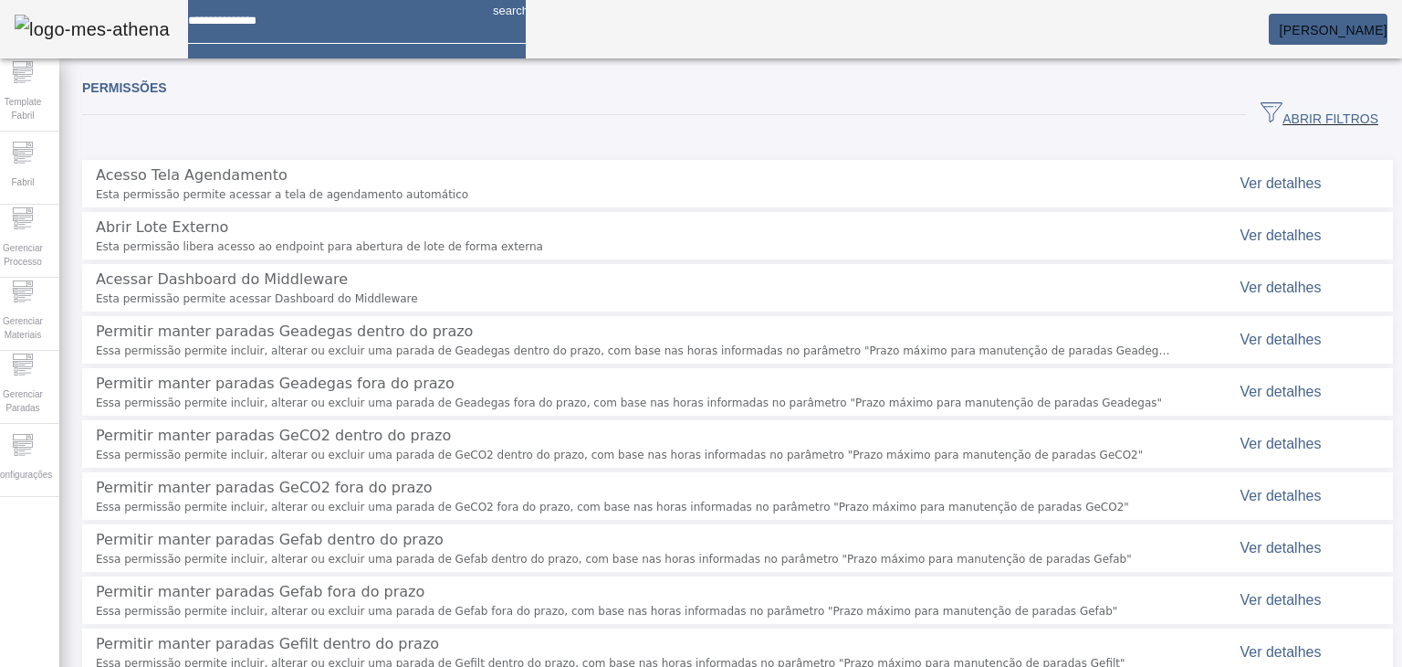
click at [308, 271] on span "Acessar Dashboard do Middleware" at bounding box center [222, 278] width 252 height 17
click at [376, 268] on span "Acessar Dashboard do Middleware" at bounding box center [634, 279] width 1077 height 22
click at [10, 445] on div "Configurações" at bounding box center [22, 460] width 73 height 73
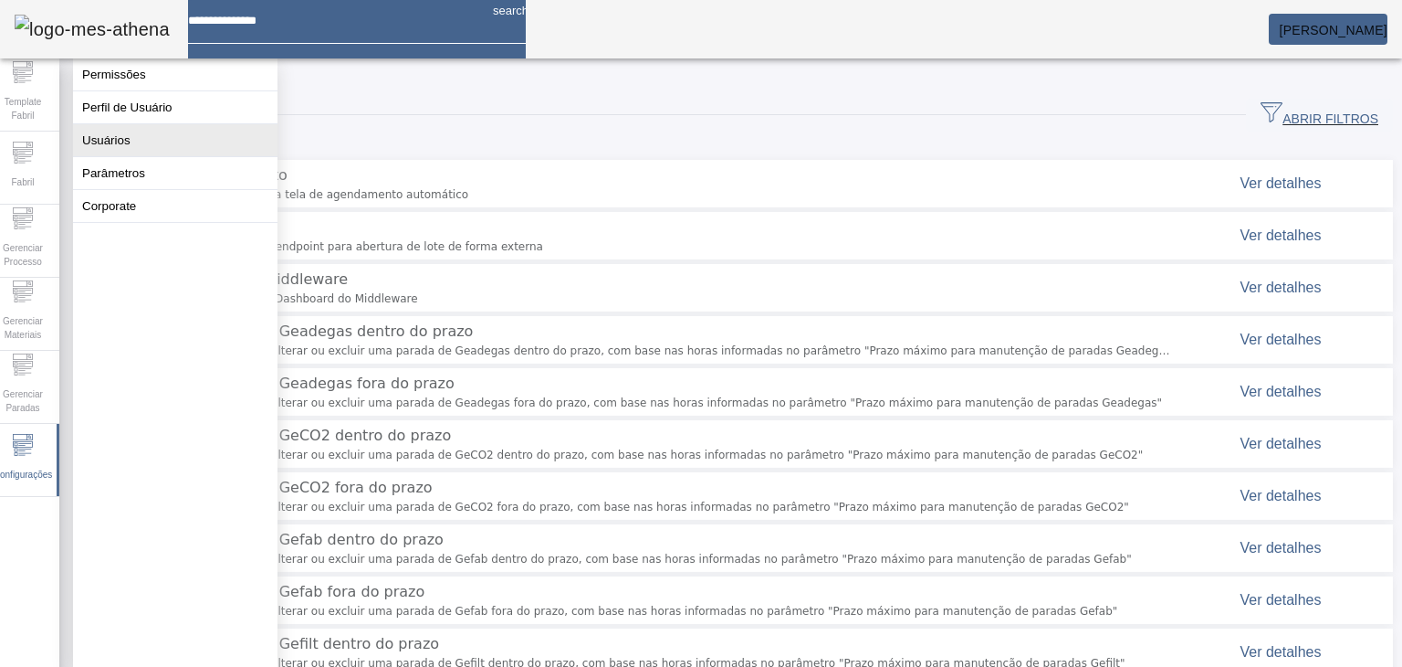
click at [141, 156] on button "Usuários" at bounding box center [175, 140] width 205 height 32
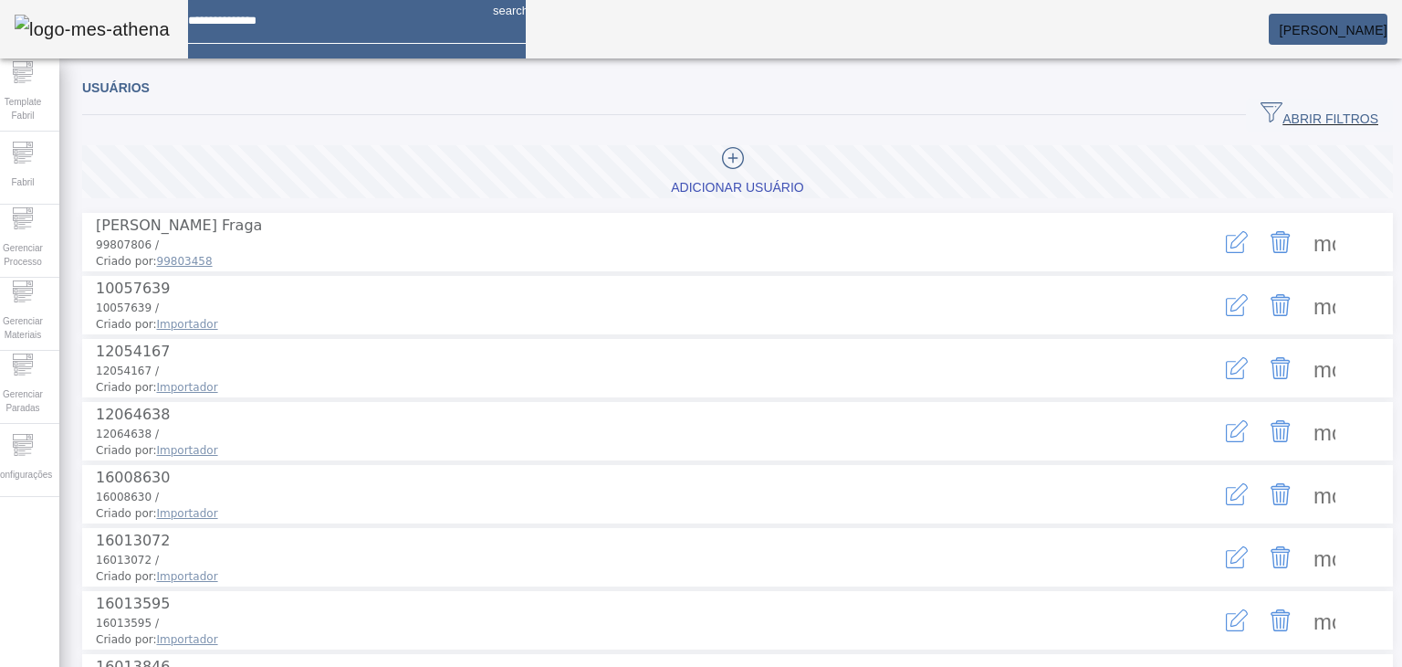
click at [802, 118] on span "ABRIR FILTROS" at bounding box center [1320, 114] width 118 height 27
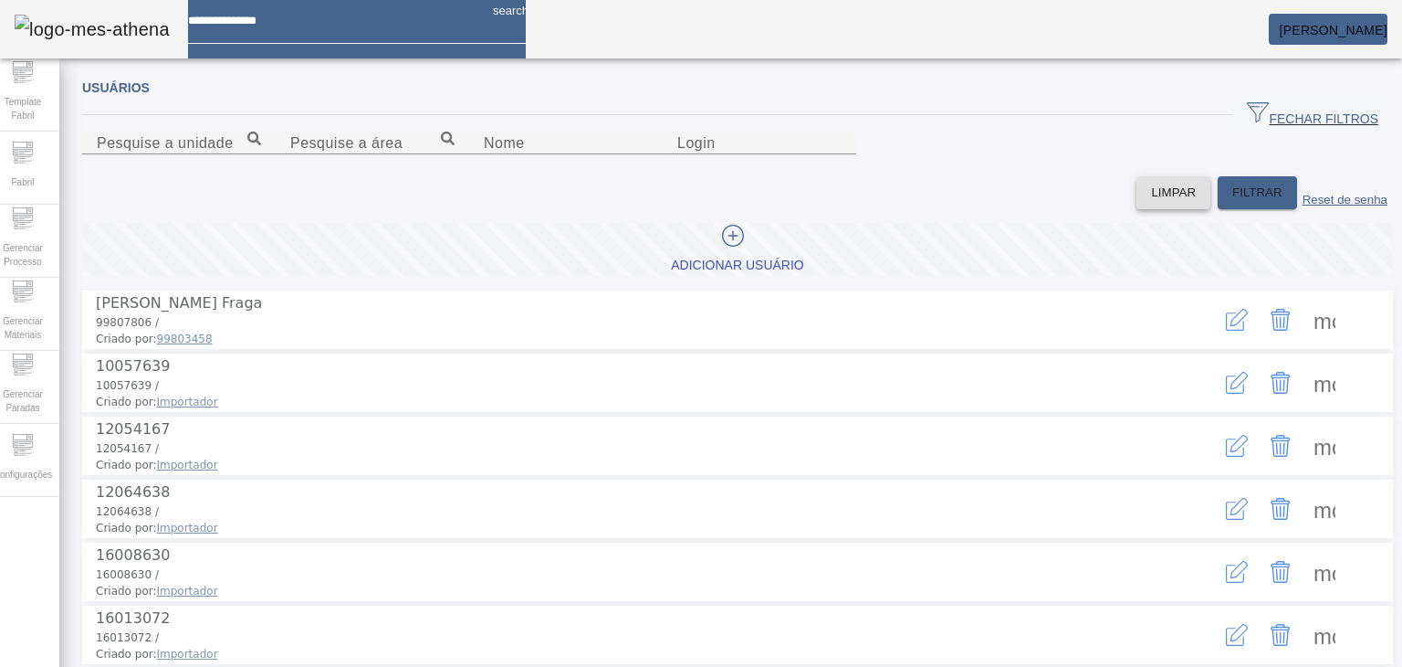
click at [802, 215] on span at bounding box center [1174, 193] width 74 height 44
click at [710, 274] on span "Adicionar Usuário" at bounding box center [737, 249] width 132 height 49
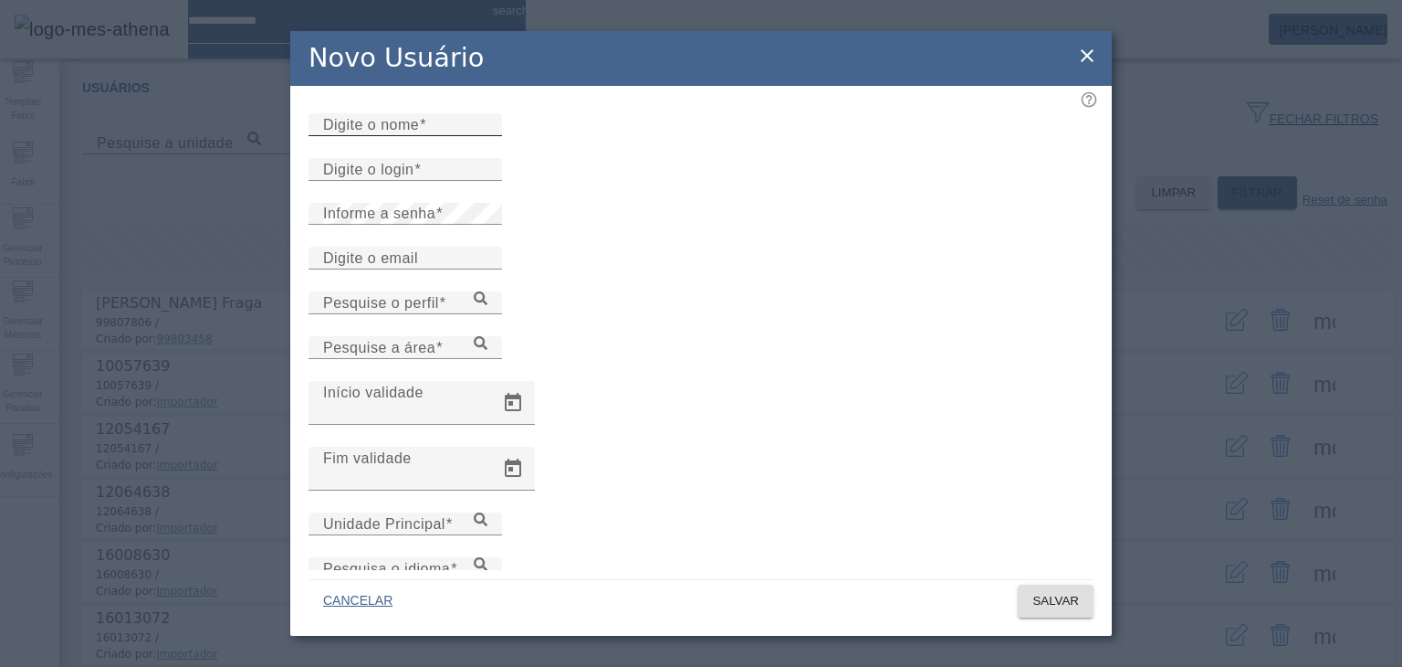
click at [488, 136] on input "Digite o nome" at bounding box center [405, 125] width 164 height 22
type input "**********"
type input "*********"
type input "**********"
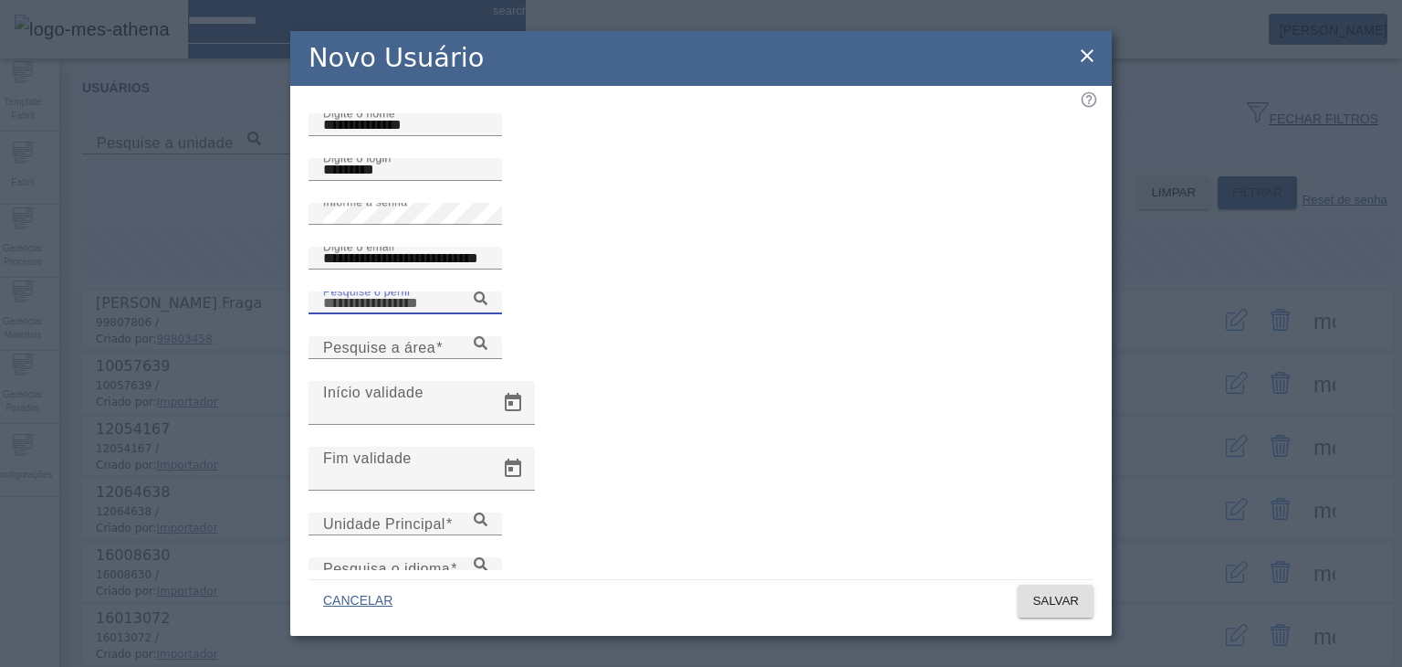
click at [488, 305] on icon at bounding box center [481, 298] width 14 height 14
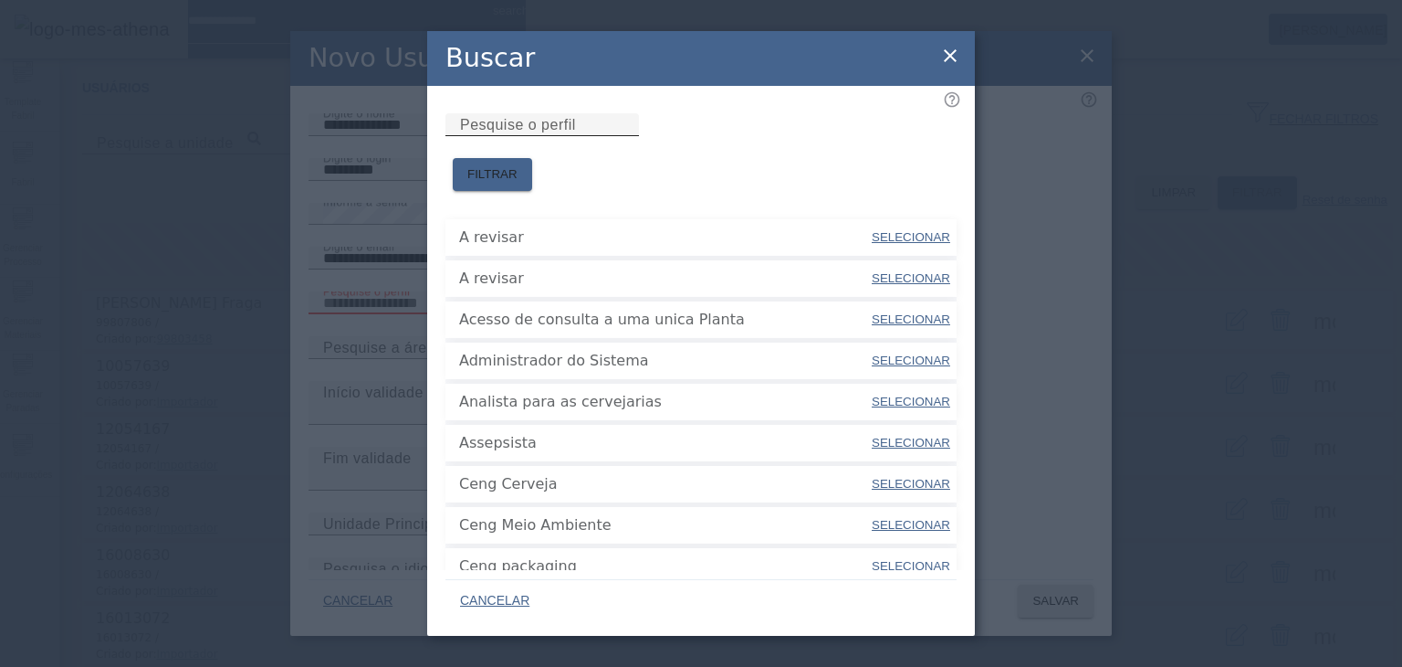
click at [625, 122] on div "Pesquise o perfil" at bounding box center [542, 124] width 164 height 23
type input "****"
click at [532, 152] on span at bounding box center [492, 174] width 79 height 44
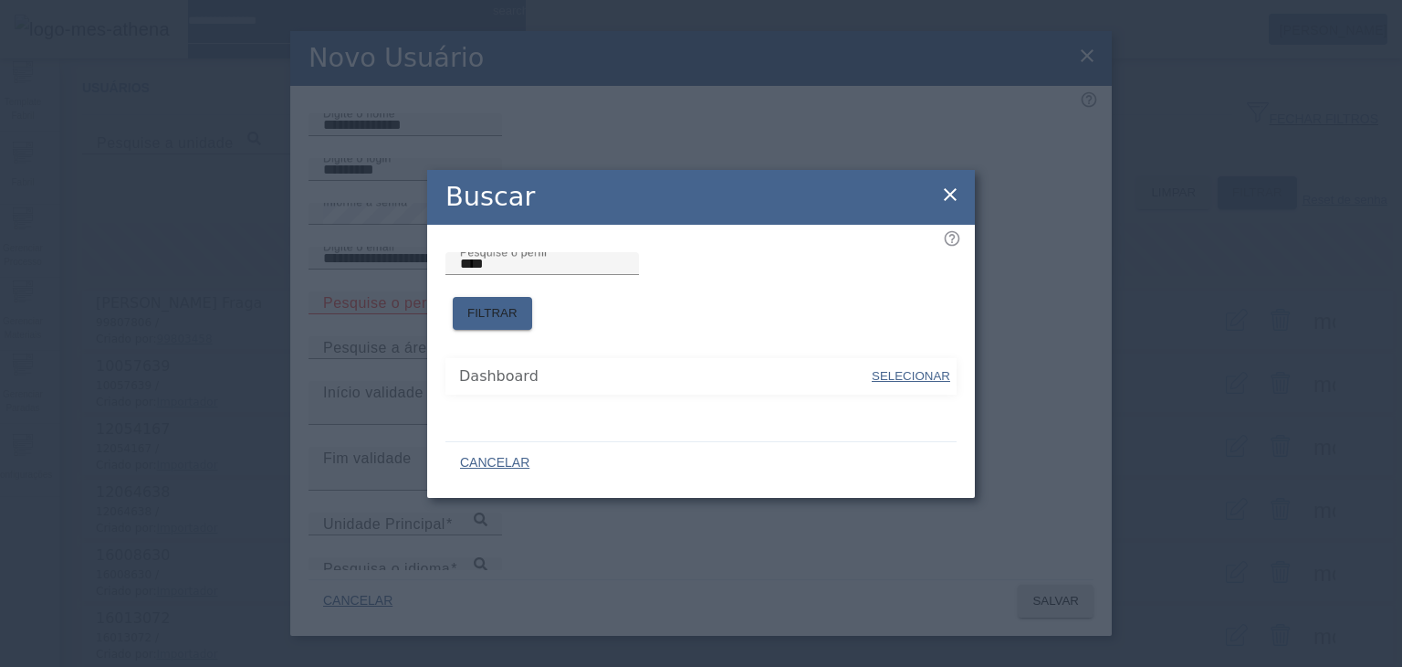
click at [802, 380] on span at bounding box center [911, 376] width 82 height 44
type input "*********"
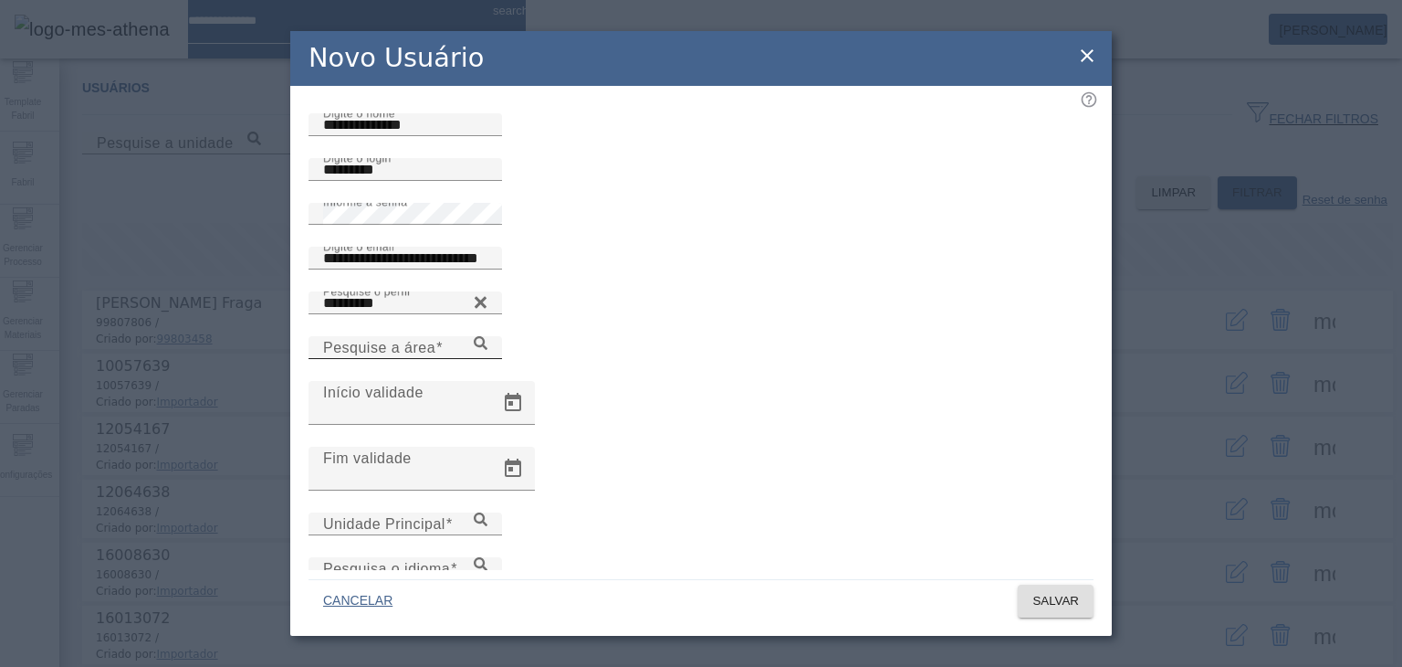
click at [436, 355] on mat-label "Pesquise a área" at bounding box center [379, 348] width 112 height 16
click at [488, 359] on input "Pesquise a área" at bounding box center [405, 348] width 164 height 22
click at [488, 350] on icon at bounding box center [481, 343] width 14 height 14
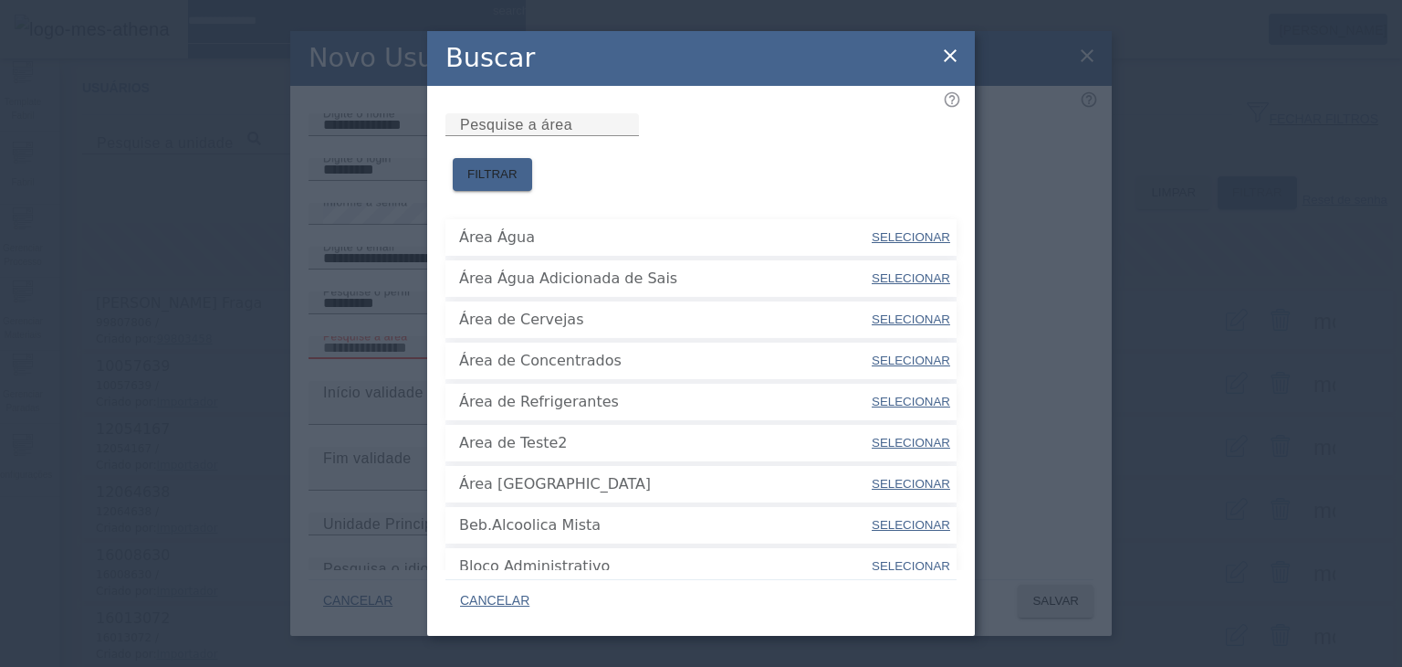
click at [802, 312] on span "SELECIONAR" at bounding box center [911, 319] width 79 height 14
type input "**********"
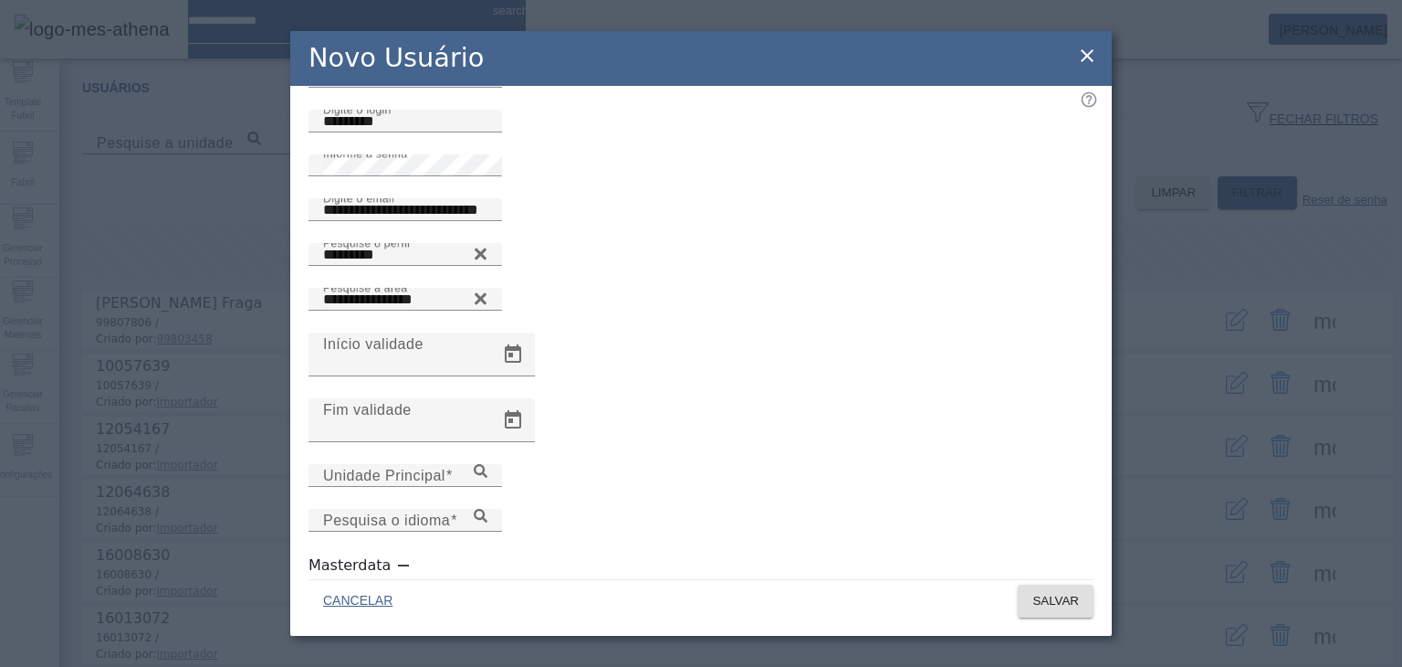
scroll to position [76, 0]
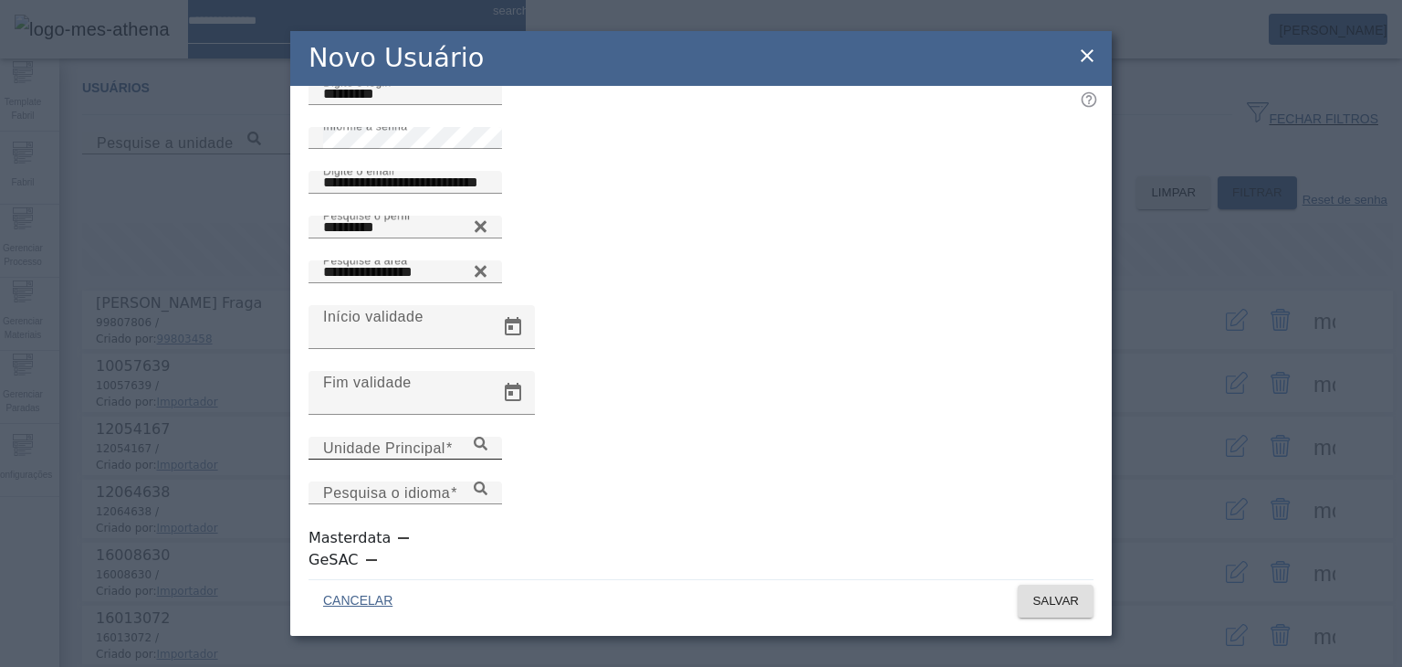
click at [488, 459] on div "Unidade Principal" at bounding box center [405, 447] width 164 height 23
click at [488, 459] on input "Unidade Principal" at bounding box center [405, 448] width 164 height 22
click at [488, 450] on icon at bounding box center [481, 443] width 14 height 14
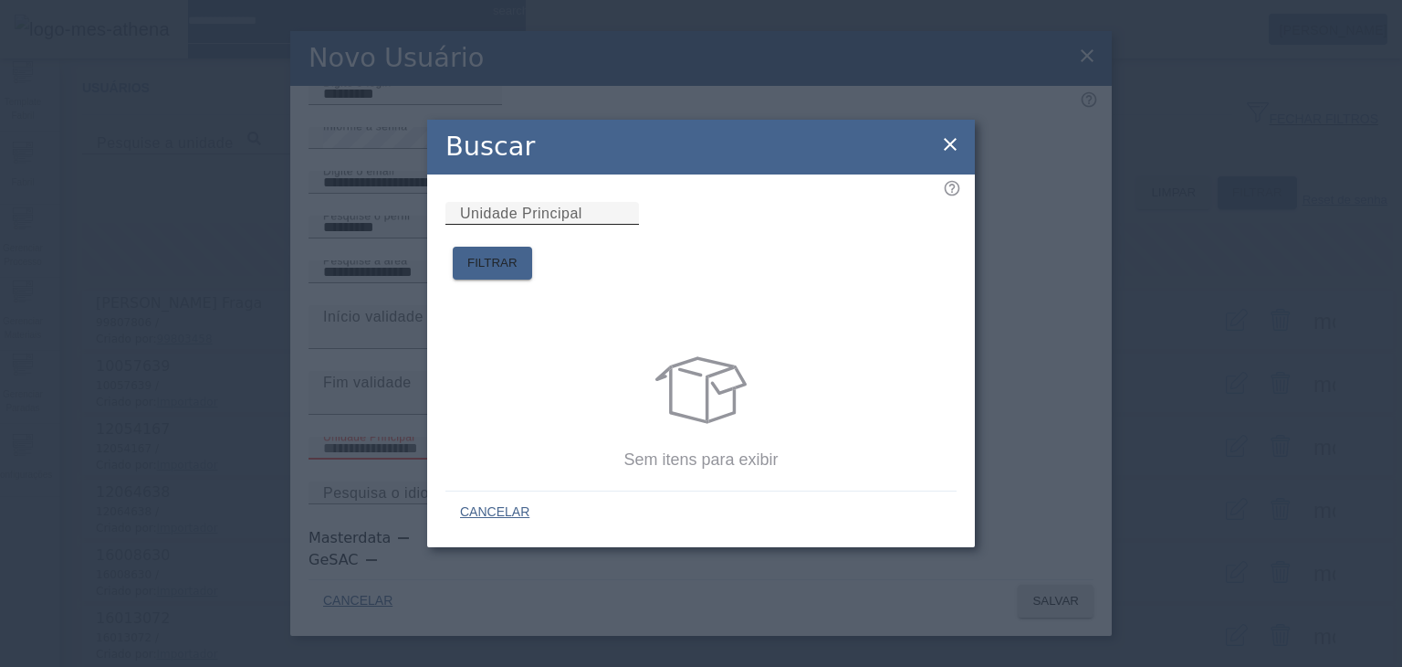
click at [570, 225] on input "Unidade Principal" at bounding box center [542, 214] width 164 height 22
type input "****"
drag, startPoint x: 913, startPoint y: 249, endPoint x: 920, endPoint y: 226, distance: 24.0
click at [802, 247] on div "FILTRAR" at bounding box center [701, 263] width 511 height 33
click at [518, 254] on span "FILTRAR" at bounding box center [492, 263] width 50 height 18
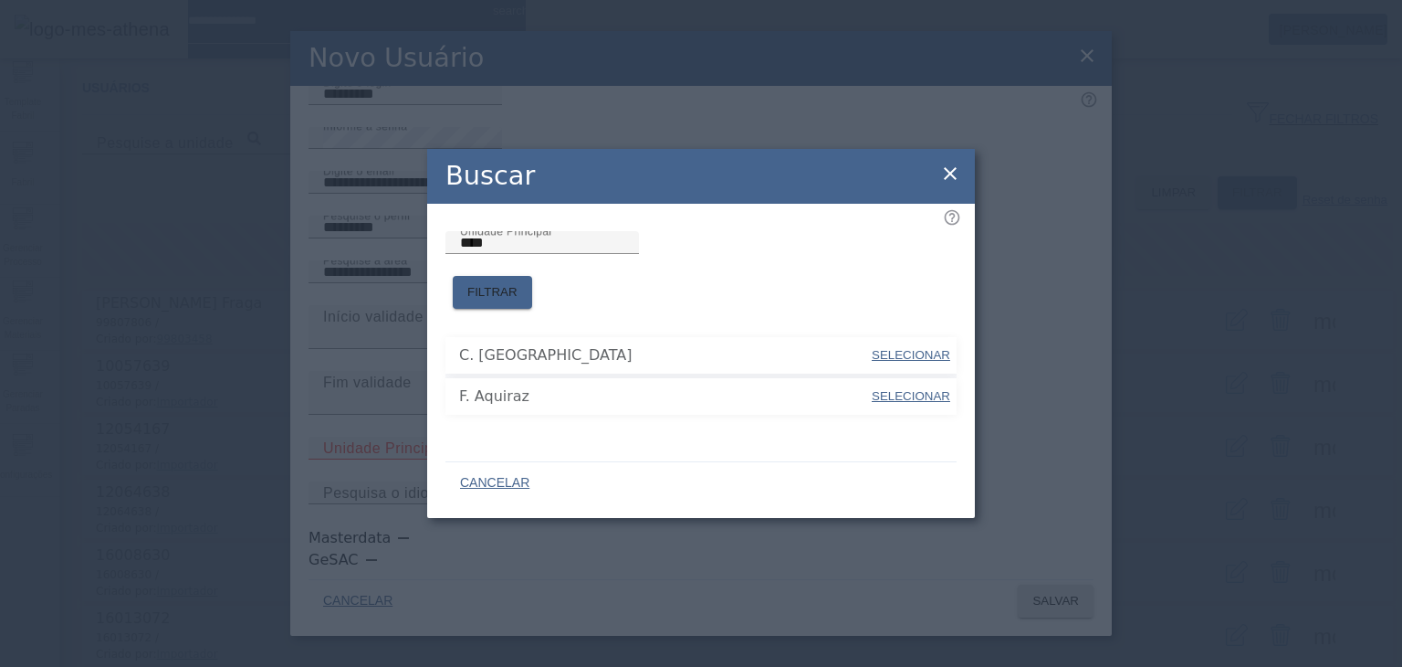
click at [802, 389] on span "SELECIONAR" at bounding box center [911, 396] width 79 height 14
type input "**********"
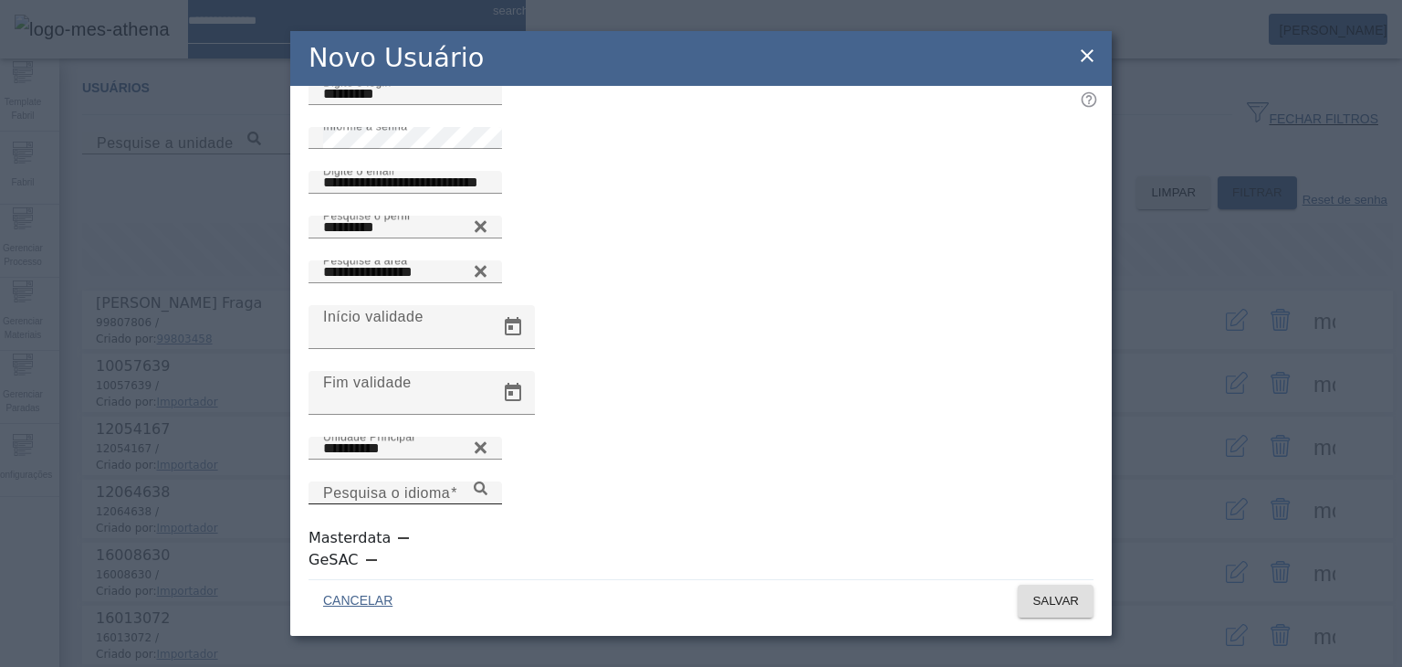
click at [488, 491] on input "Pesquisa o idioma" at bounding box center [405, 493] width 164 height 22
click at [488, 493] on icon at bounding box center [481, 488] width 14 height 14
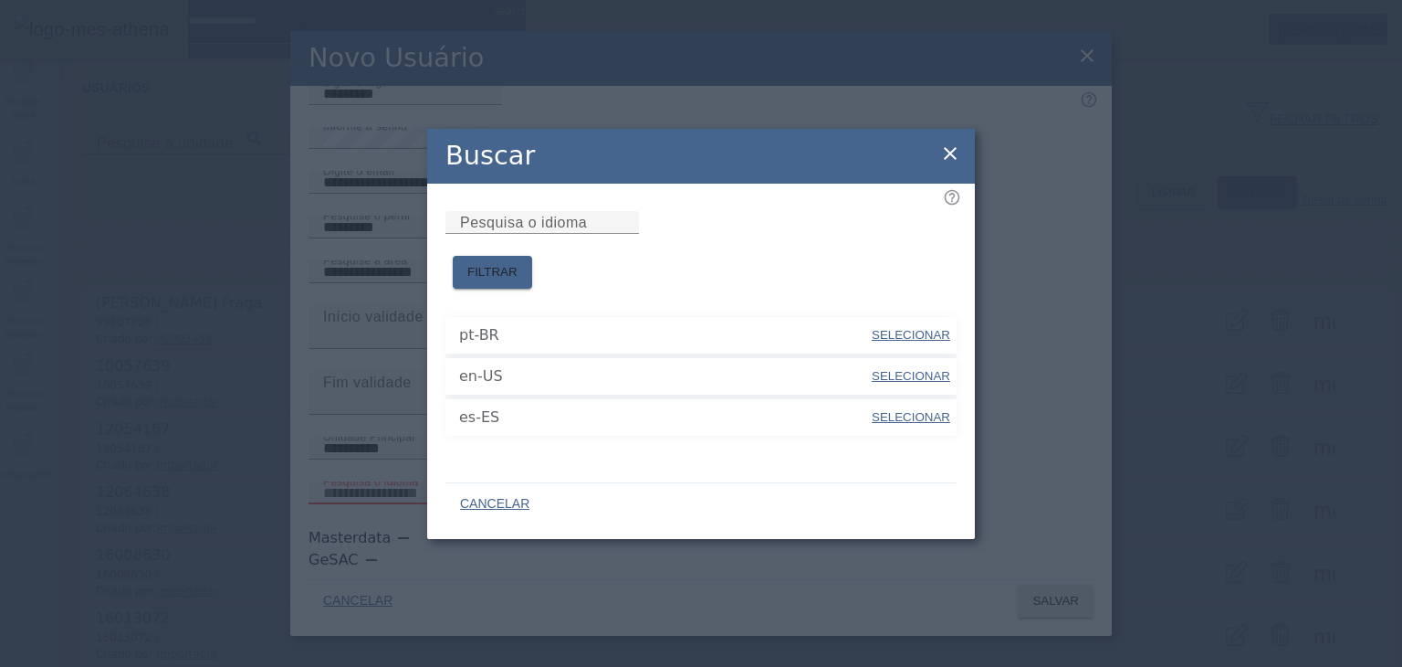
click at [802, 313] on span at bounding box center [911, 335] width 82 height 44
type input "*****"
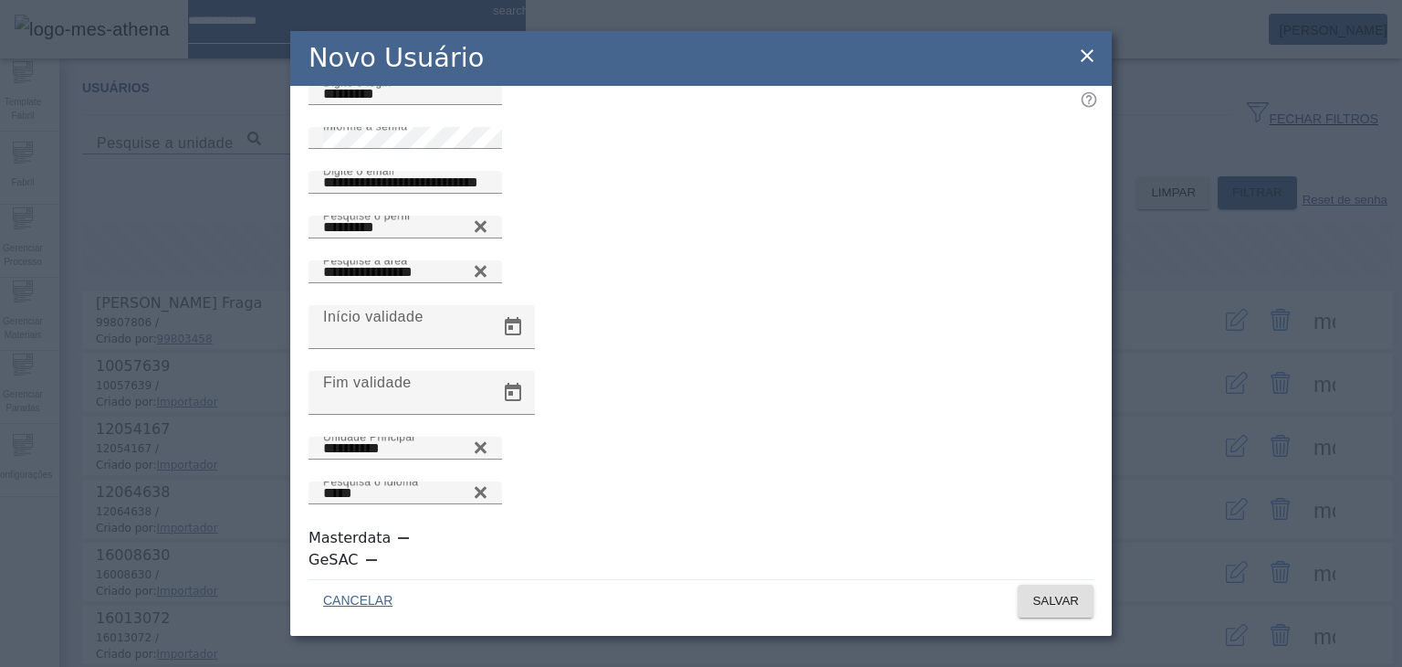
click at [398, 539] on icon "button" at bounding box center [403, 538] width 11 height 2
click at [802, 606] on span at bounding box center [1056, 601] width 76 height 44
click at [802, 54] on icon at bounding box center [1087, 55] width 13 height 13
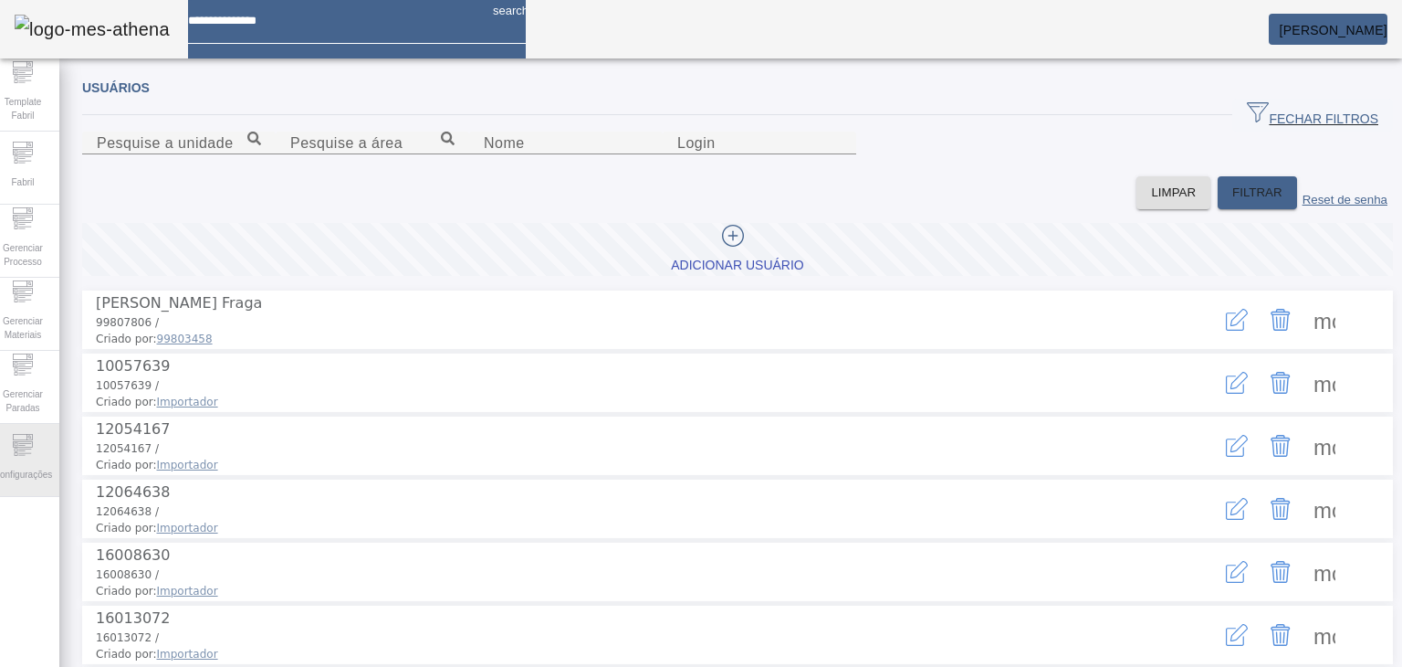
click at [33, 438] on icon at bounding box center [23, 445] width 22 height 22
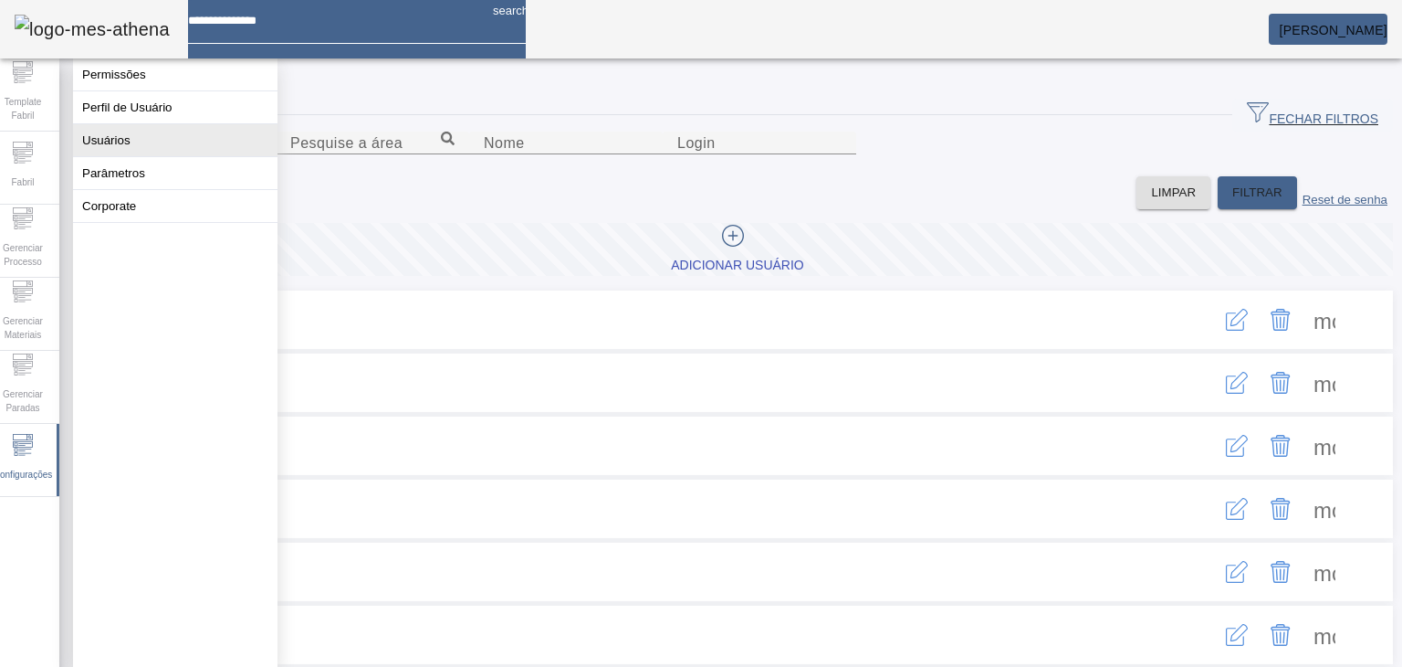
click at [118, 152] on button "Usuários" at bounding box center [175, 140] width 205 height 32
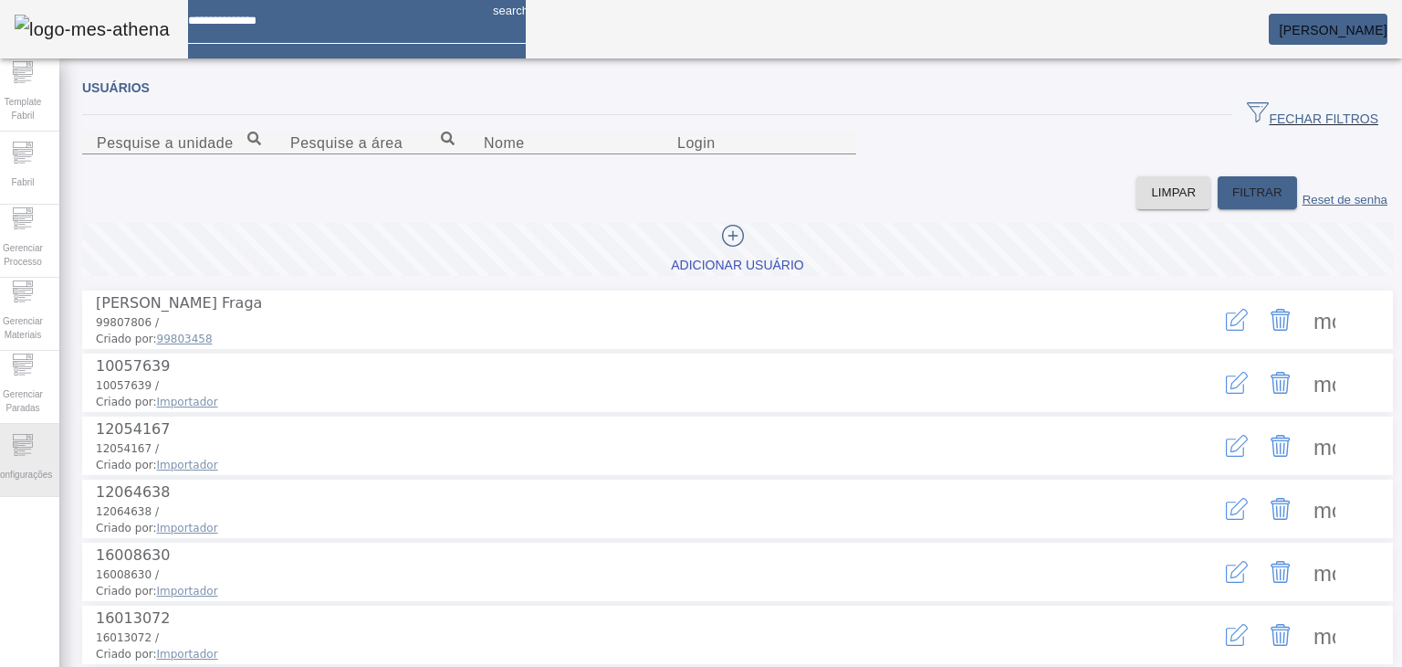
click at [19, 462] on span "Configurações" at bounding box center [22, 474] width 69 height 25
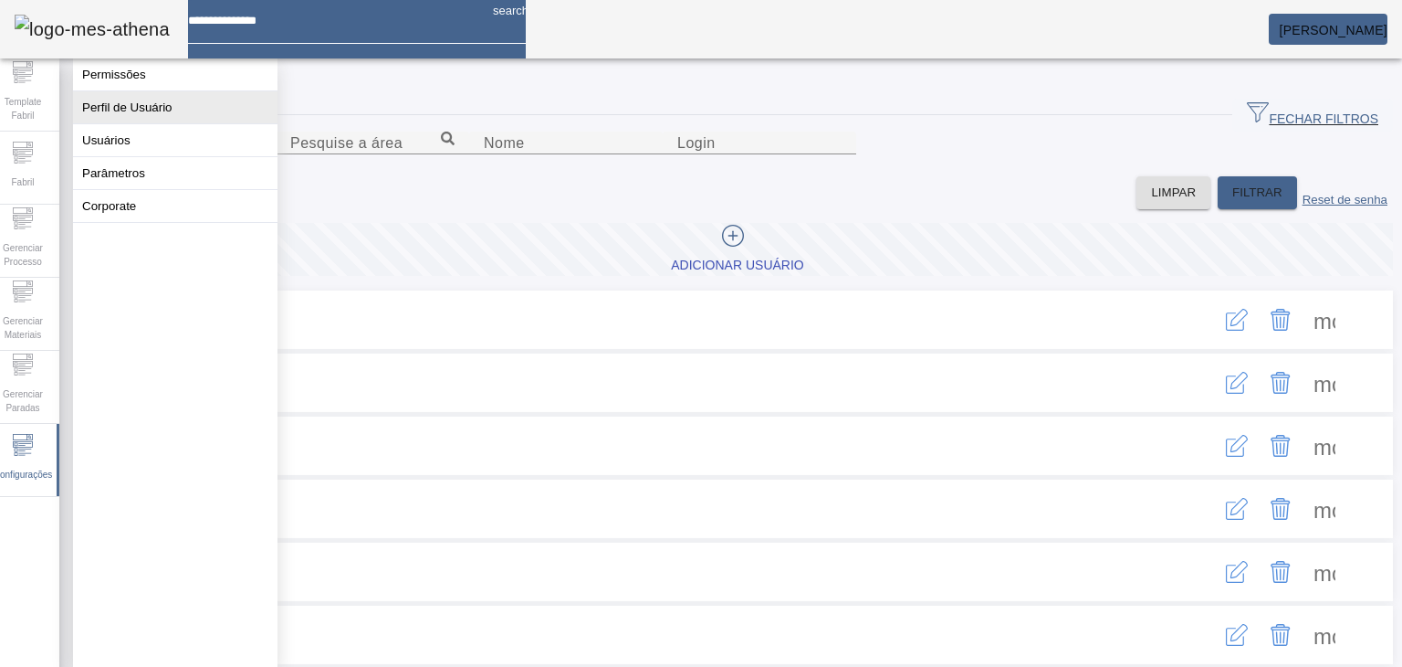
click at [154, 110] on button "Perfil de Usuário" at bounding box center [175, 107] width 205 height 32
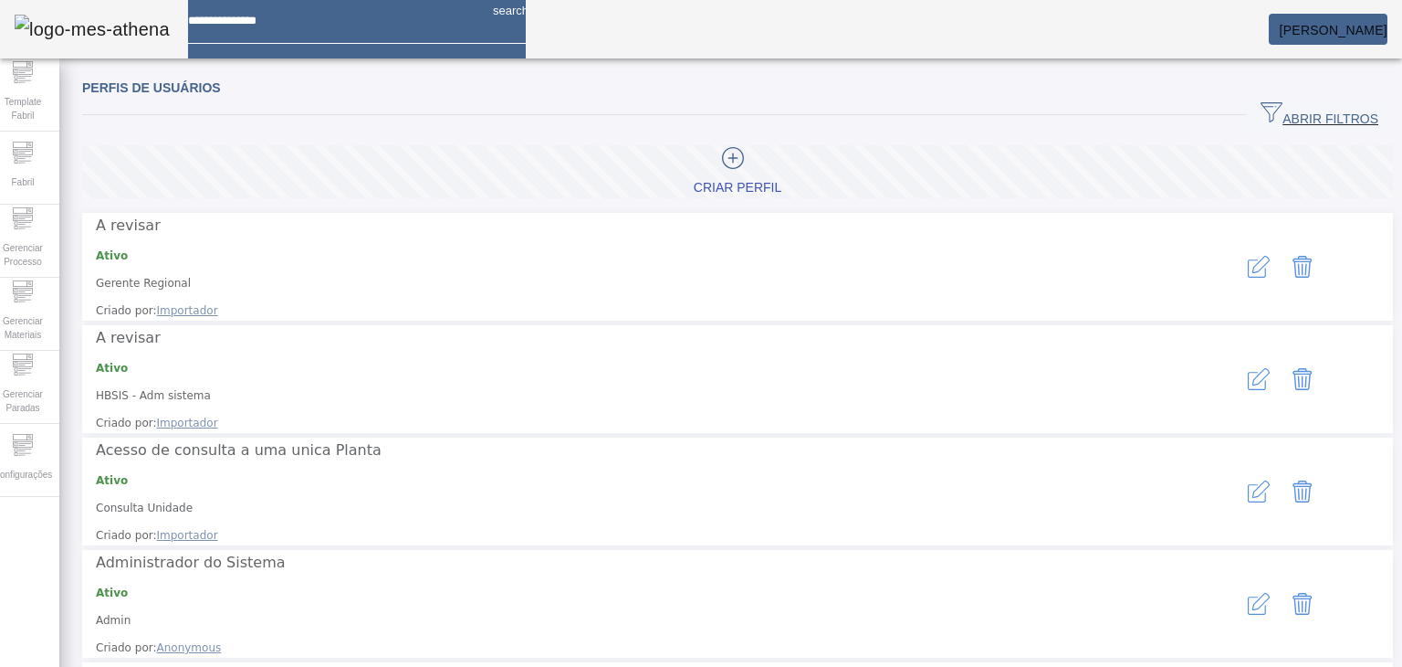
click at [802, 95] on span "button" at bounding box center [1319, 115] width 147 height 44
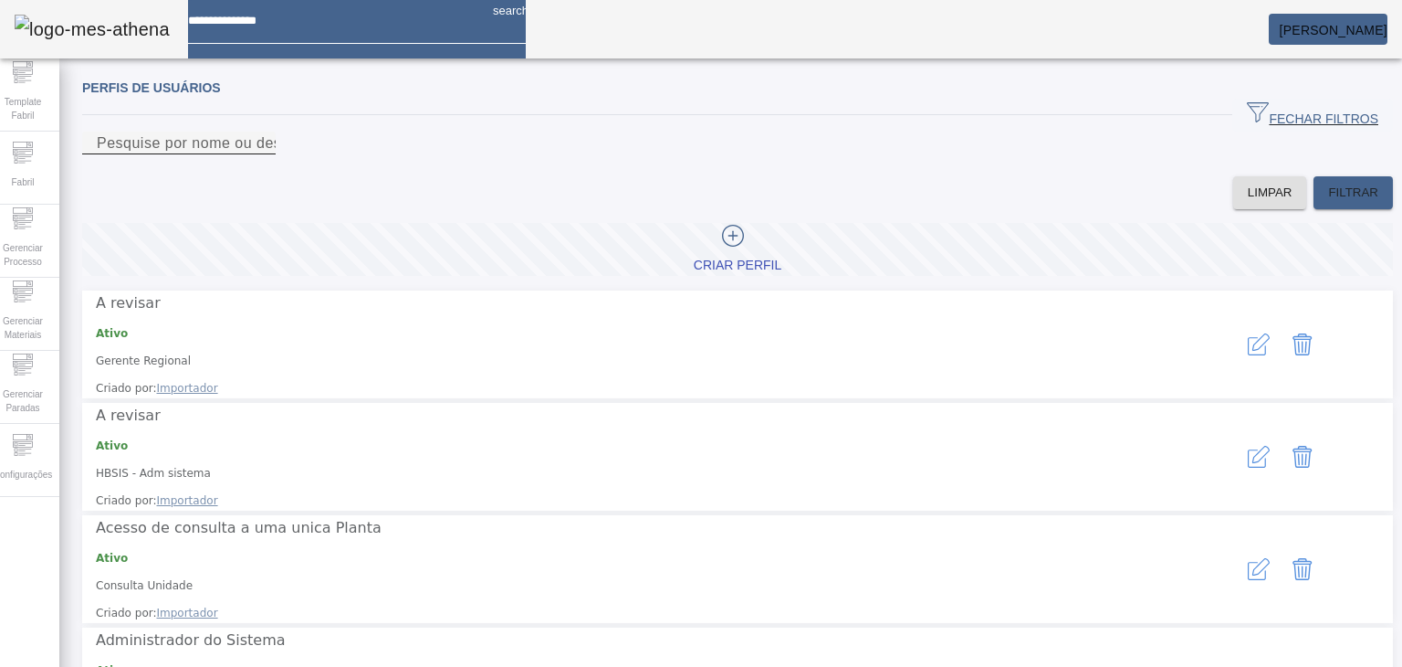
click at [261, 147] on div "Pesquise por nome ou descrição" at bounding box center [179, 142] width 164 height 23
type input "****"
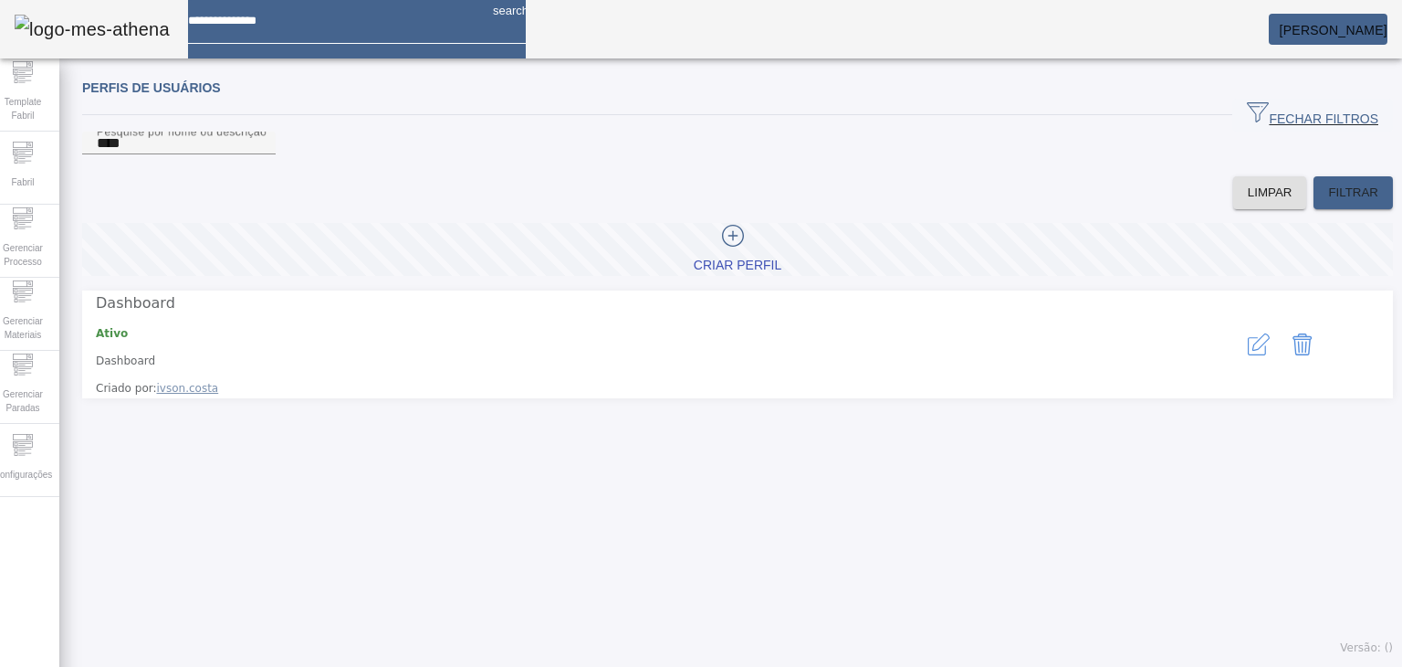
click at [802, 355] on icon "button" at bounding box center [1257, 346] width 18 height 18
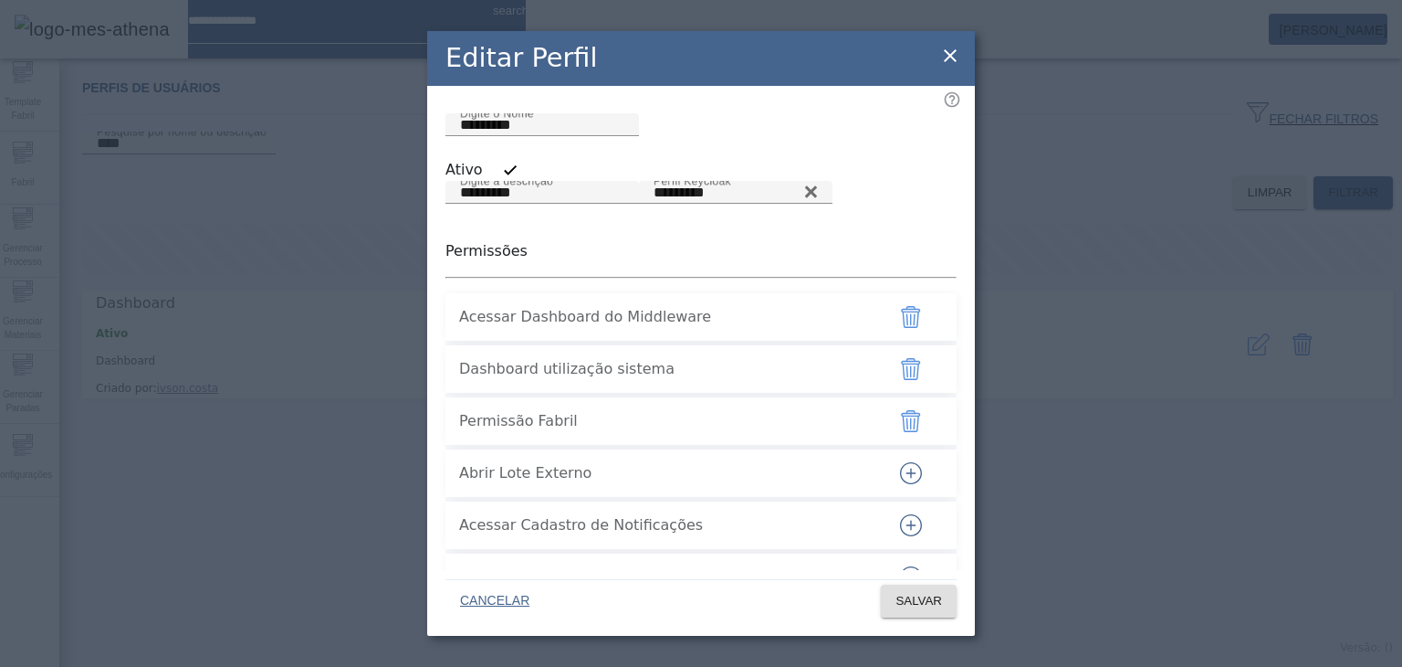
click at [802, 328] on icon "button" at bounding box center [911, 317] width 22 height 22
click at [802, 601] on span "SALVAR" at bounding box center [919, 601] width 47 height 18
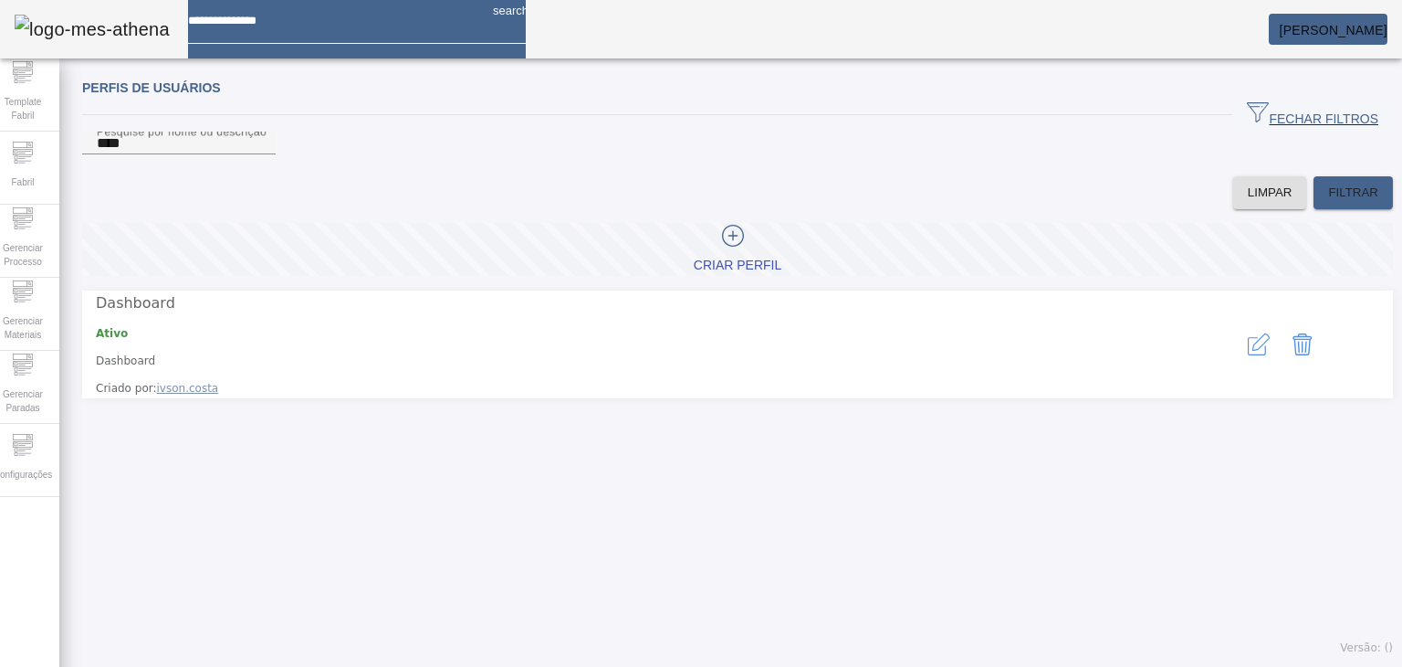
click at [802, 533] on div "Perfis de usuários FECHAR FILTROS Pesquise por nome ou descrição **** LIMPAR FI…" at bounding box center [737, 367] width 1357 height 599
